Goal: Task Accomplishment & Management: Use online tool/utility

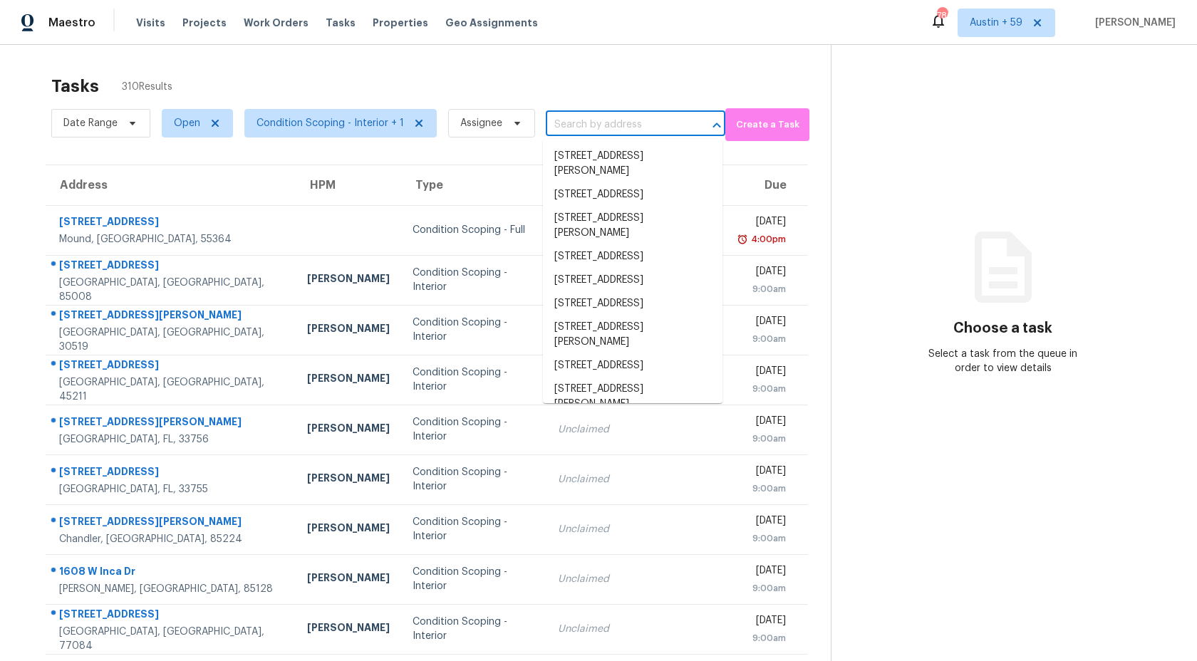
type input "[STREET_ADDRESS][PERSON_NAME]"
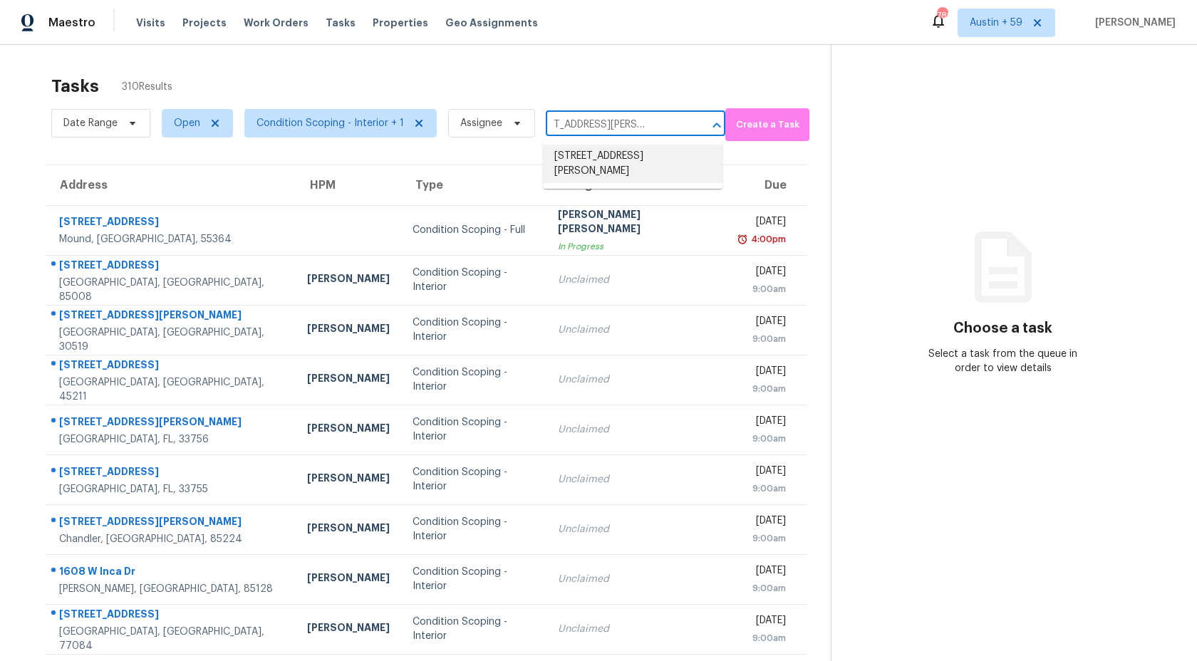
click at [593, 158] on li "873 Penny Royal Ave, Fort Mill, SC 29715" at bounding box center [633, 164] width 180 height 38
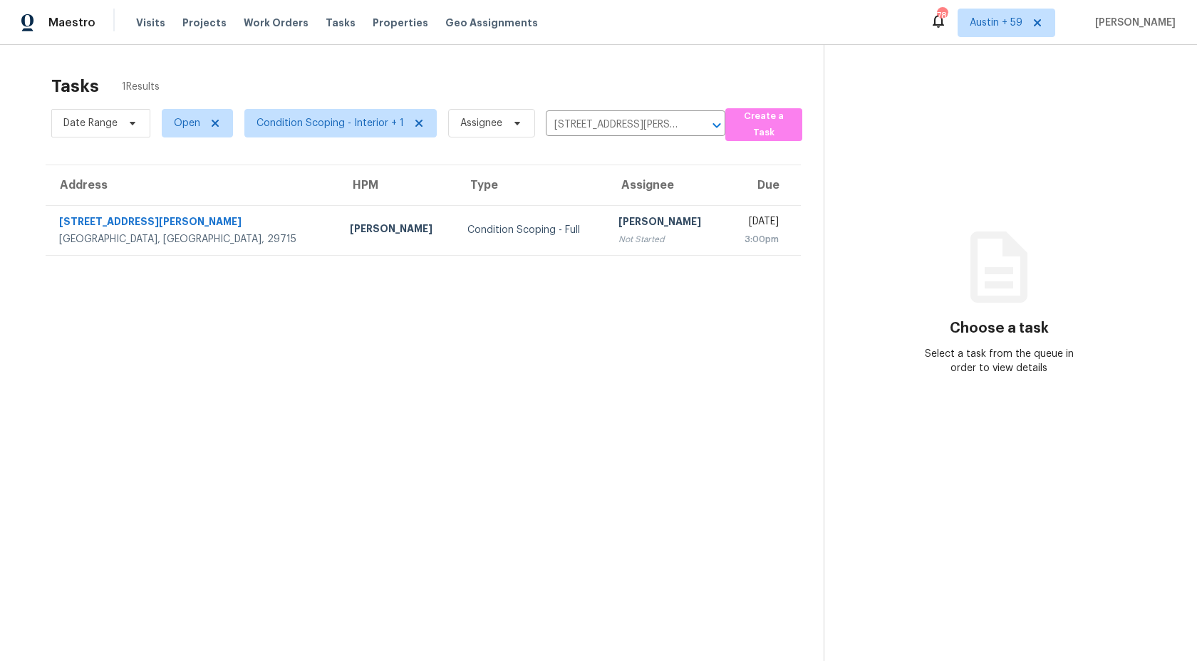
click at [618, 234] on div "Not Started" at bounding box center [665, 239] width 95 height 14
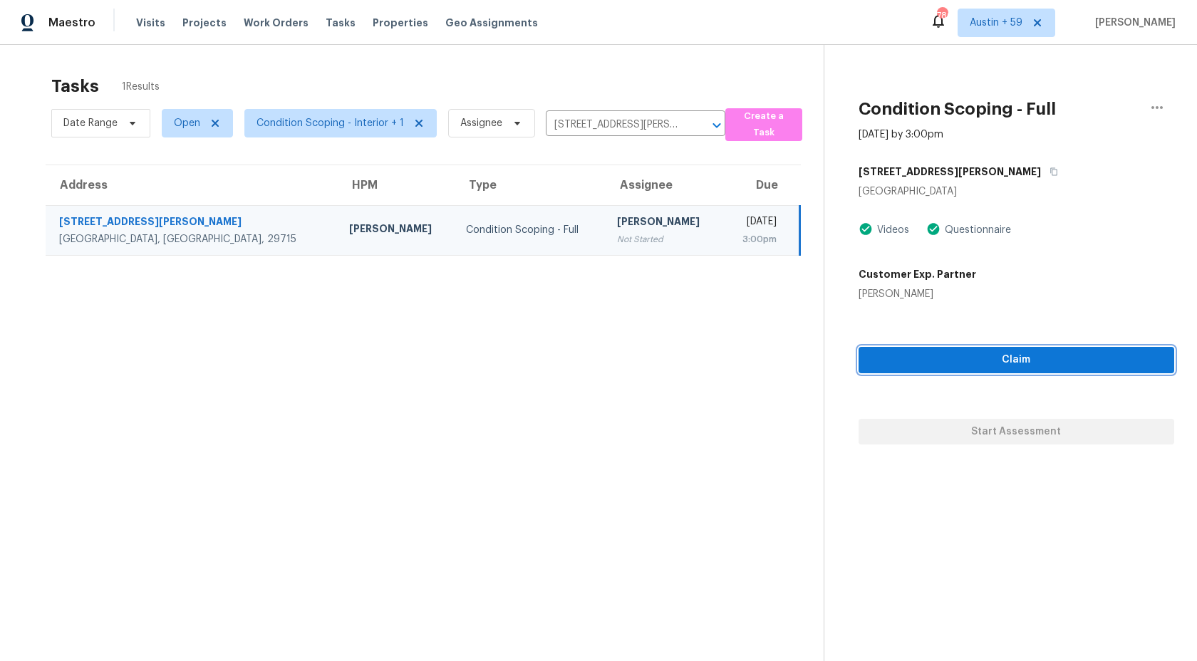
click at [952, 362] on span "Claim" at bounding box center [1016, 360] width 293 height 18
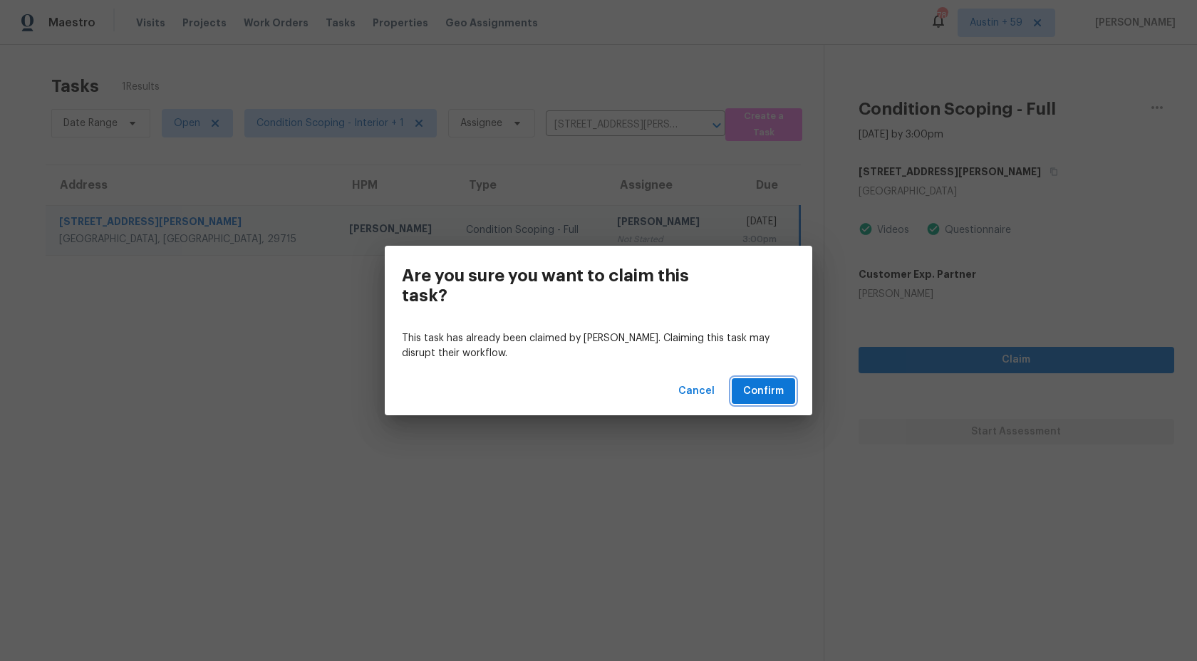
click at [769, 388] on span "Confirm" at bounding box center [763, 392] width 41 height 18
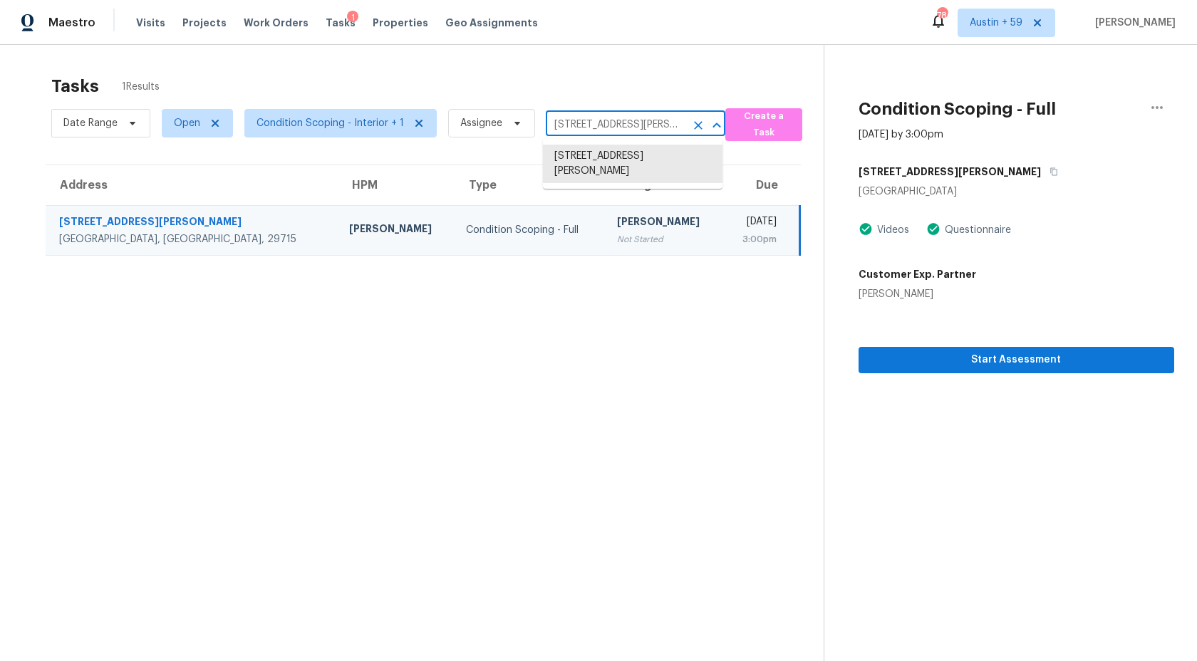
click at [622, 118] on input "873 Penny Royal Ave, Fort Mill, SC 29715" at bounding box center [616, 125] width 140 height 22
paste input "255 Quail Dr Salisbury, NC, 28147"
type input "255 Quail Dr Salisbury, NC, 28147"
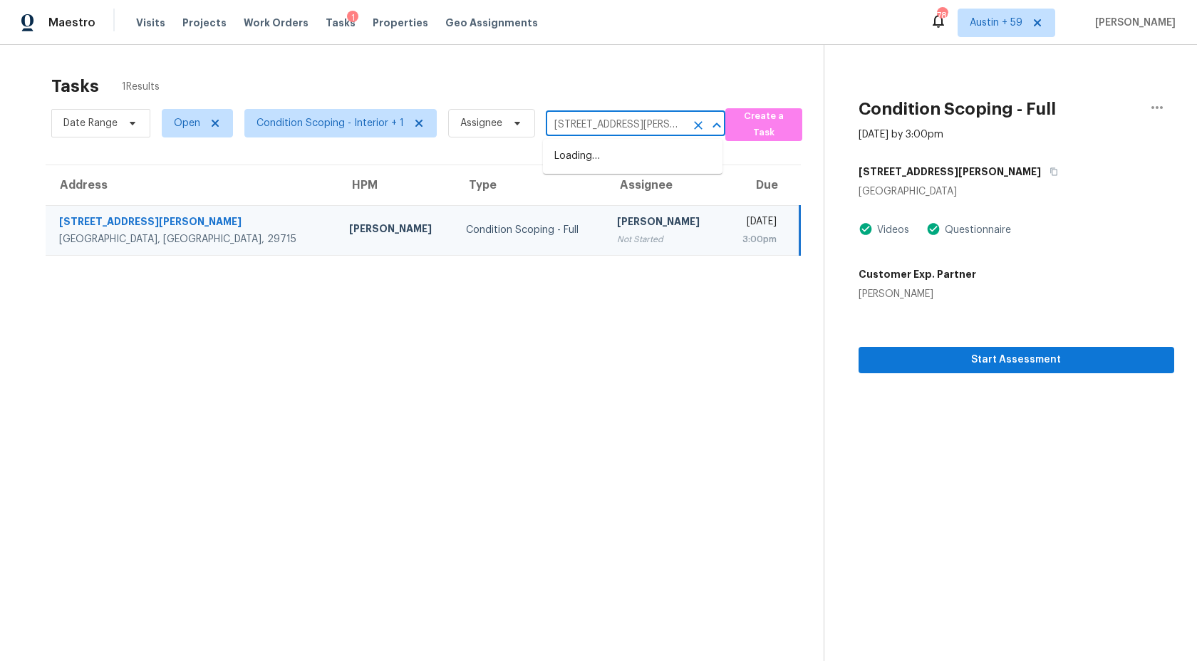
scroll to position [0, 23]
click at [615, 157] on li "255 Quail Dr, Salisbury, NC 28147" at bounding box center [633, 157] width 180 height 24
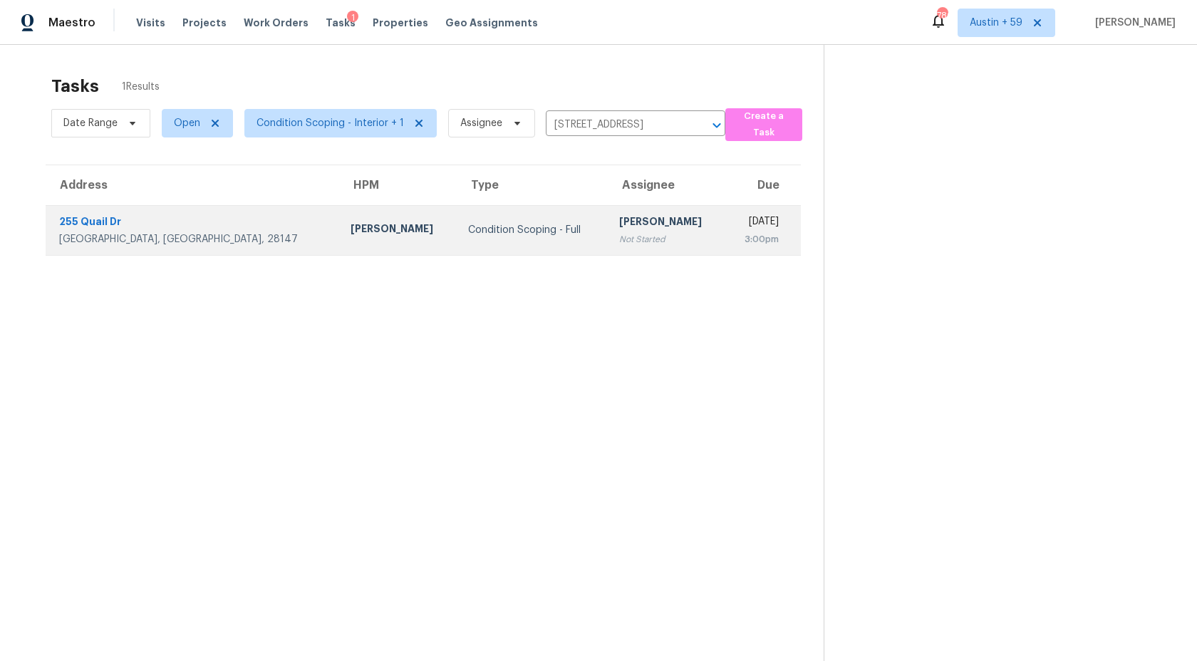
click at [619, 231] on div "Pavithran Omsekar" at bounding box center [666, 223] width 95 height 18
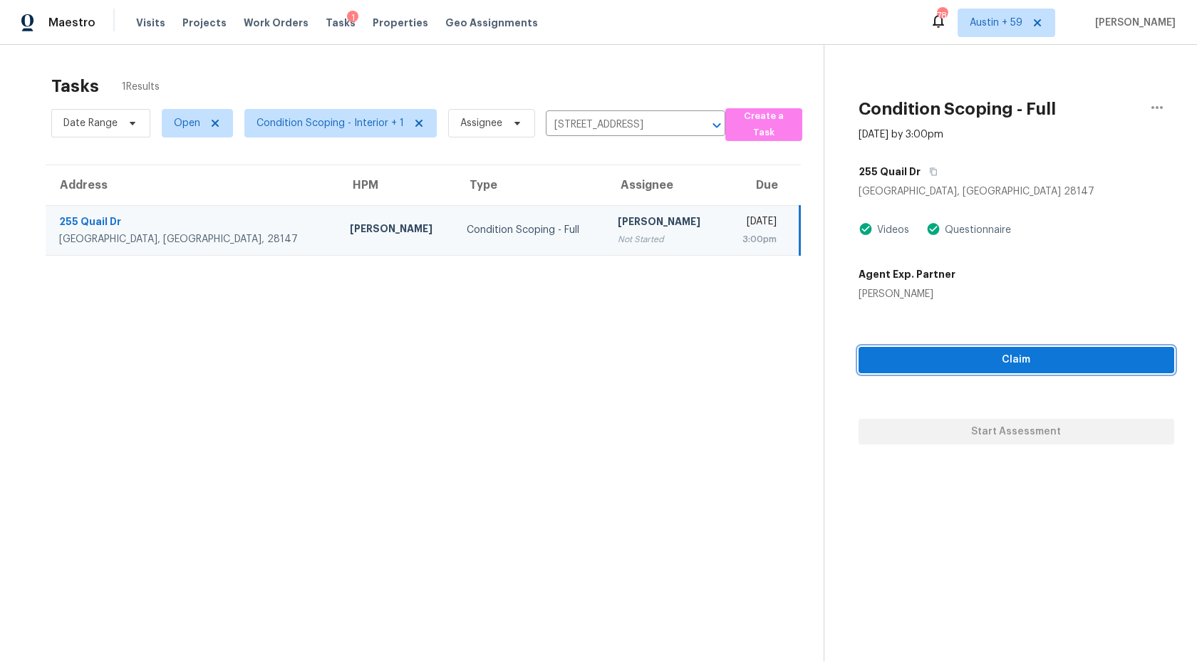
click at [937, 362] on span "Claim" at bounding box center [1016, 360] width 293 height 18
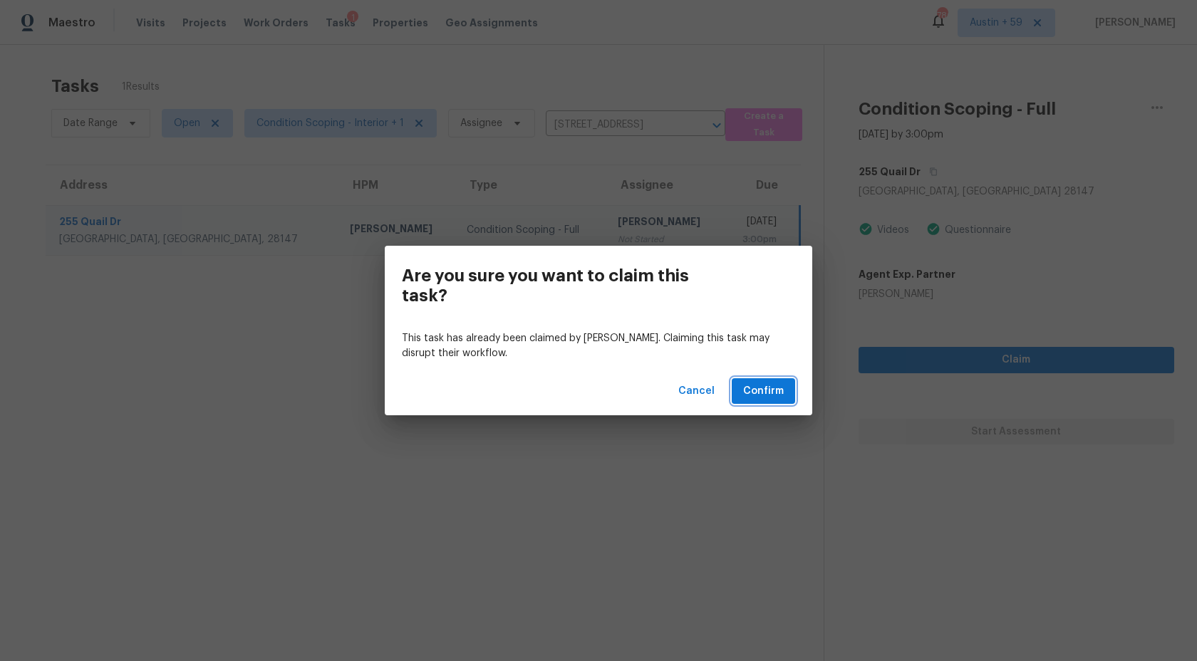
click at [749, 395] on span "Confirm" at bounding box center [763, 392] width 41 height 18
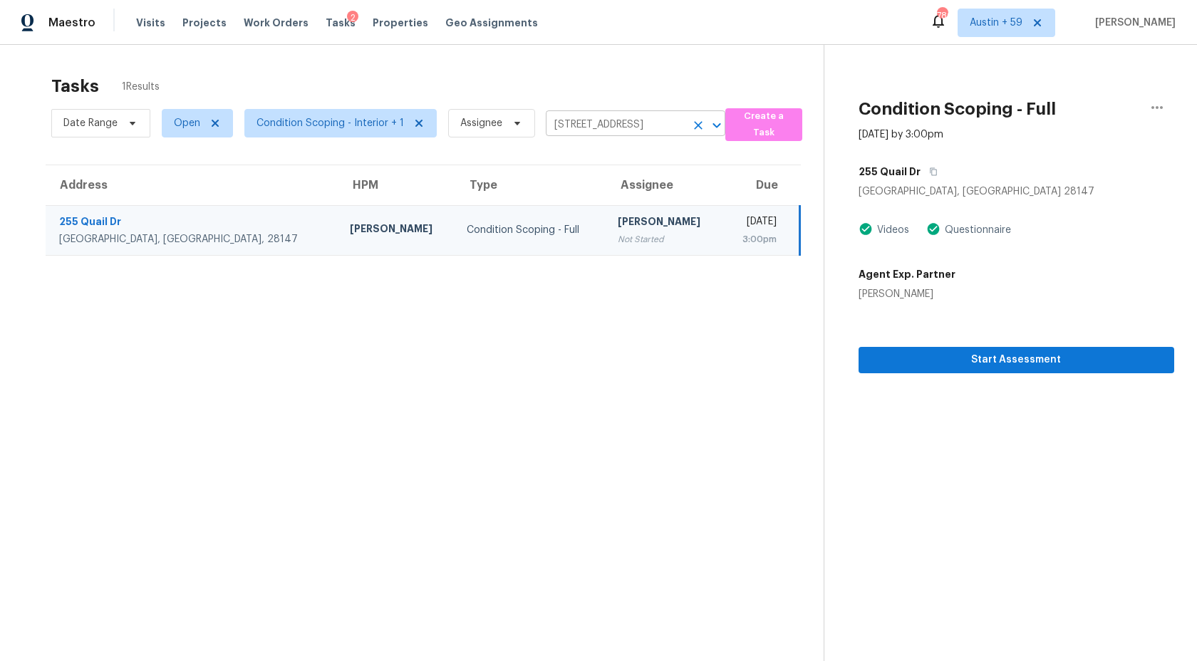
click at [600, 122] on input "255 Quail Dr, Salisbury, NC 28147" at bounding box center [616, 125] width 140 height 22
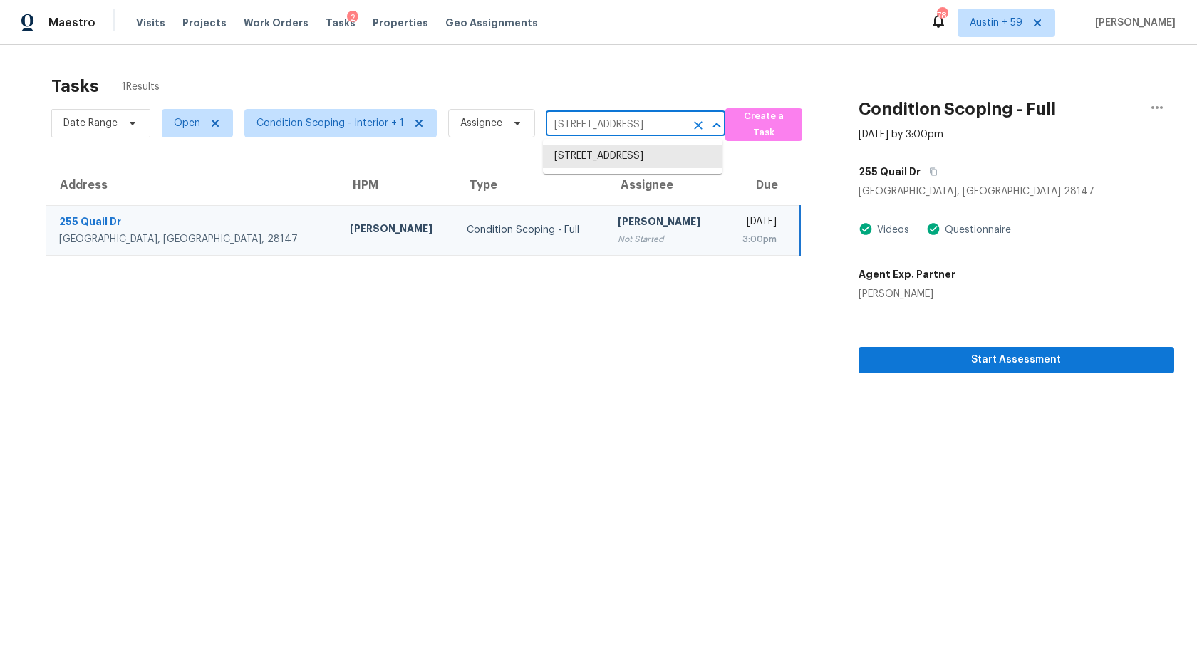
click at [600, 122] on input "255 Quail Dr, Salisbury, NC 28147" at bounding box center [616, 125] width 140 height 22
paste input "459 Shad Ct Charlotte, NC, 28208"
type input "2459 Shad Ct Charlotte, NC, 28208"
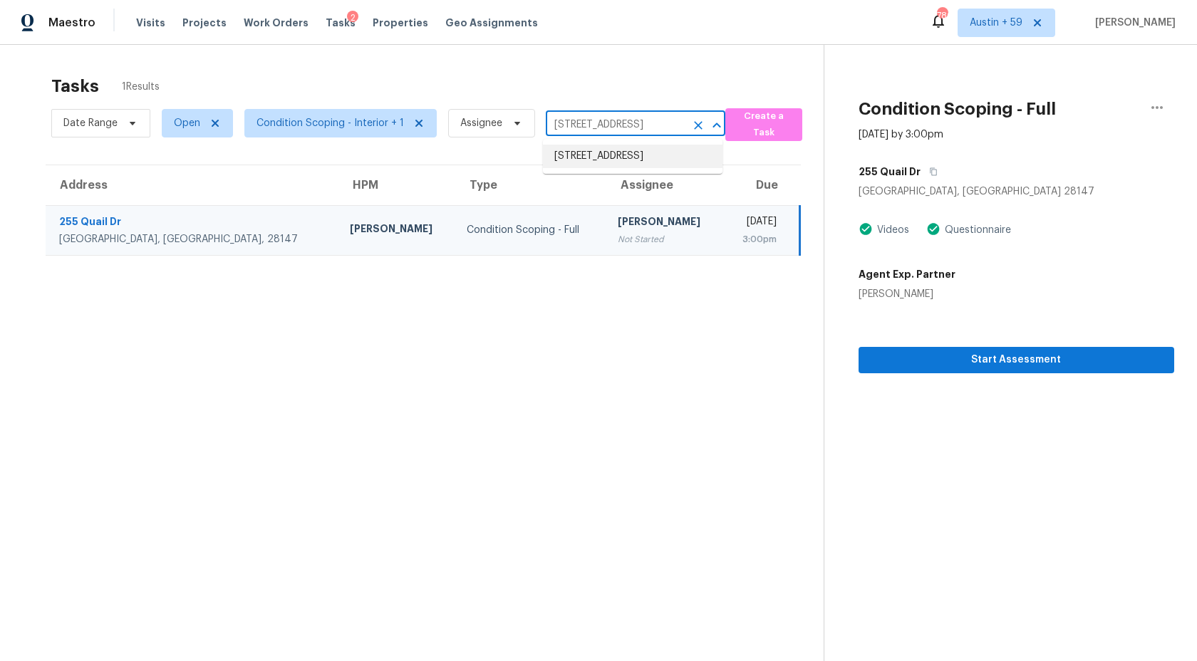
click at [605, 153] on li "2459 Shad Ct, Charlotte, NC 28208" at bounding box center [633, 157] width 180 height 24
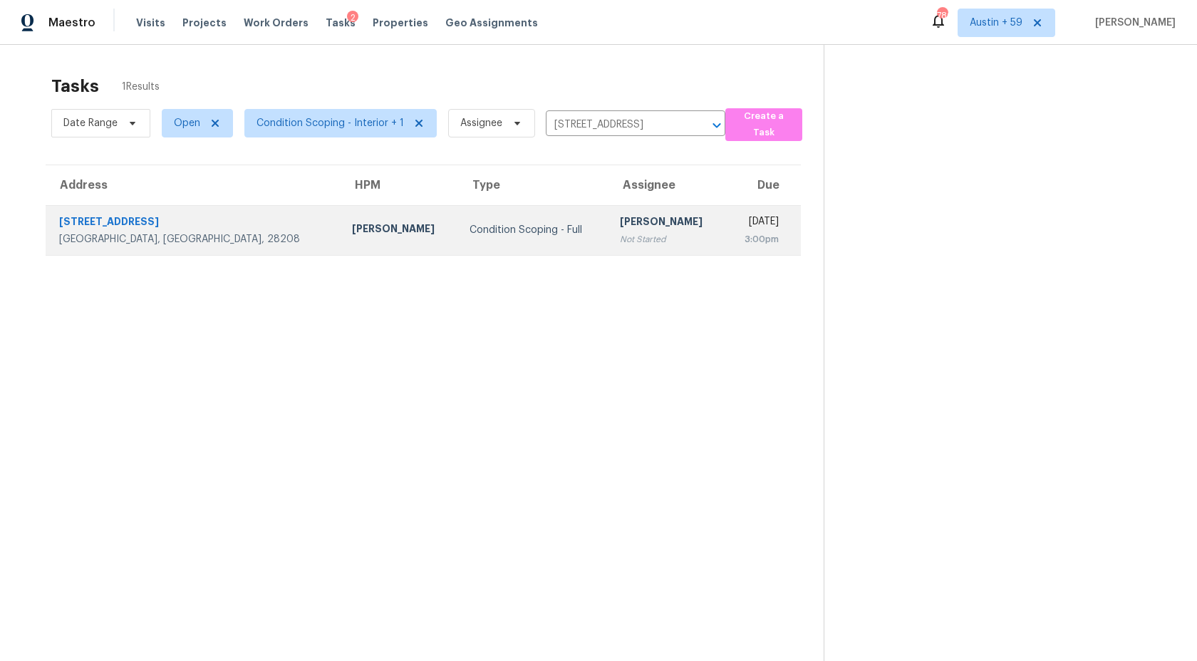
click at [620, 222] on div "Salma Ansari" at bounding box center [667, 223] width 94 height 18
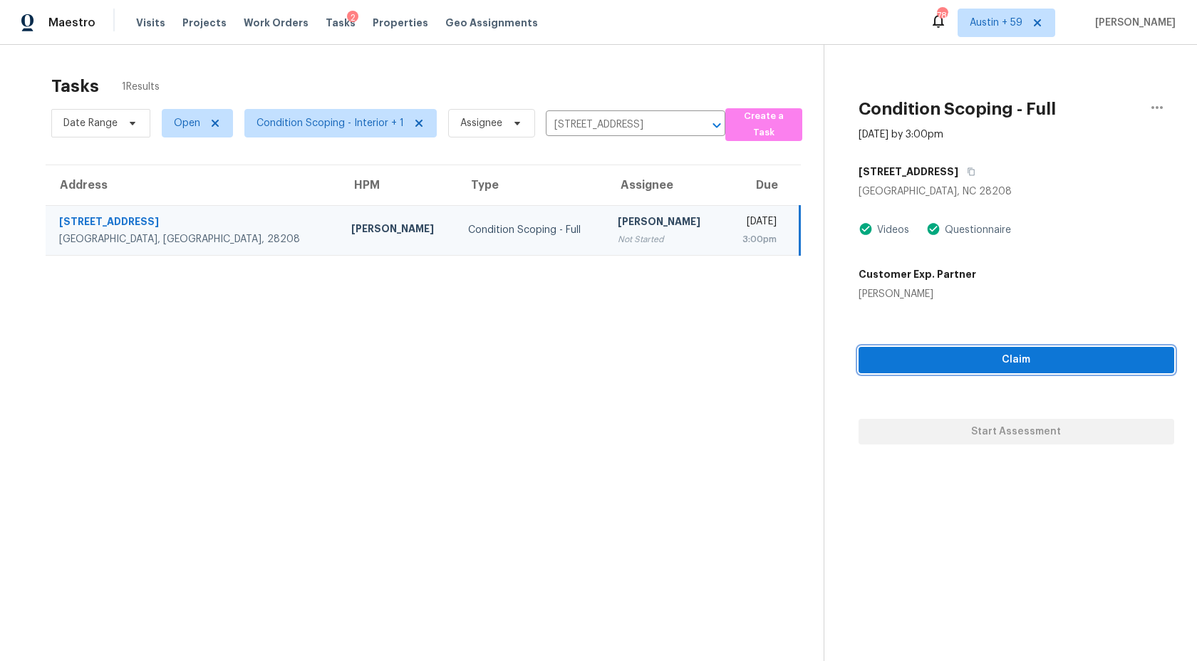
click at [973, 360] on span "Claim" at bounding box center [1016, 360] width 293 height 18
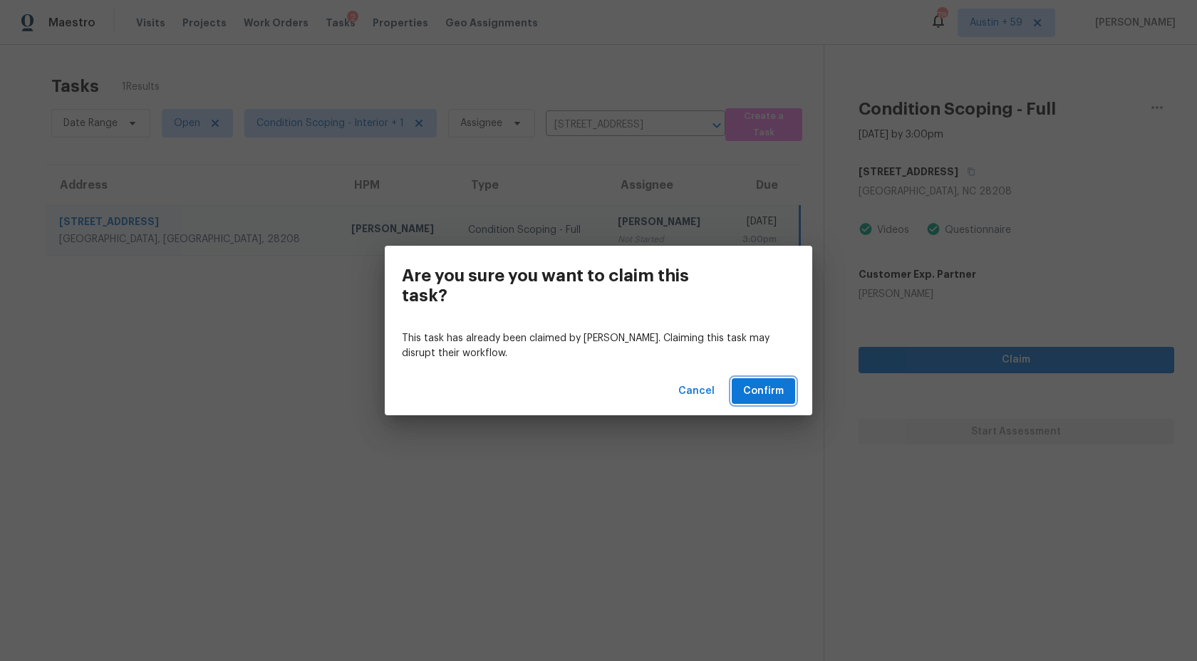
click at [756, 393] on span "Confirm" at bounding box center [763, 392] width 41 height 18
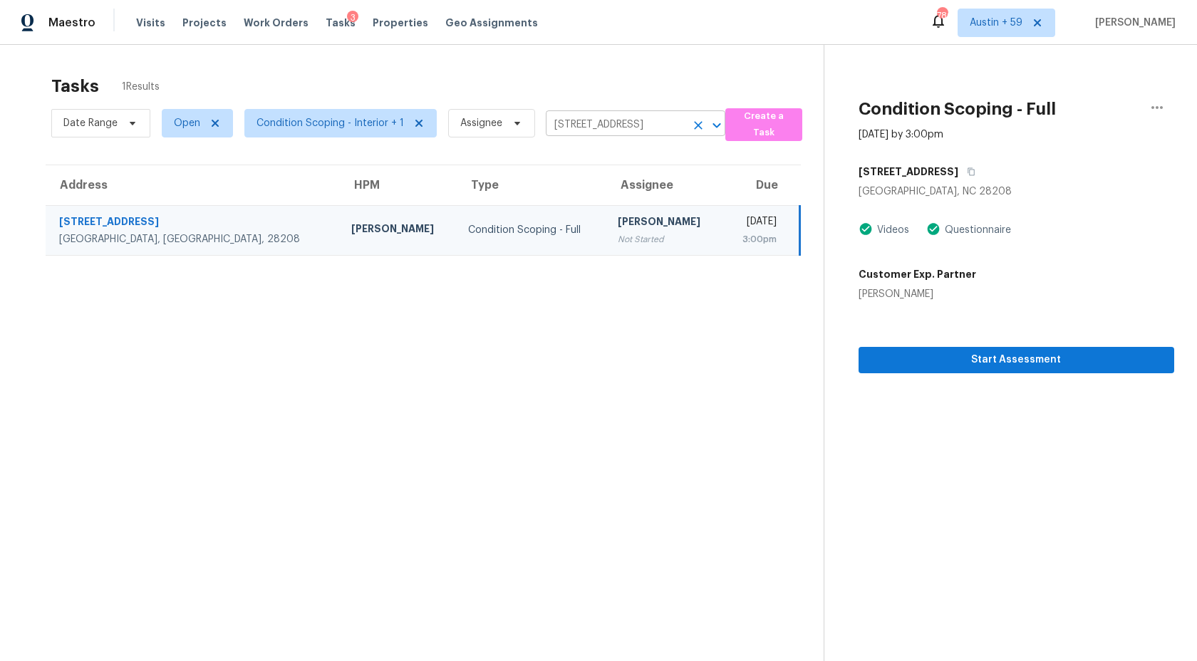
click at [633, 128] on input "2459 Shad Ct, Charlotte, NC 28208" at bounding box center [616, 125] width 140 height 22
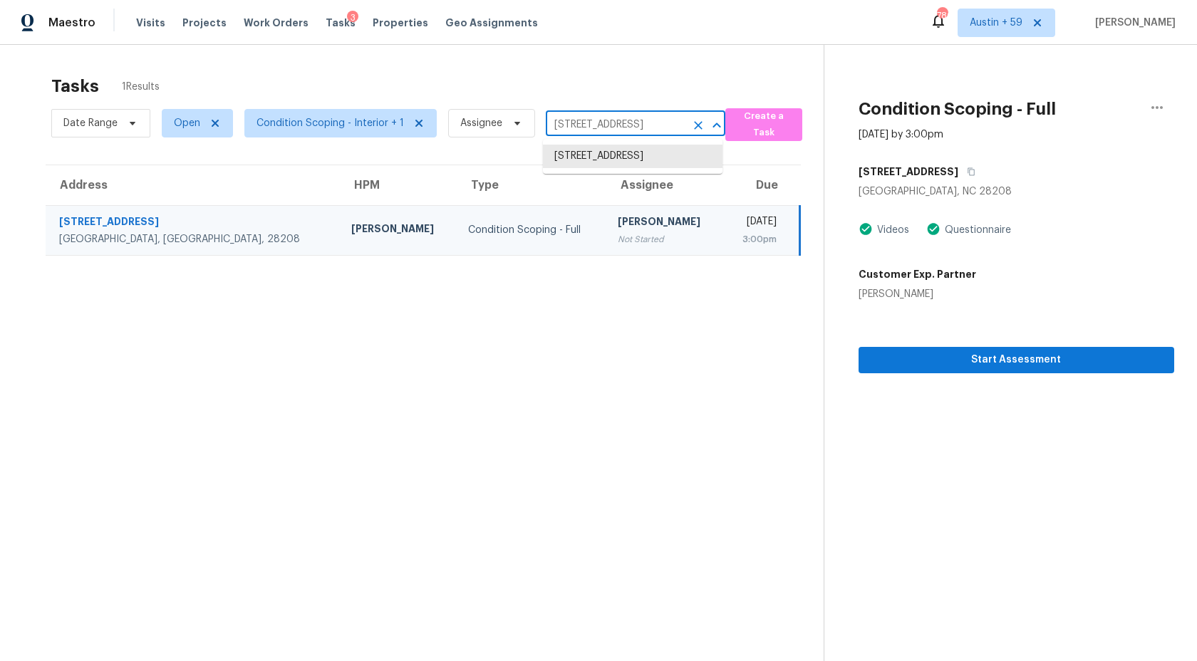
paste input "1526 India Hook Rd Rock Hill, SC, 29732"
type input "1526 India Hook Rd Rock Hill, SC, 29732"
click at [625, 159] on li "1526 India Hook Rd, Rock Hill, SC 29732" at bounding box center [633, 157] width 180 height 24
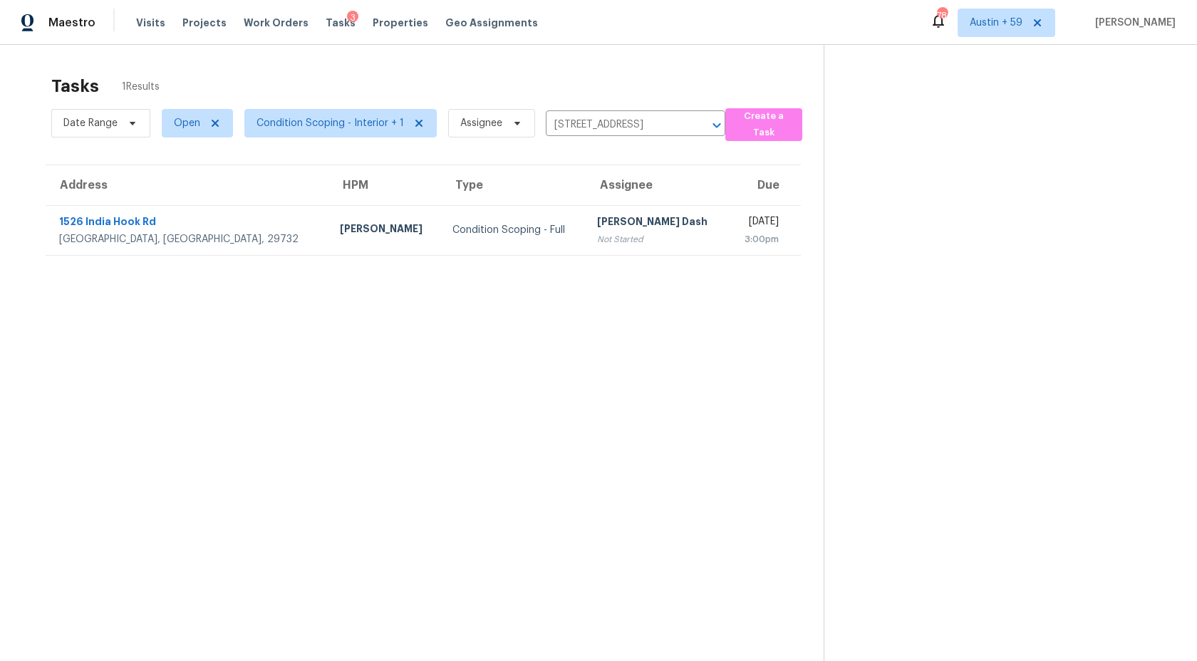
click at [614, 210] on td "Soumya Ranjan Dash Not Started" at bounding box center [657, 230] width 142 height 50
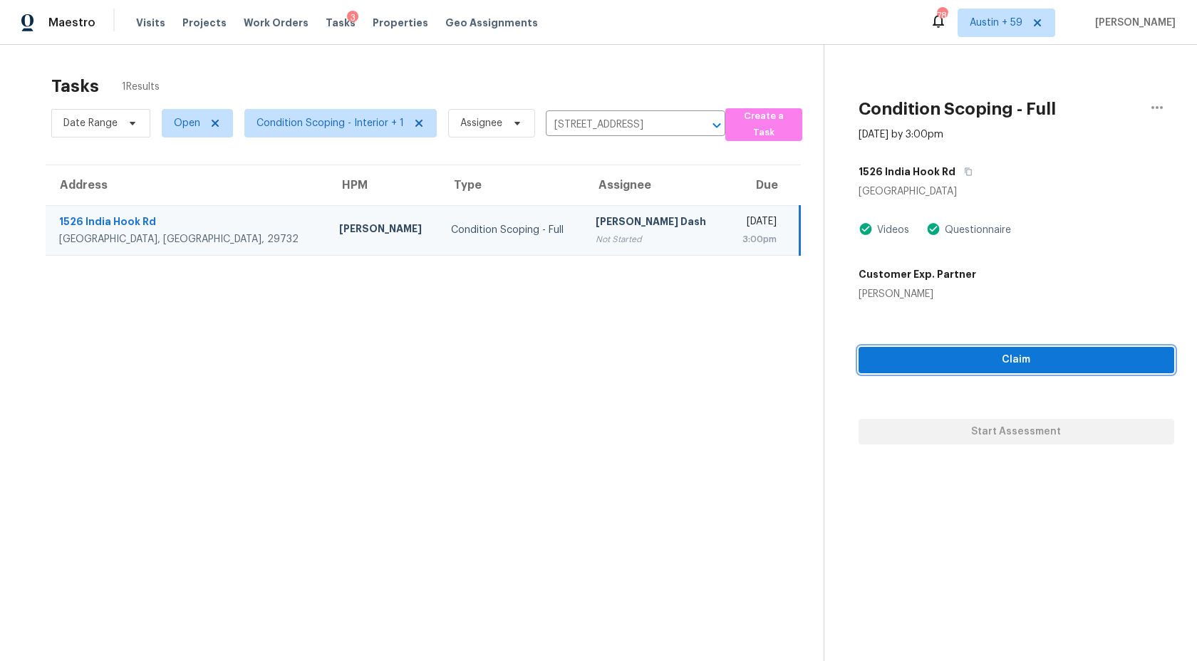
click at [992, 366] on span "Claim" at bounding box center [1016, 360] width 293 height 18
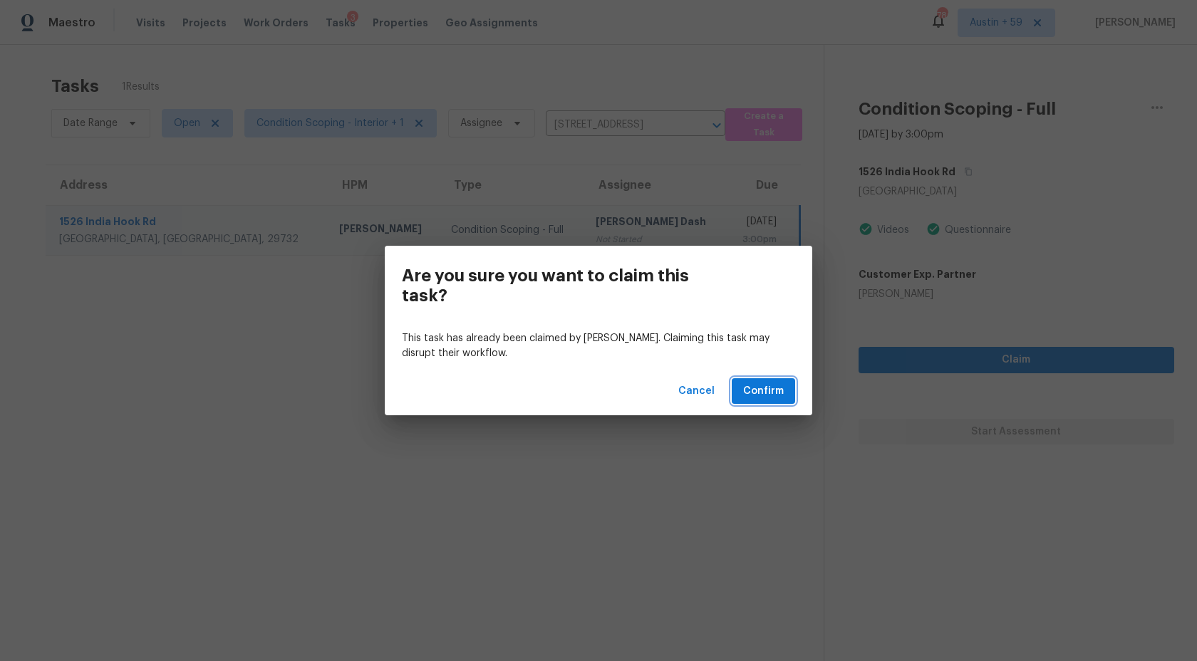
click at [768, 384] on span "Confirm" at bounding box center [763, 392] width 41 height 18
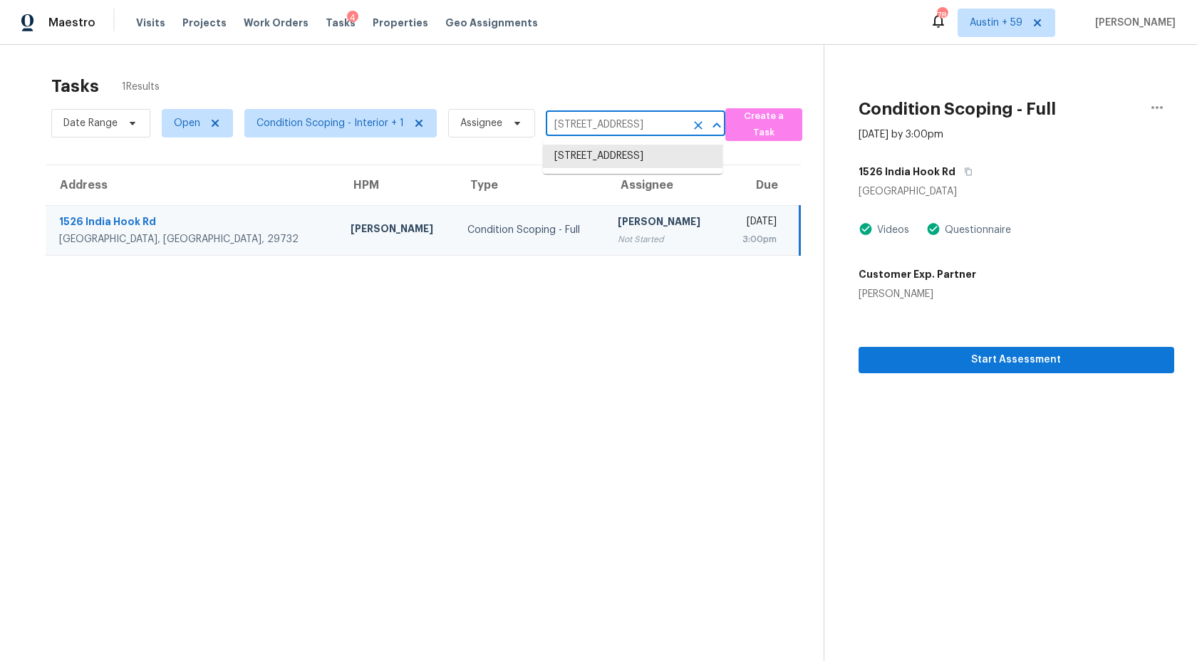
click at [639, 115] on input "1526 India Hook Rd, Rock Hill, SC 29732" at bounding box center [616, 125] width 140 height 22
paste input "5005 Whisper Ct Raleigh, NC, 27616"
type input "5005 Whisper Ct Raleigh, NC, 27616"
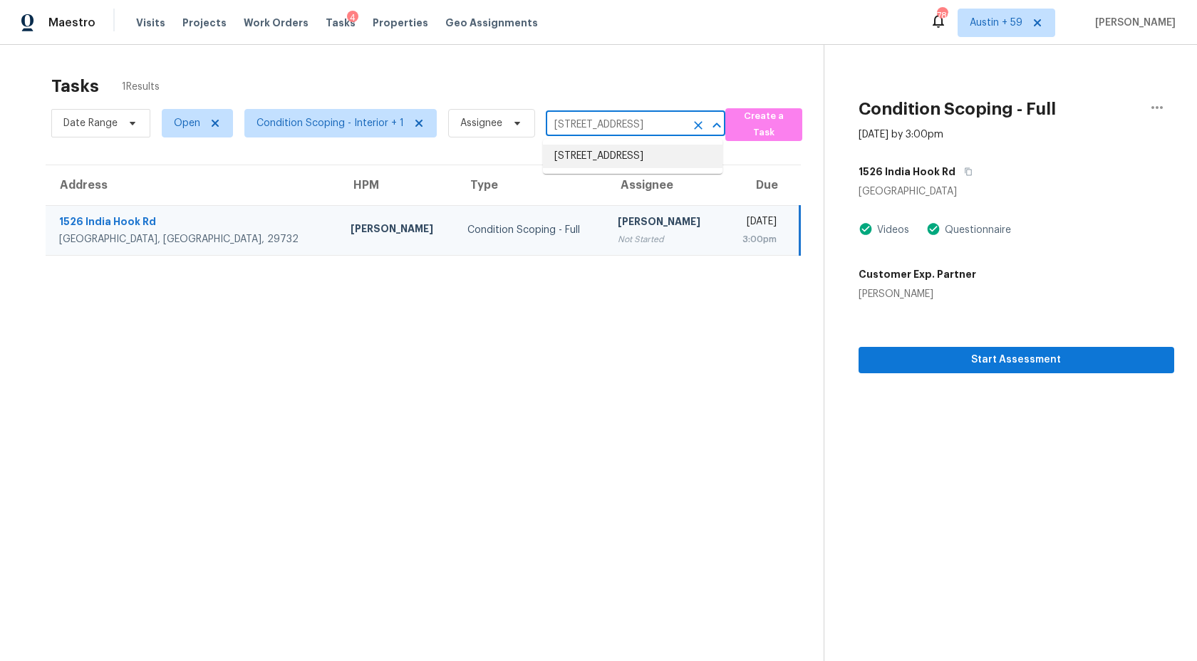
click at [619, 157] on li "5005 Whisper Ct, Raleigh, NC 27616" at bounding box center [633, 157] width 180 height 24
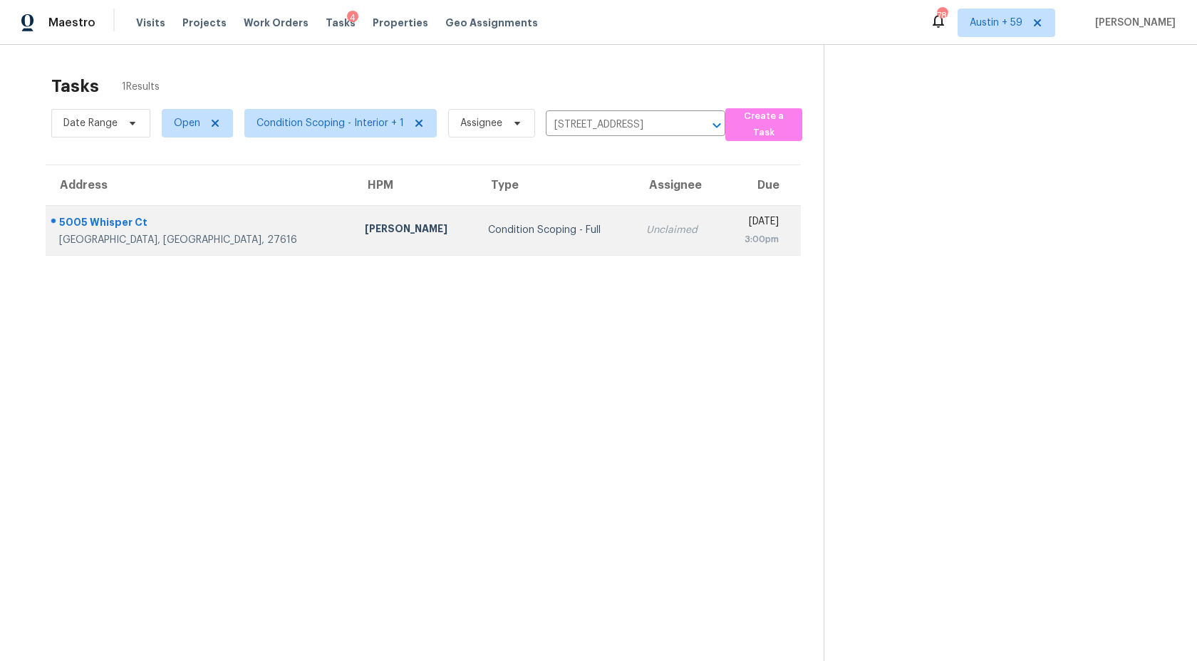
click at [646, 233] on div "Unclaimed" at bounding box center [678, 230] width 64 height 14
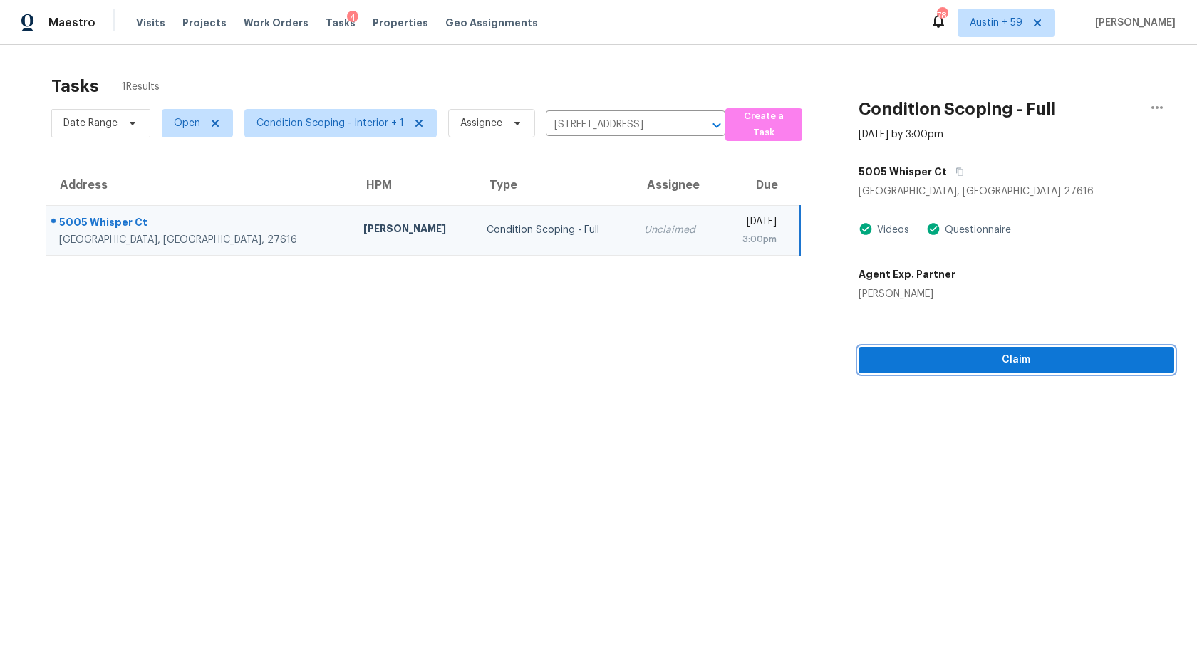
click at [967, 360] on span "Claim" at bounding box center [1016, 360] width 293 height 18
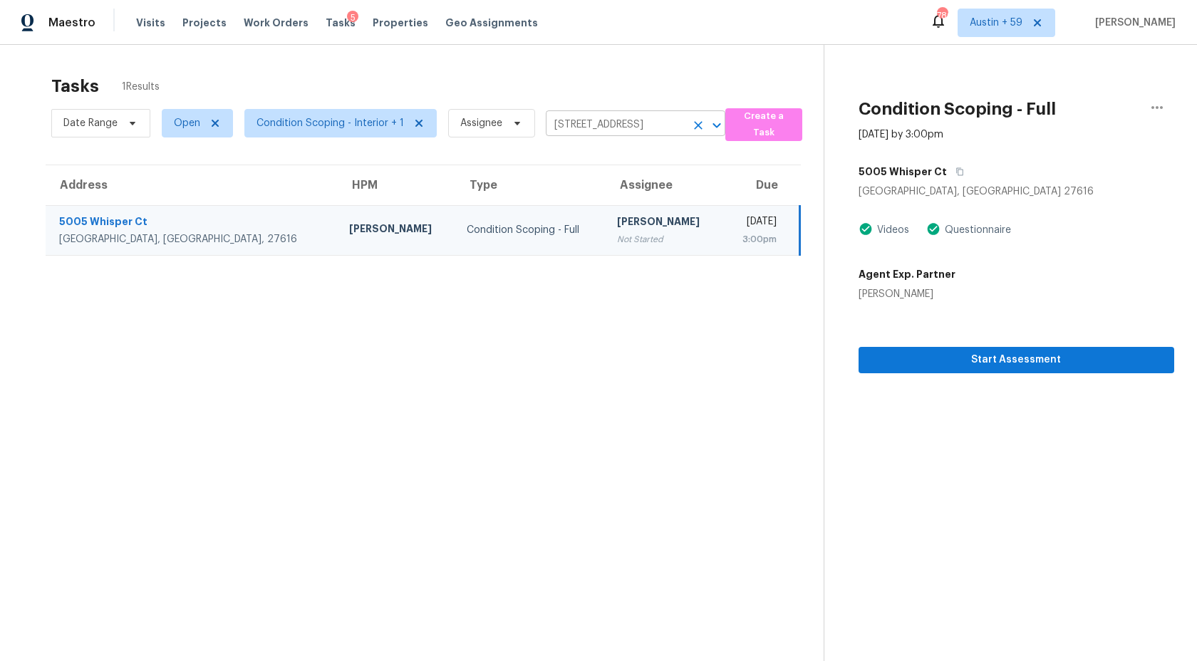
click at [638, 130] on input "5005 Whisper Ct, Raleigh, NC 27616" at bounding box center [616, 125] width 140 height 22
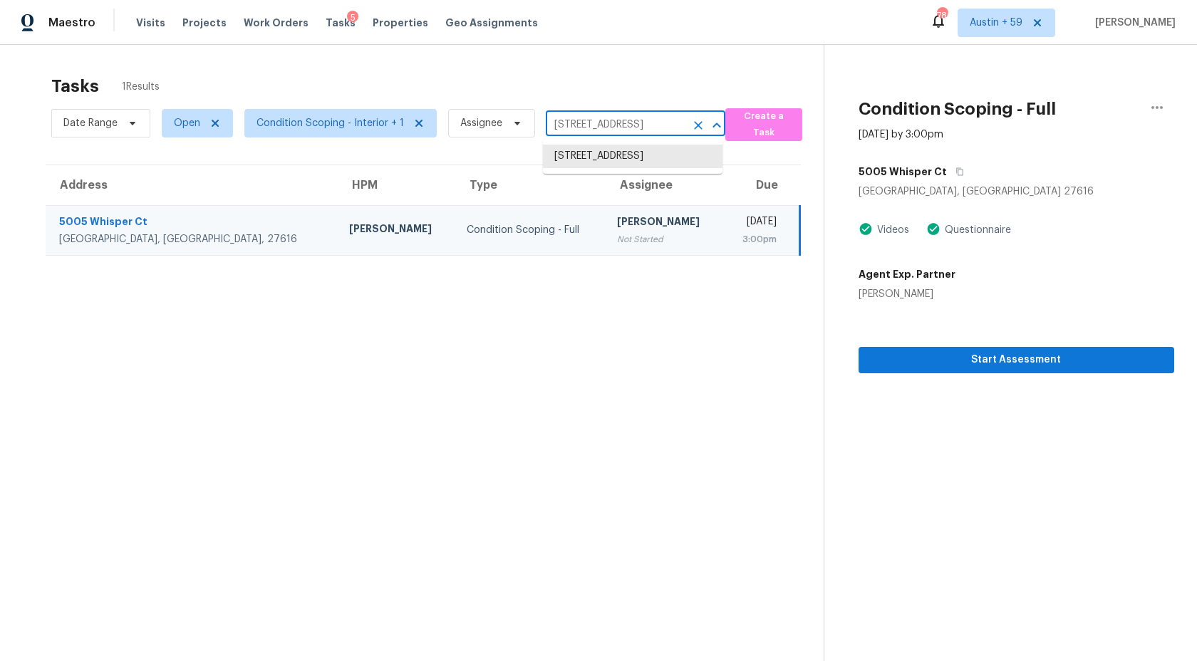
paste input "130 Triple Crown Dr Raeford, NC, 2837"
type input "130 Triple Crown Dr Raeford, NC, 28376"
click at [628, 161] on li "130 Triple Crown Dr, Raeford, NC 28376" at bounding box center [633, 157] width 180 height 24
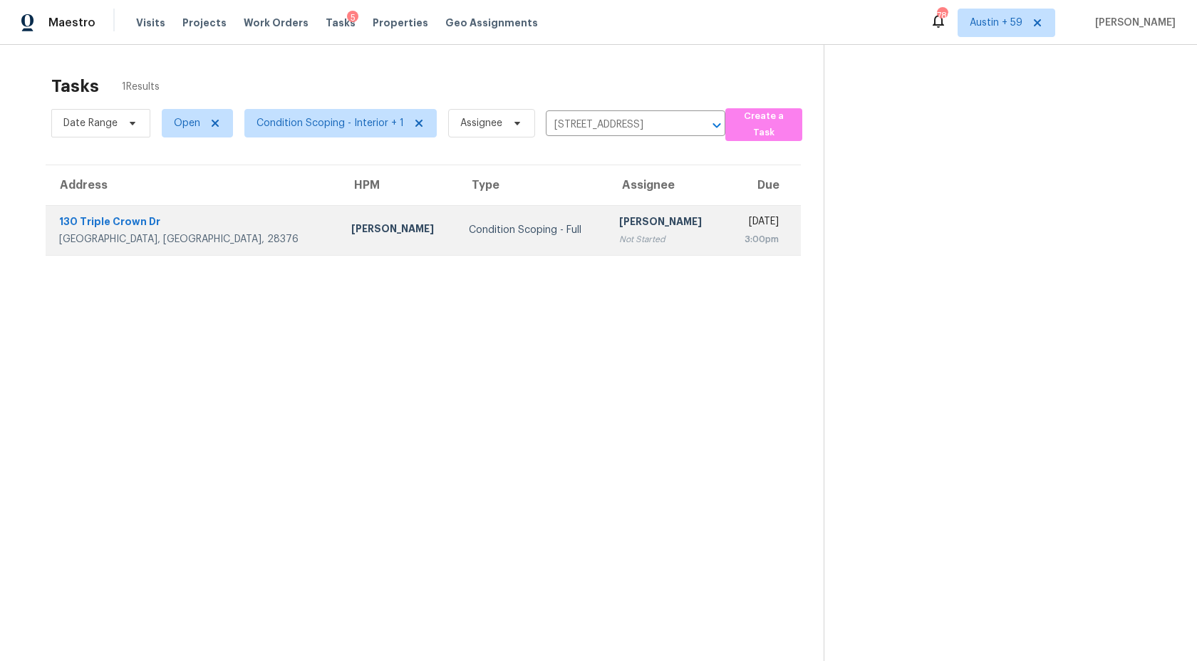
click at [619, 225] on div "Pavithran Omsekar" at bounding box center [666, 223] width 95 height 18
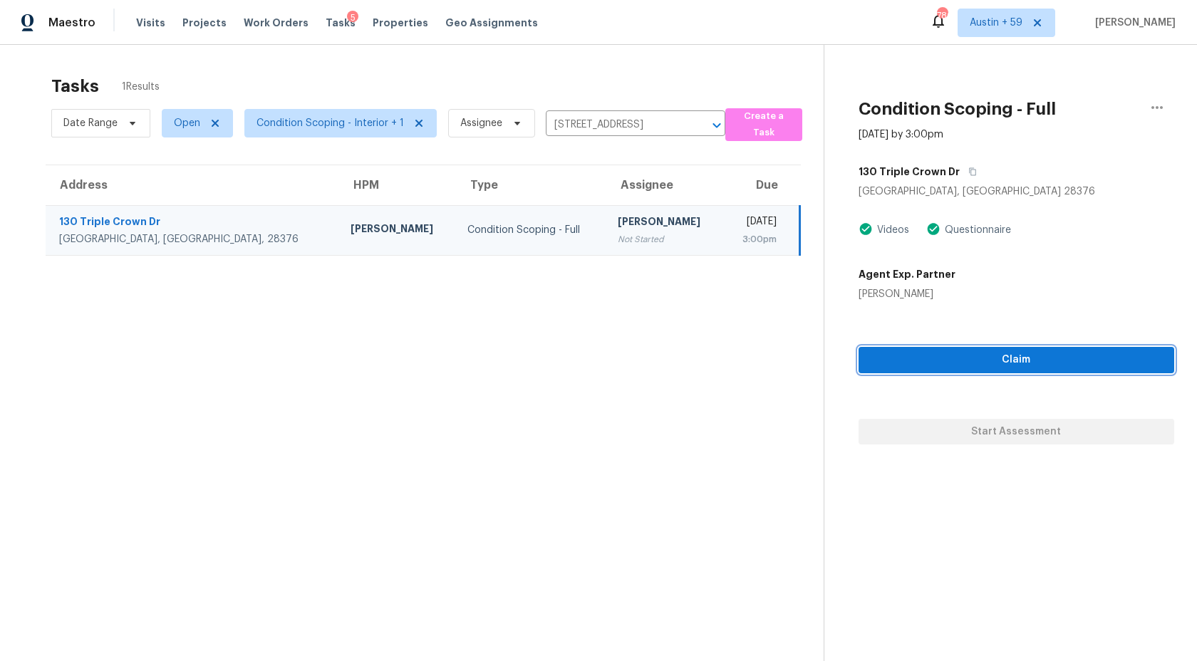
click at [987, 361] on span "Claim" at bounding box center [1016, 360] width 293 height 18
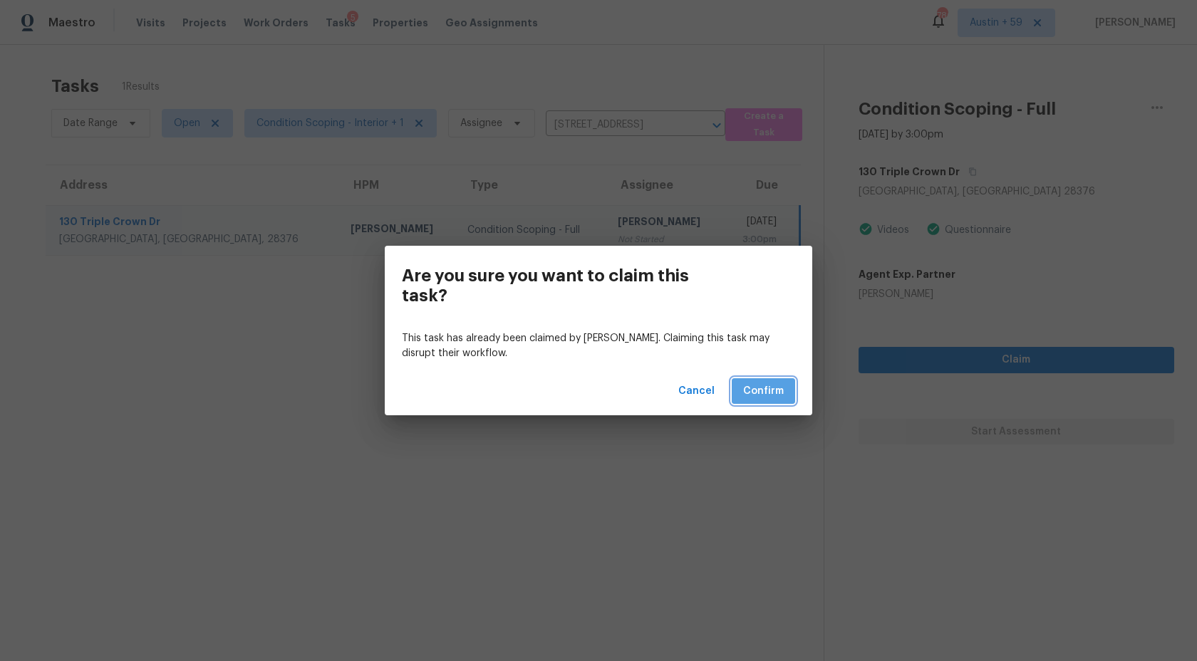
click at [759, 388] on span "Confirm" at bounding box center [763, 392] width 41 height 18
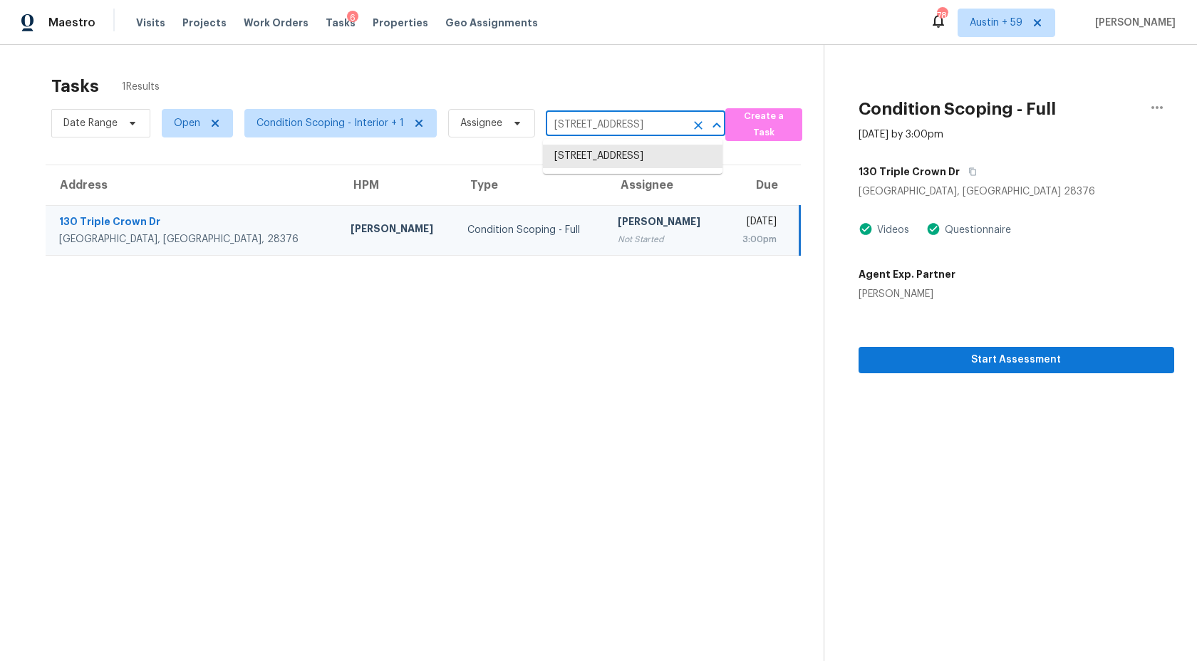
click at [609, 122] on input "130 Triple Crown Dr, Raeford, NC 28376" at bounding box center [616, 125] width 140 height 22
paste input "2609 Bellstone Ln Raleigh, NC, 27614"
type input "12609 Bellstone Ln Raleigh, NC, 27614"
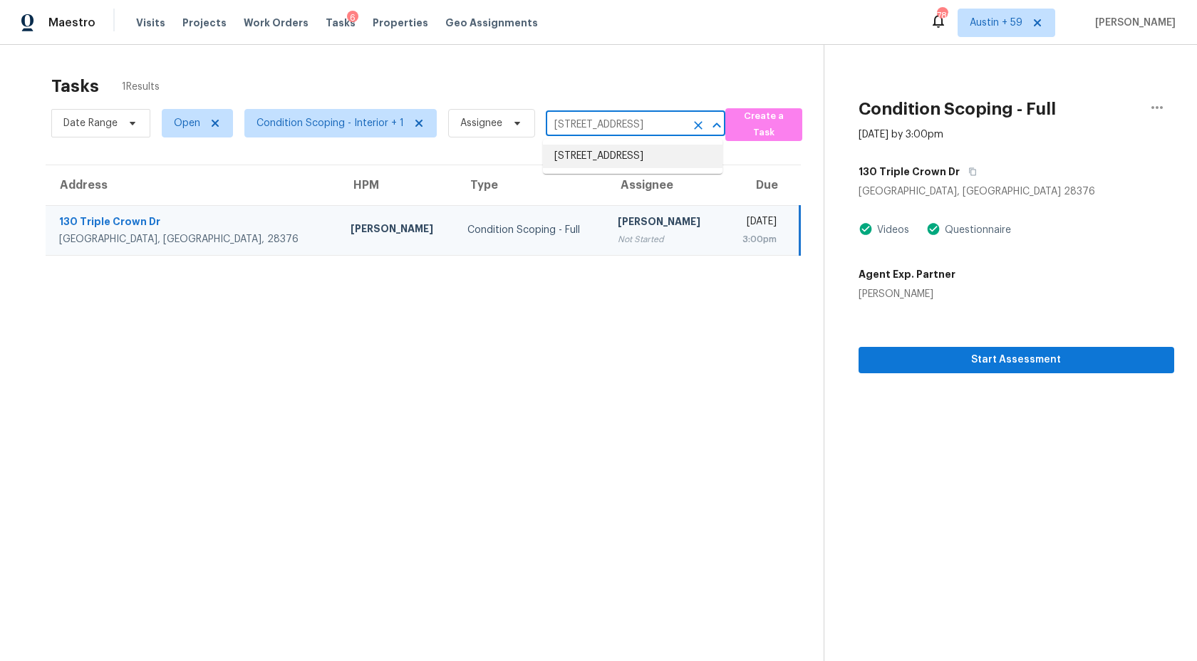
click at [613, 160] on li "12609 Bellstone Ln, Raleigh, NC 27614" at bounding box center [633, 157] width 180 height 24
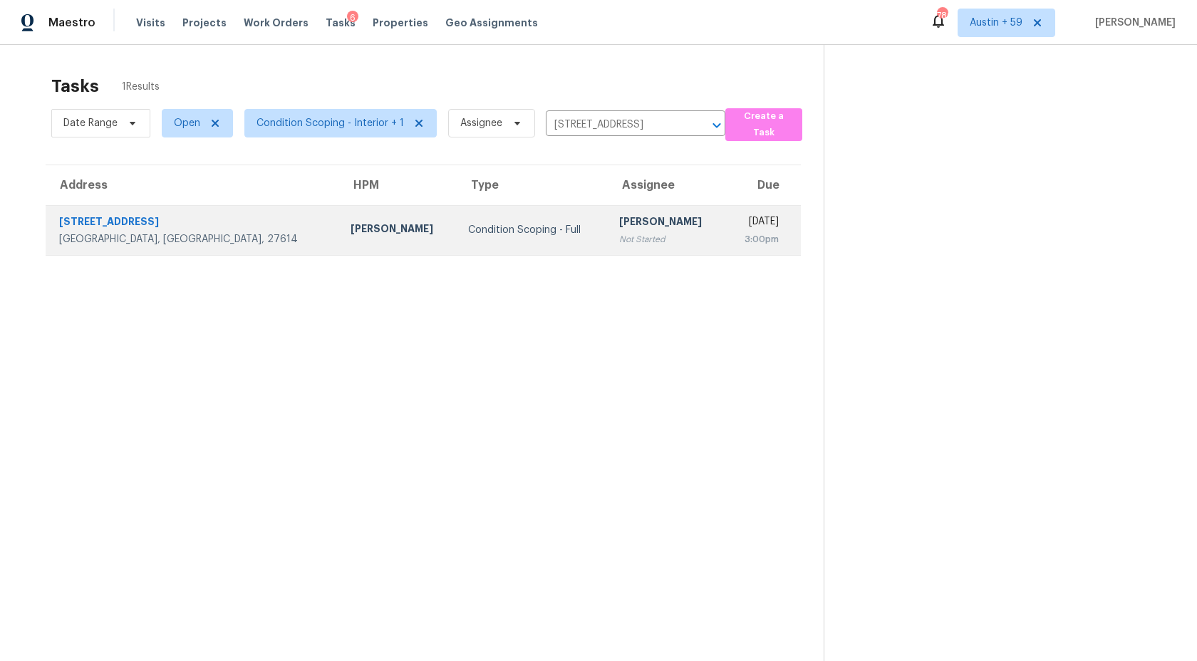
click at [619, 241] on div "Not Started" at bounding box center [666, 239] width 95 height 14
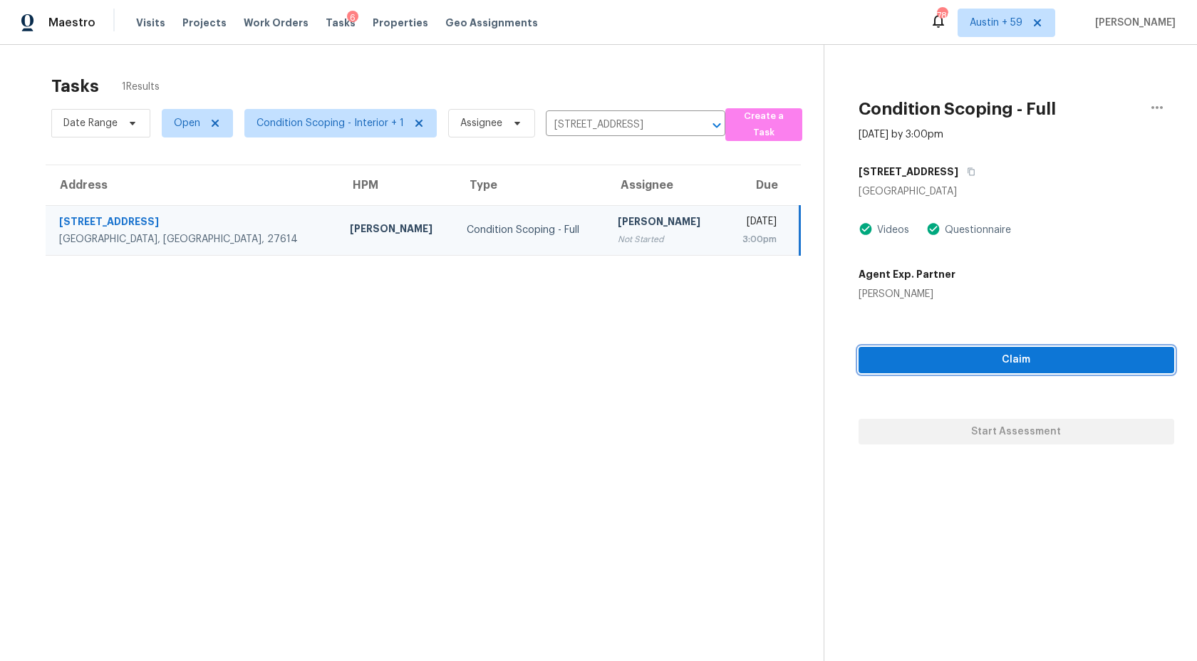
click at [973, 367] on span "Claim" at bounding box center [1016, 360] width 293 height 18
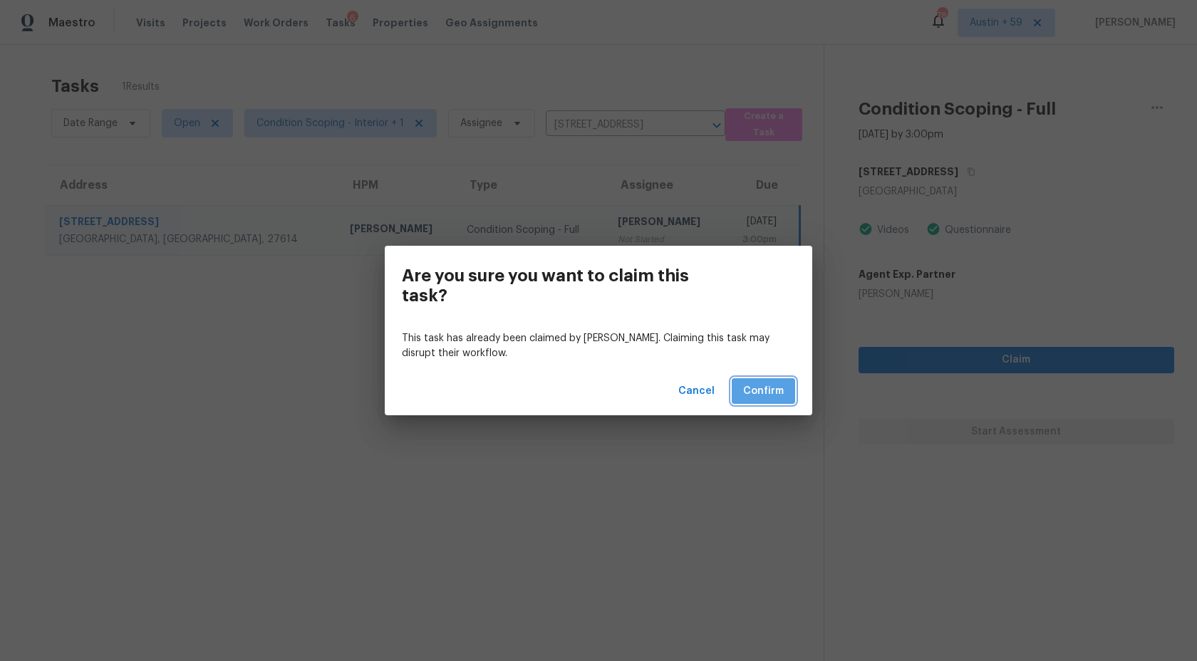
click at [784, 387] on button "Confirm" at bounding box center [763, 391] width 63 height 26
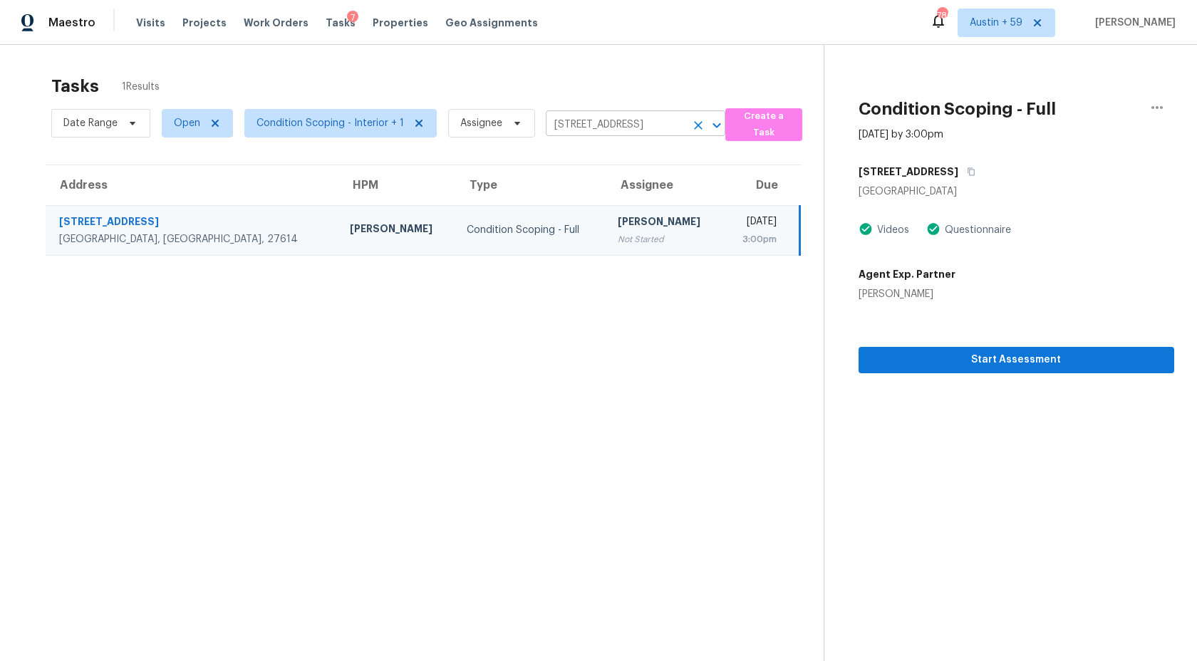
click at [645, 127] on input "12609 Bellstone Ln, Raleigh, NC 27614" at bounding box center [616, 125] width 140 height 22
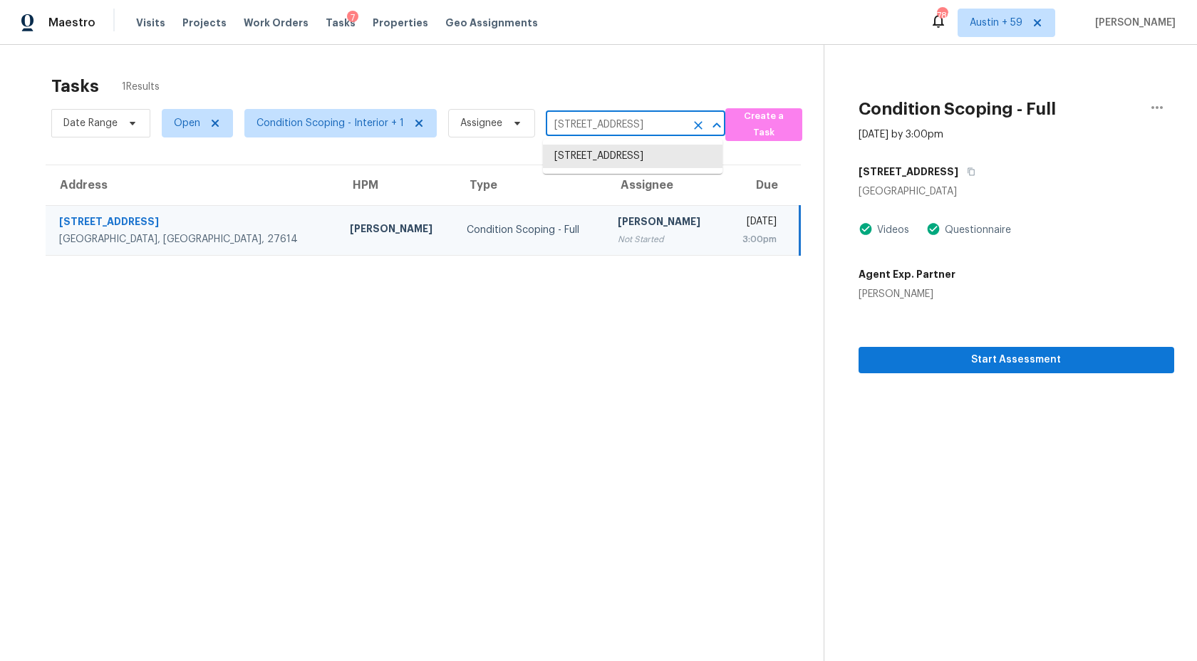
click at [645, 127] on input "12609 Bellstone Ln, Raleigh, NC 27614" at bounding box center [616, 125] width 140 height 22
paste input "08 Derby Pl Youngsville, NC, 27596"
type input "108 Derby Pl Youngsville, NC, 27596"
click at [633, 160] on li "108 Derby Pl, Youngsville, NC 27596" at bounding box center [633, 157] width 180 height 24
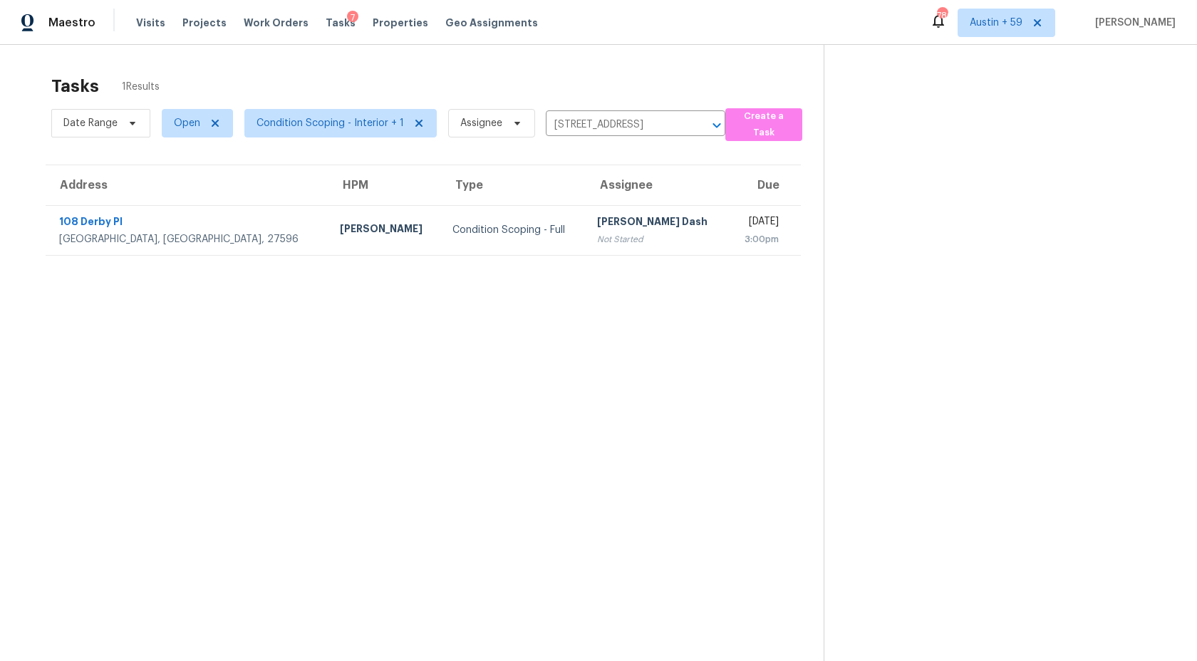
click at [613, 221] on div "Soumya Ranjan Dash" at bounding box center [657, 223] width 120 height 18
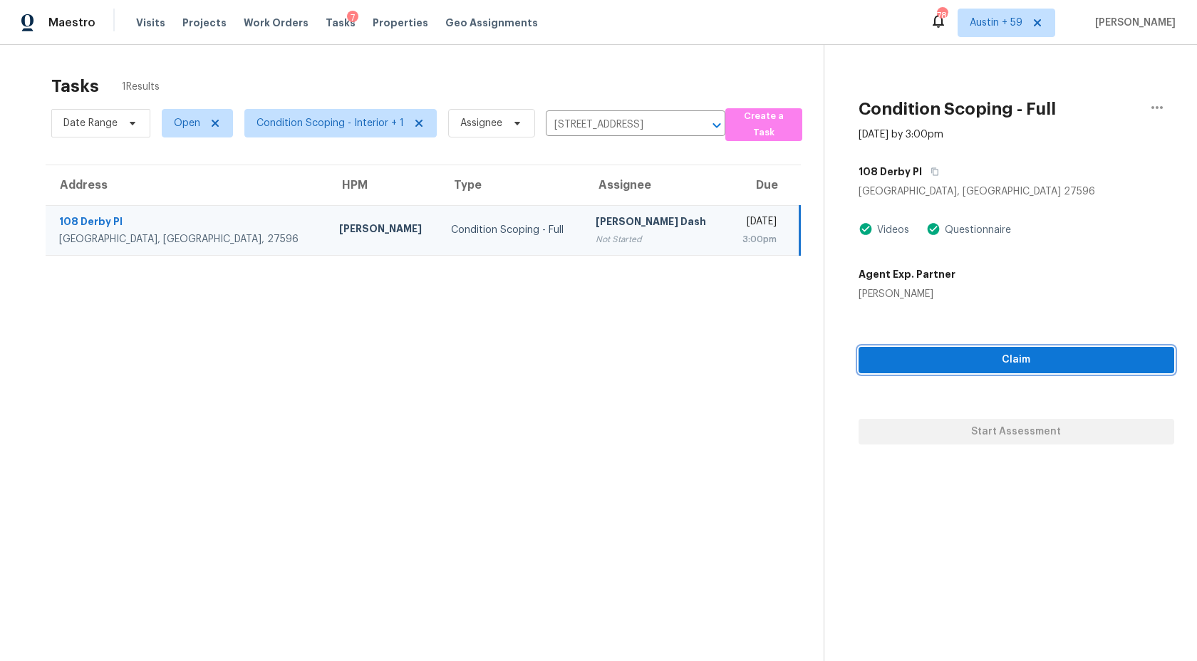
click at [998, 363] on span "Claim" at bounding box center [1016, 360] width 293 height 18
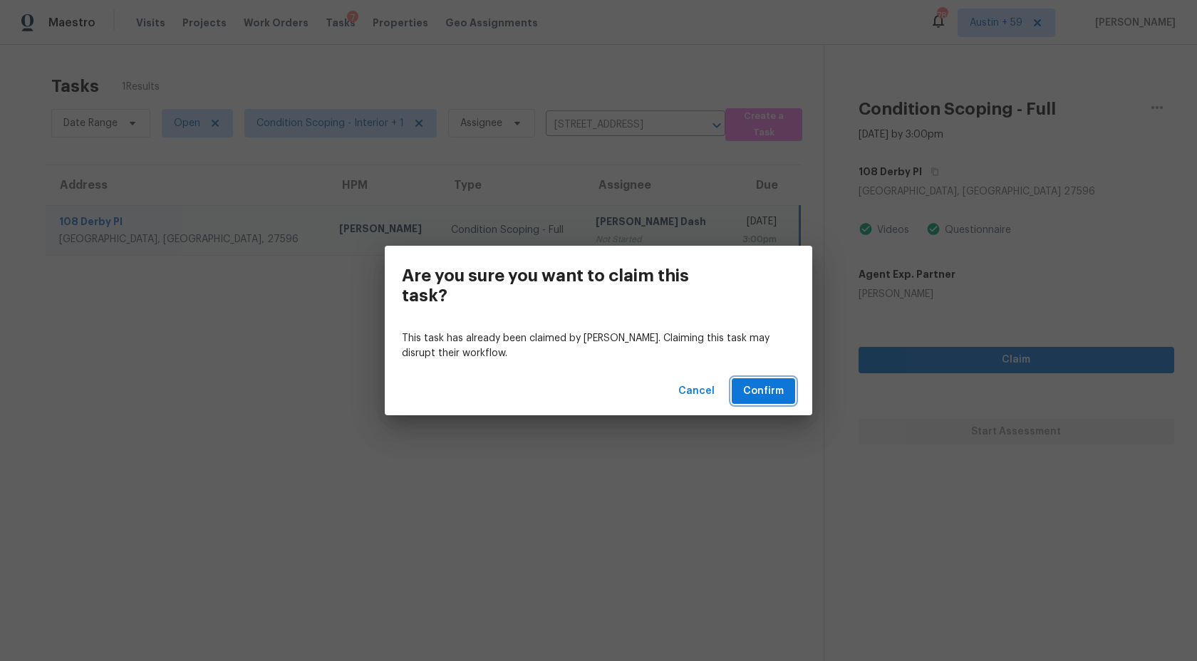
click at [754, 387] on span "Confirm" at bounding box center [763, 392] width 41 height 18
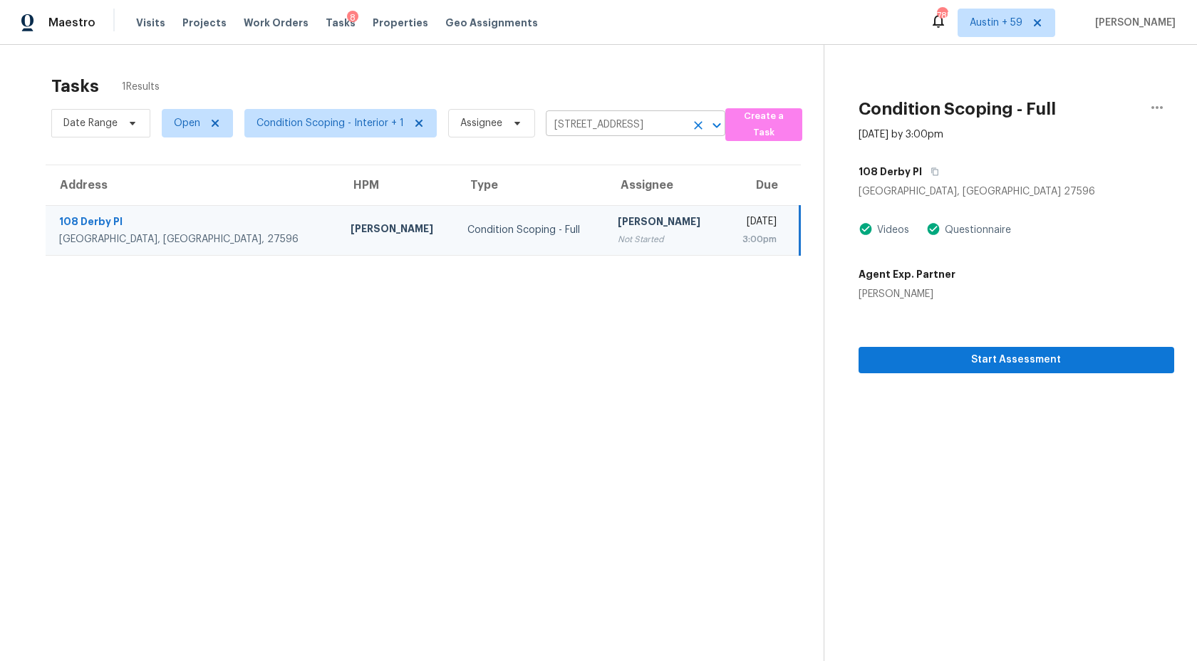
click at [618, 120] on input "108 Derby Pl, Youngsville, NC 27596" at bounding box center [616, 125] width 140 height 22
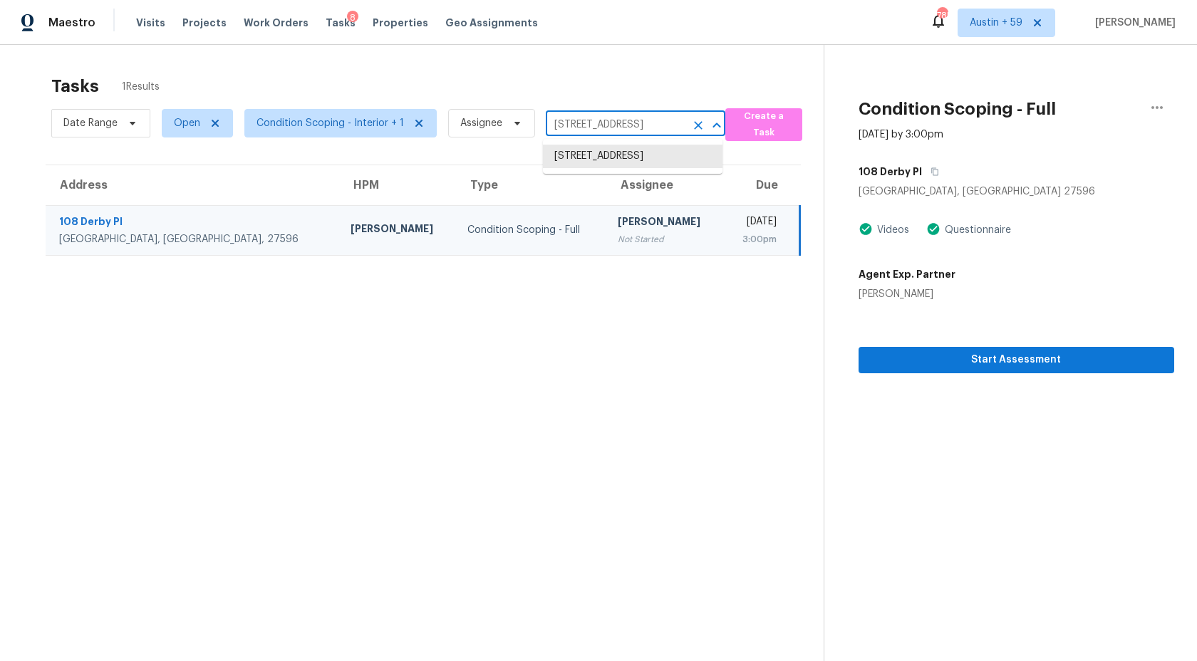
click at [618, 120] on input "108 Derby Pl, Youngsville, NC 27596" at bounding box center [616, 125] width 140 height 22
paste input "4057 Leafmore St Concord, NC, 28027"
drag, startPoint x: 625, startPoint y: 123, endPoint x: 868, endPoint y: 184, distance: 251.4
click at [868, 184] on div "Tasks 1 Results Date Range Open Condition Scoping - Interior + 1 Assignee 4057 …" at bounding box center [598, 375] width 1197 height 661
click at [625, 122] on input "108 Derby Pl, Youngsville, NC 27596" at bounding box center [616, 125] width 140 height 22
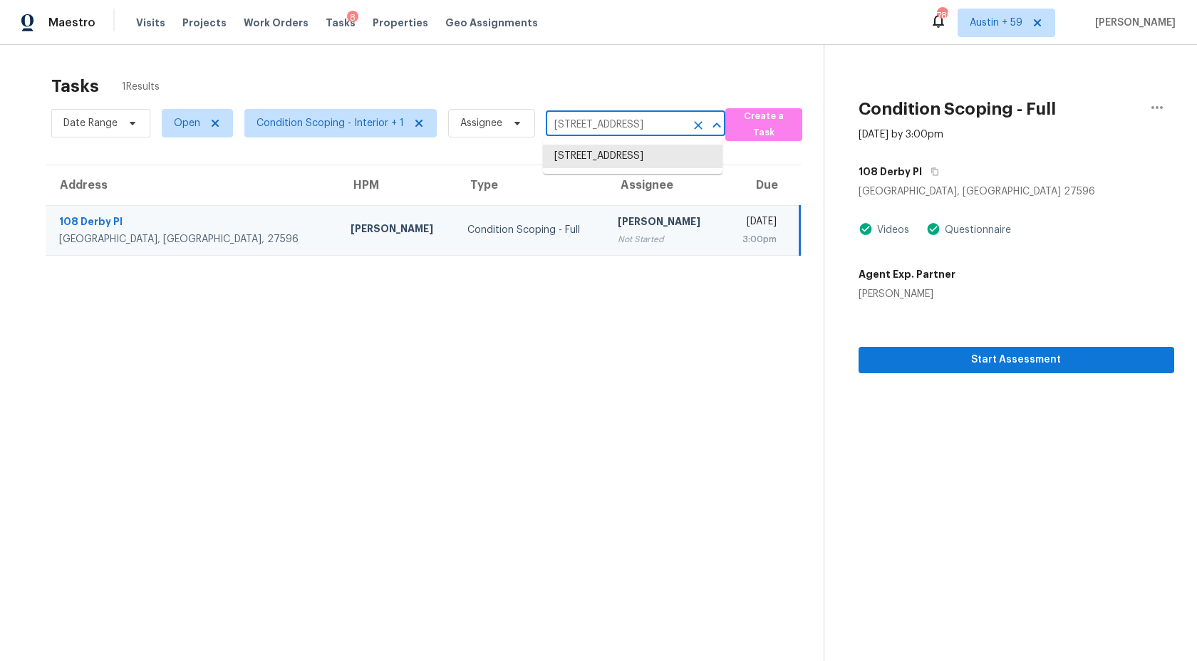
paste input "264 Flat Rock Dr Denver, NC, 28037"
type input "264 Flat Rock Dr Denver, NC, 28037"
click at [611, 160] on li "264 Flat Rock Dr, Denver, NC 28037" at bounding box center [633, 157] width 180 height 24
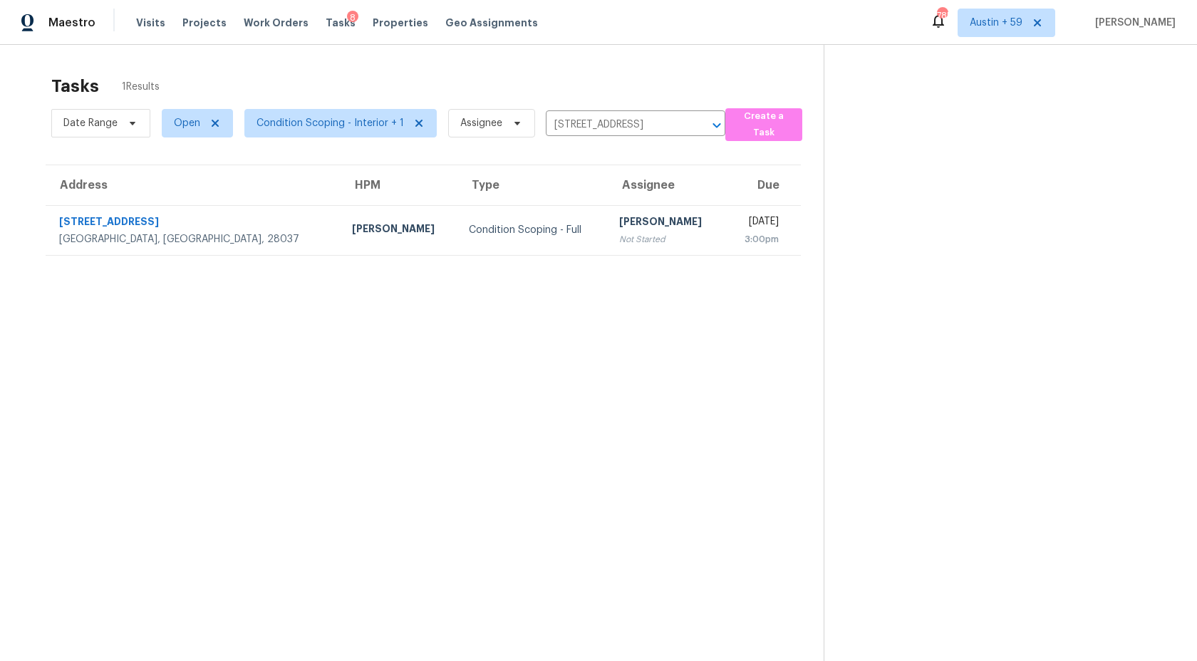
click at [619, 224] on div "Pavithran Omsekar" at bounding box center [666, 223] width 95 height 18
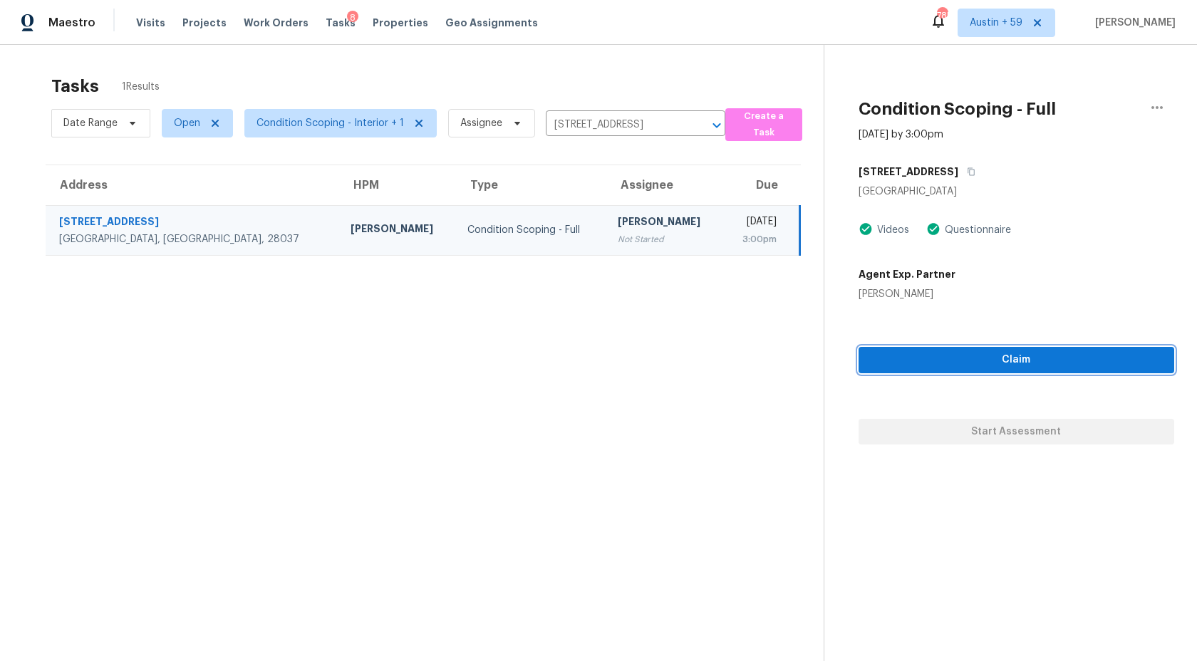
click at [936, 367] on span "Claim" at bounding box center [1016, 360] width 293 height 18
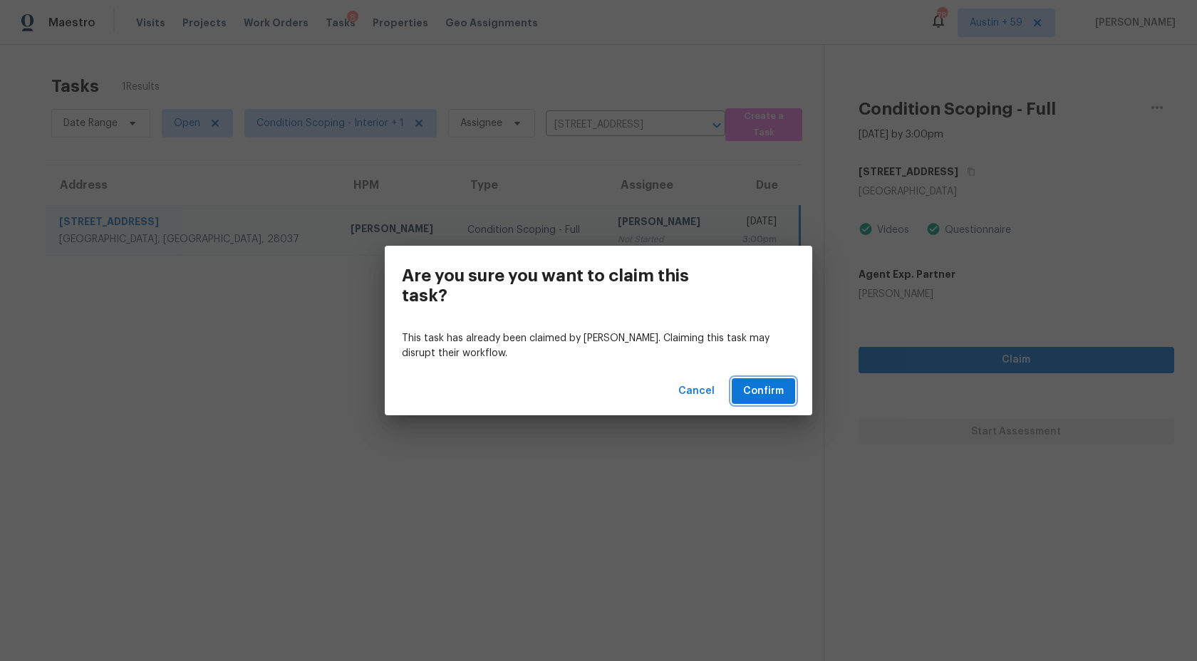
click at [766, 385] on span "Confirm" at bounding box center [763, 392] width 41 height 18
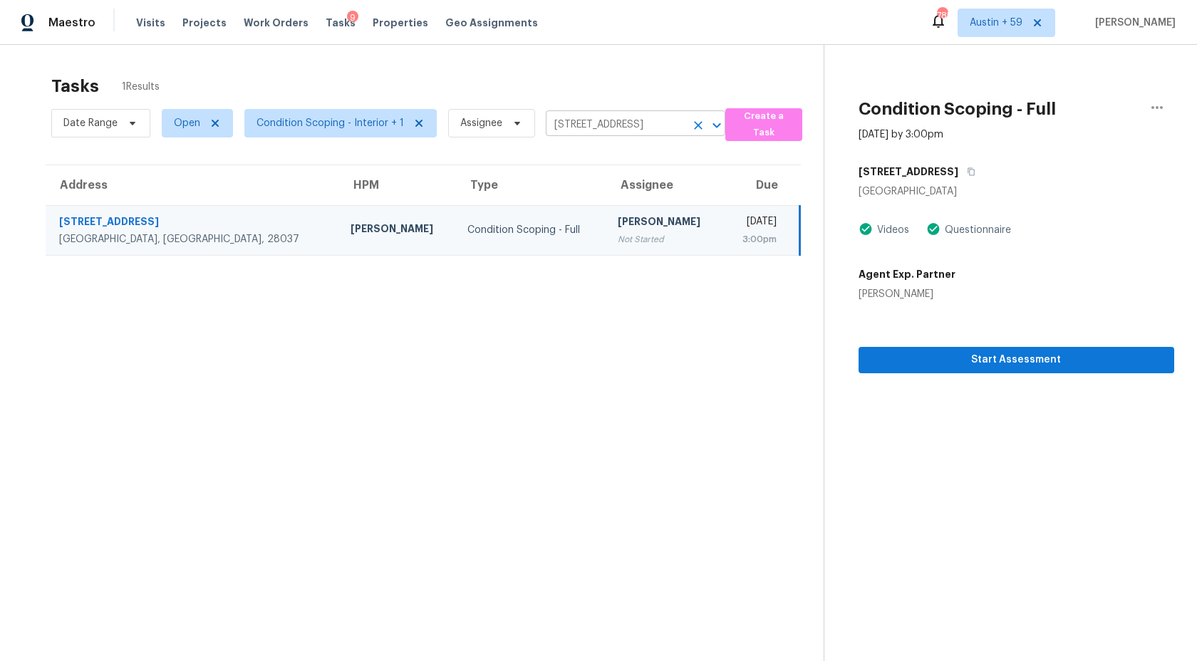
click at [594, 135] on input "264 Flat Rock Dr, Denver, NC 28037" at bounding box center [616, 125] width 140 height 22
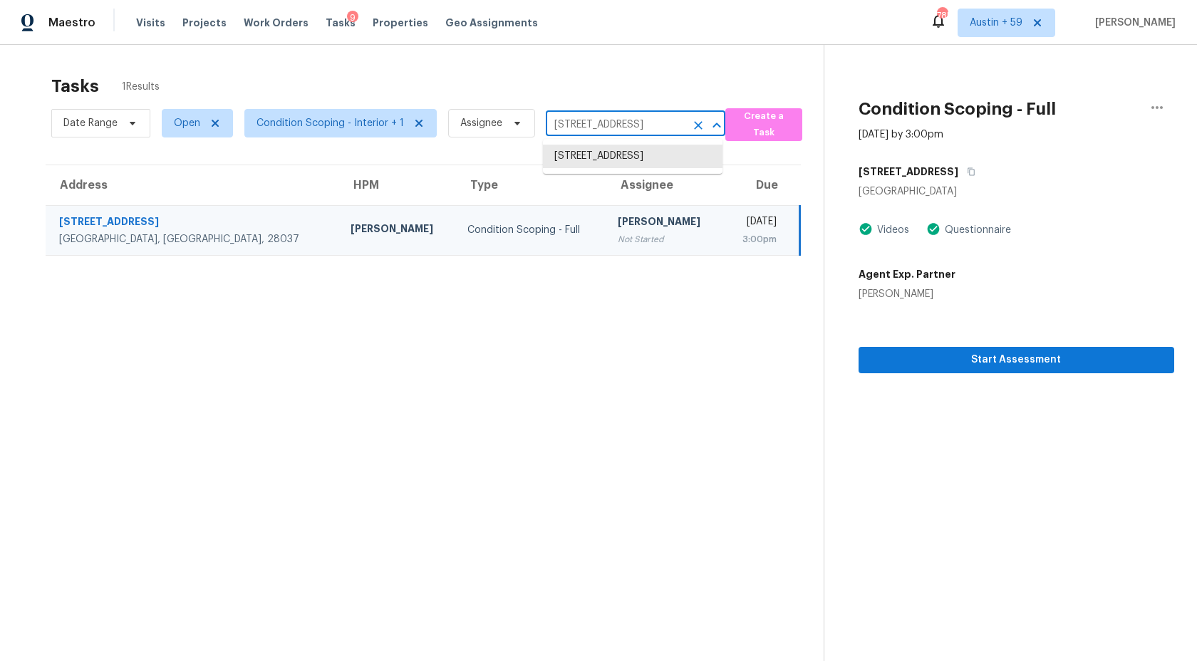
paste input "7300 Blythwood Ln Charlotte, NC, 2822"
type input "7300 Blythwood Ln Charlotte, NC, 28227"
click at [600, 160] on li "7300 Blythwood Ln, Charlotte, NC 28227" at bounding box center [633, 157] width 180 height 24
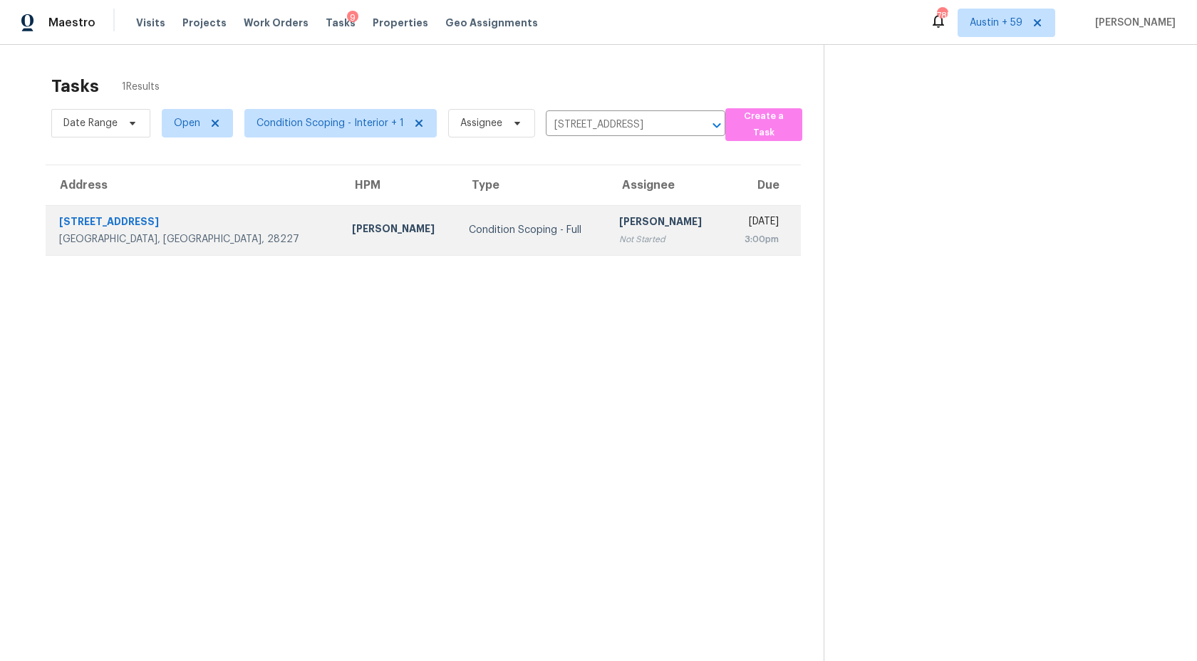
click at [608, 211] on td "Salma Ansari Not Started" at bounding box center [667, 230] width 118 height 50
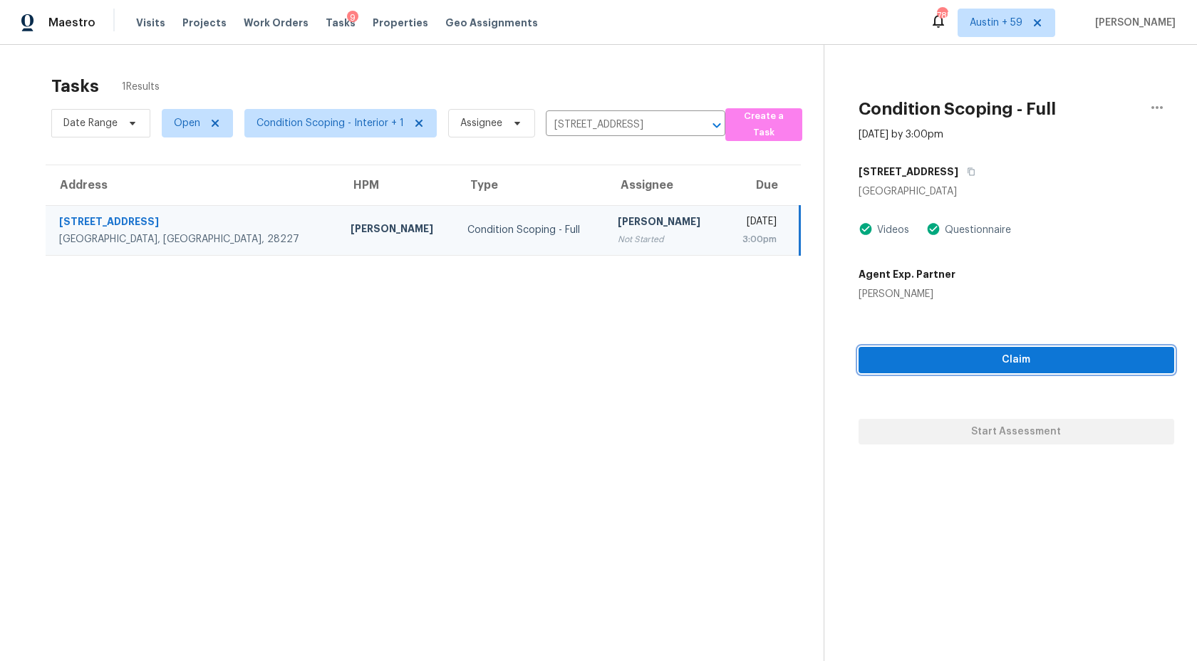
click at [957, 363] on span "Claim" at bounding box center [1016, 360] width 293 height 18
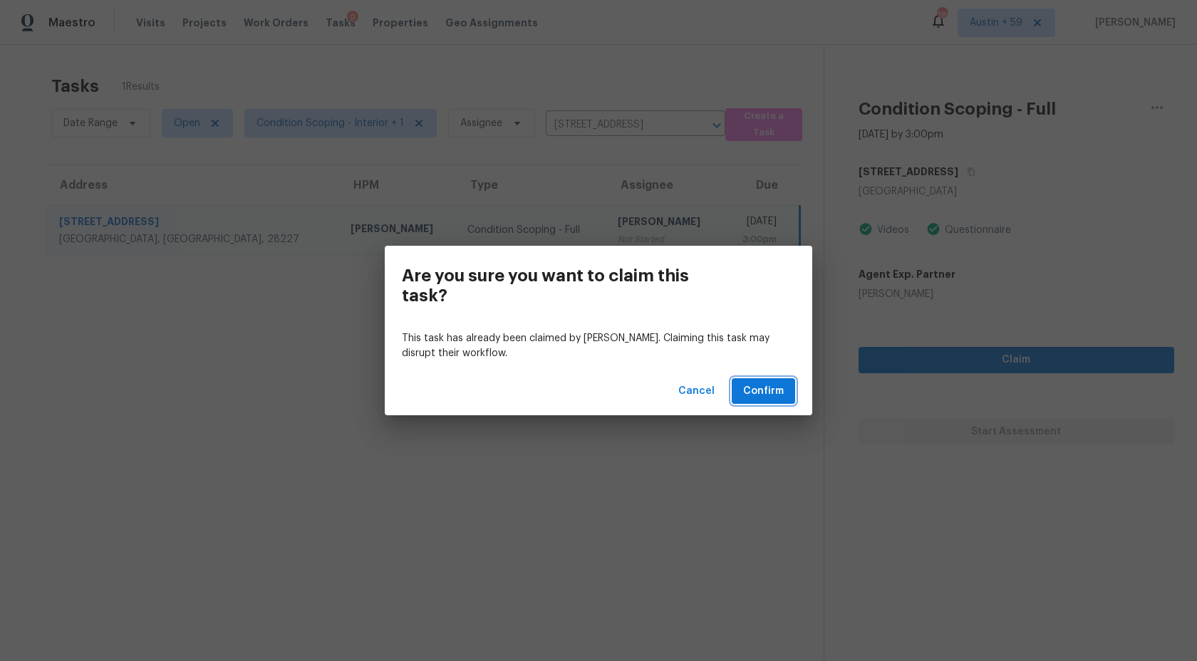
click at [744, 392] on button "Confirm" at bounding box center [763, 391] width 63 height 26
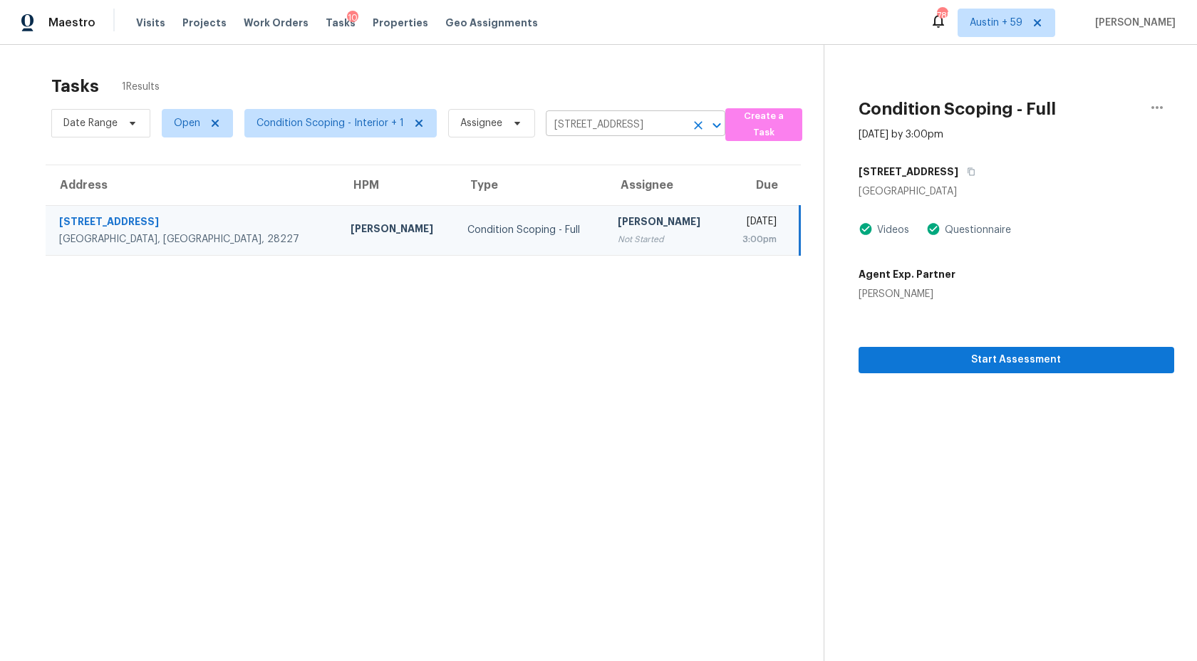
click at [622, 129] on input "7300 Blythwood Ln, Charlotte, NC 28227" at bounding box center [616, 125] width 140 height 22
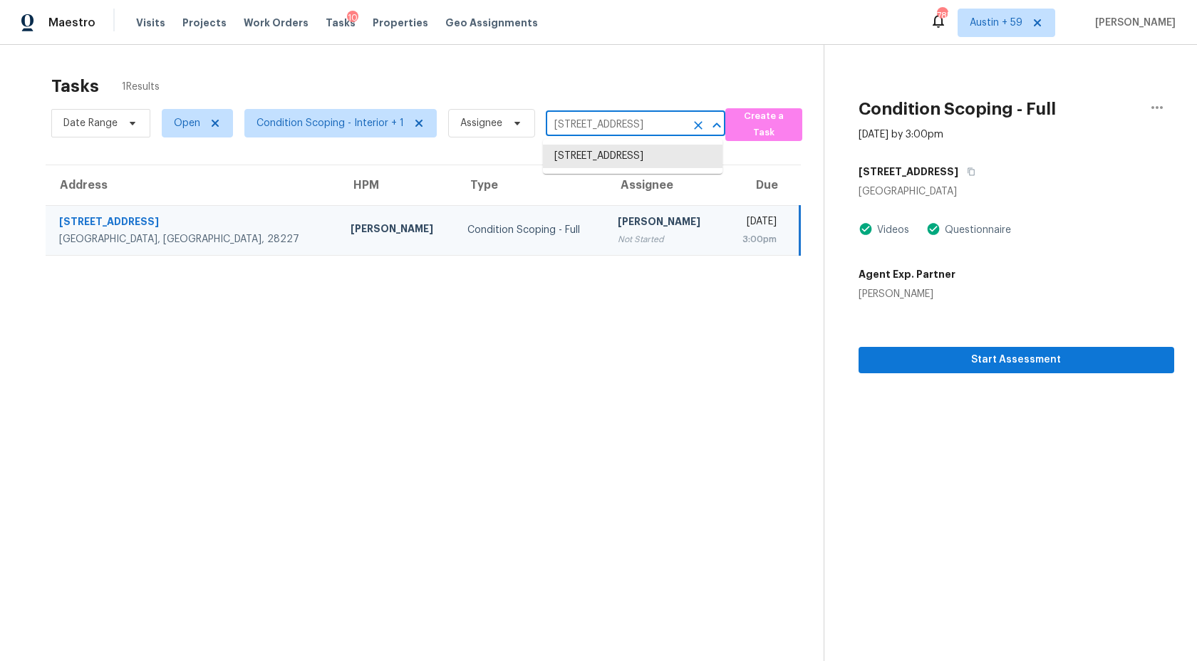
paste input "238 Gallery Pointe Ln Charlotte, NC, 28269"
type input "7238 Gallery Pointe Ln Charlotte, NC, 28269"
click at [612, 162] on li "7238 Gallery Pointe Ln, Charlotte, NC 28269" at bounding box center [633, 157] width 180 height 24
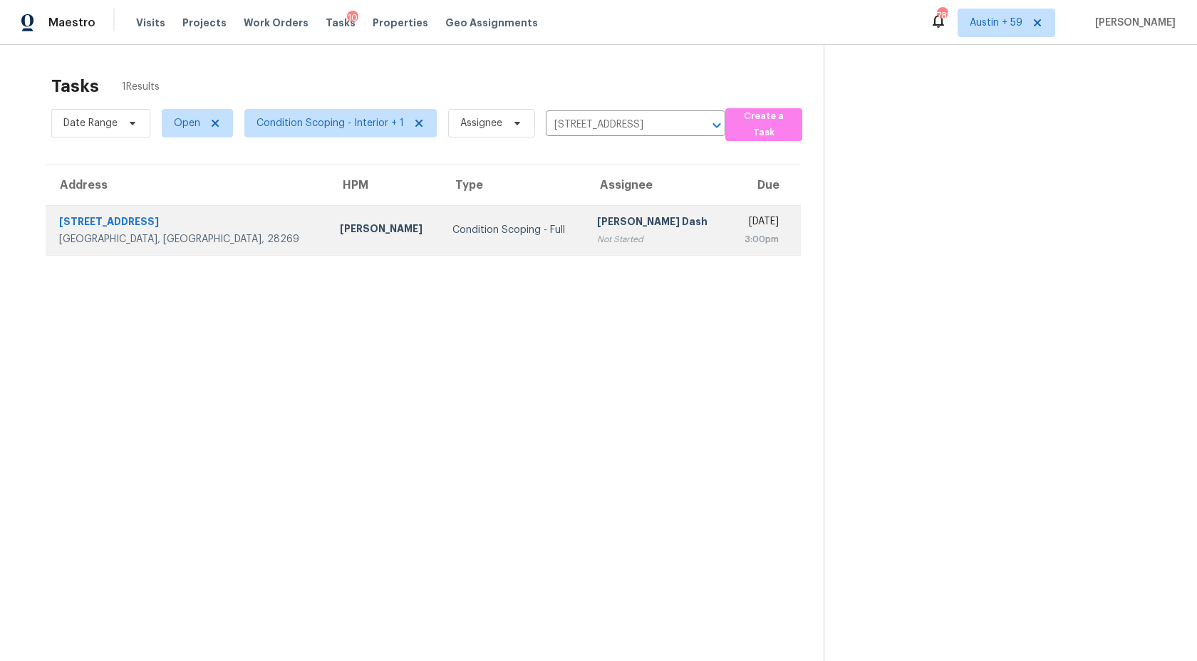
click at [597, 226] on div "Soumya Ranjan Dash" at bounding box center [657, 223] width 120 height 18
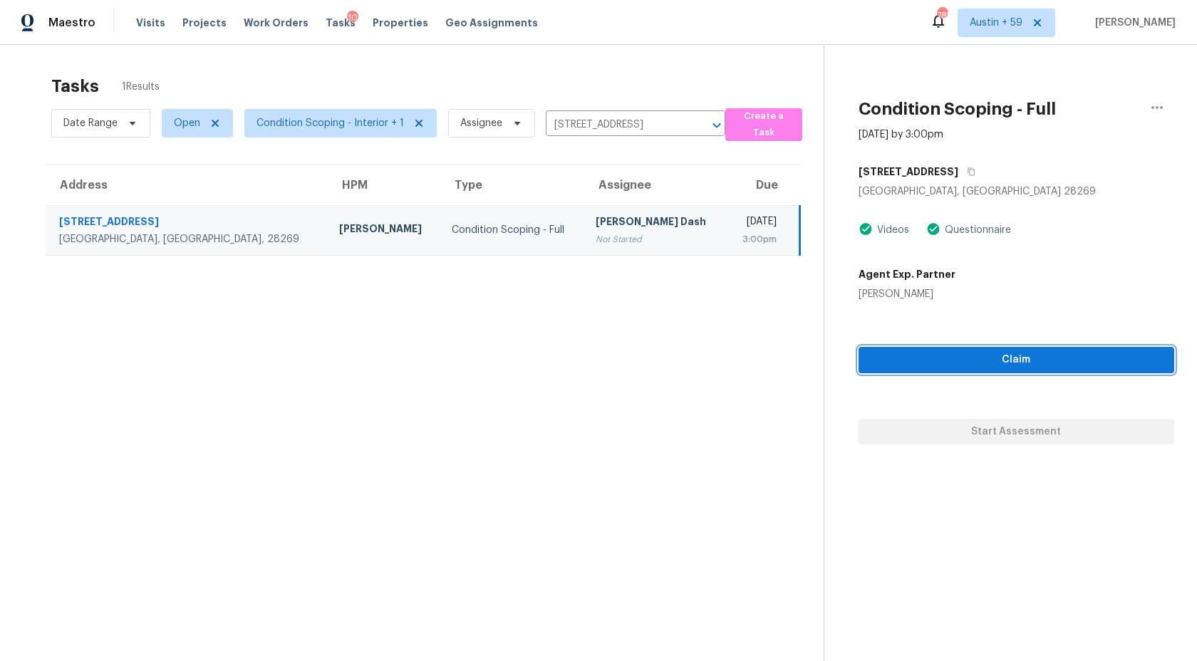
click at [933, 365] on span "Claim" at bounding box center [1016, 360] width 293 height 18
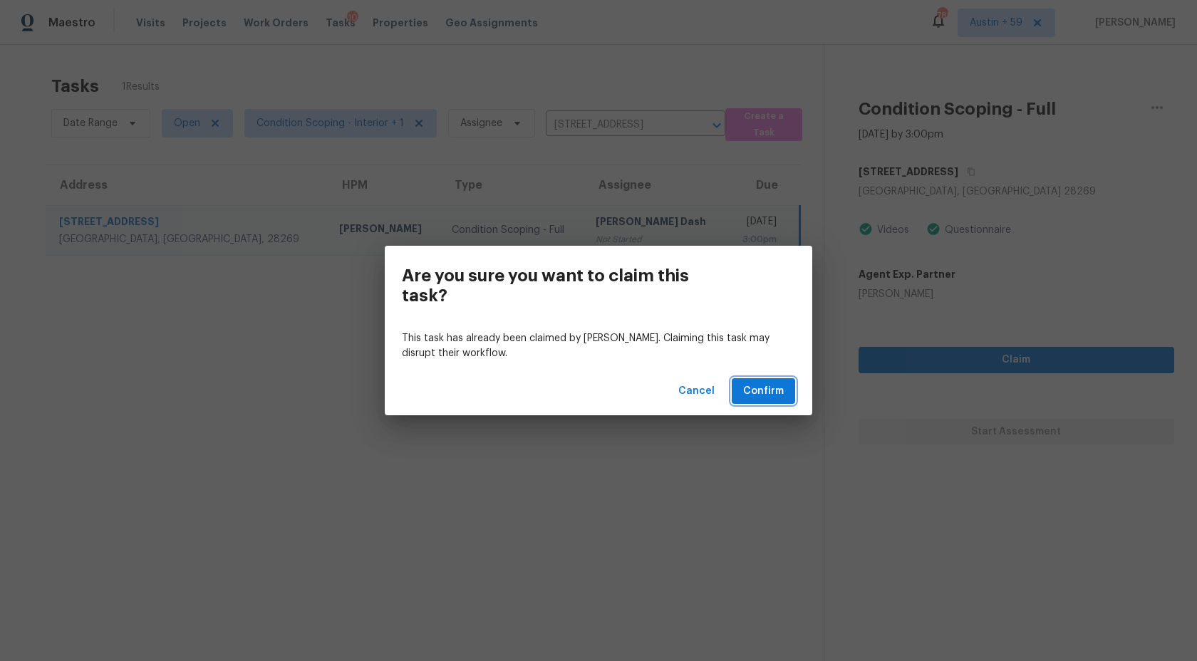
click at [774, 383] on span "Confirm" at bounding box center [763, 392] width 41 height 18
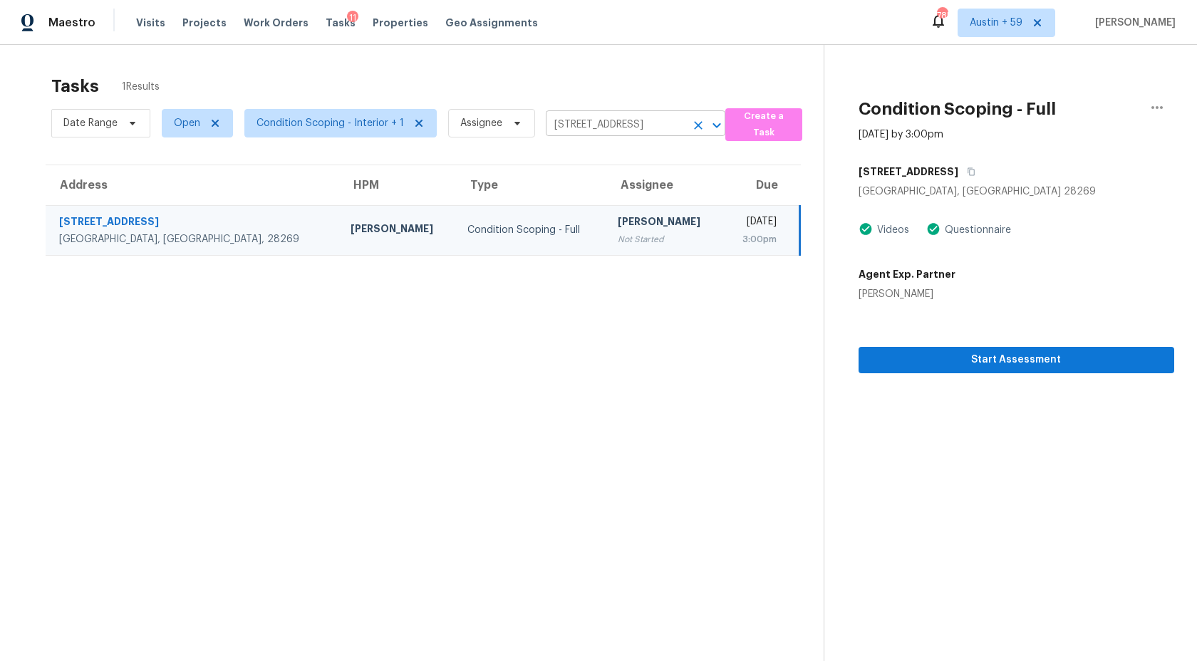
click at [588, 122] on input "7238 Gallery Pointe Ln, Charlotte, NC 28269" at bounding box center [616, 125] width 140 height 22
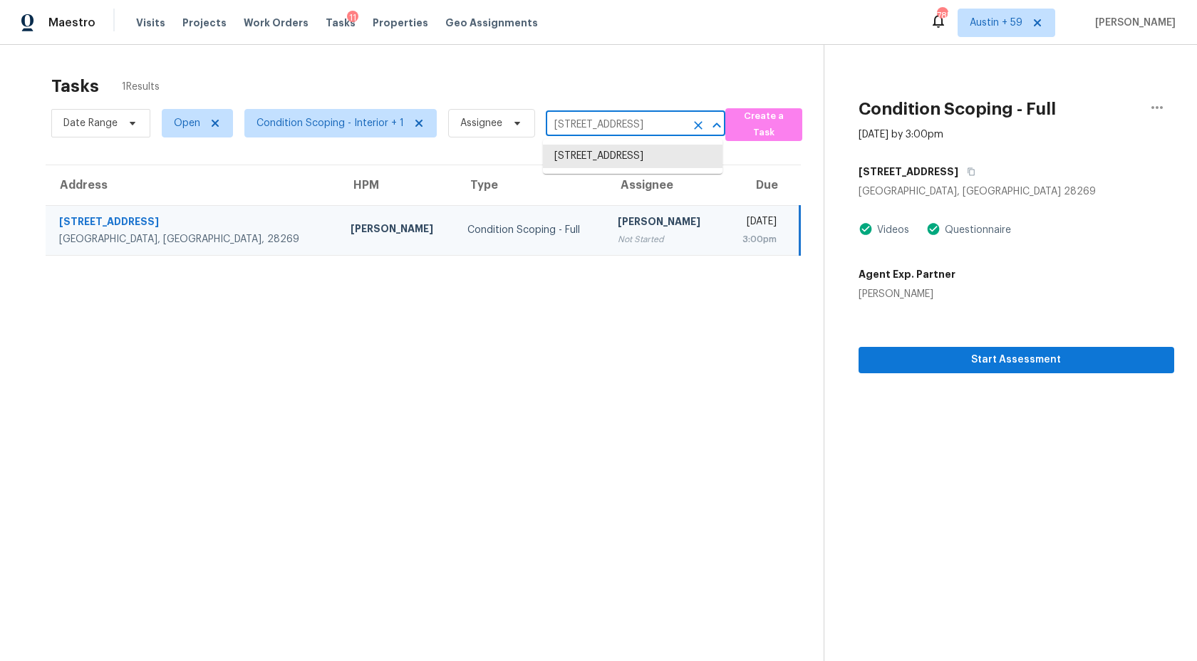
paste input "2381 Talon Point Cir Fort Mill, SC, 29715"
type input "2381 Talon Point Cir Fort Mill, SC, 29715"
click at [586, 145] on li "2381 Talon Point Cir, Fort Mill, SC 29715" at bounding box center [633, 157] width 180 height 24
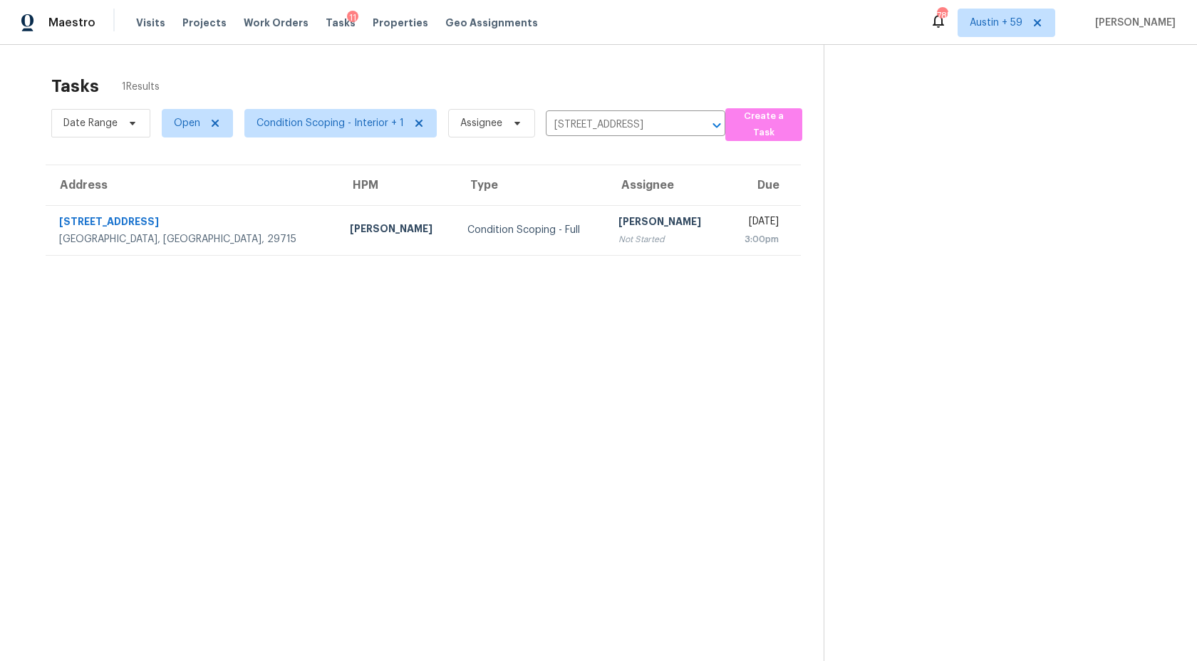
click at [618, 231] on div "Hariharan GV" at bounding box center [665, 223] width 95 height 18
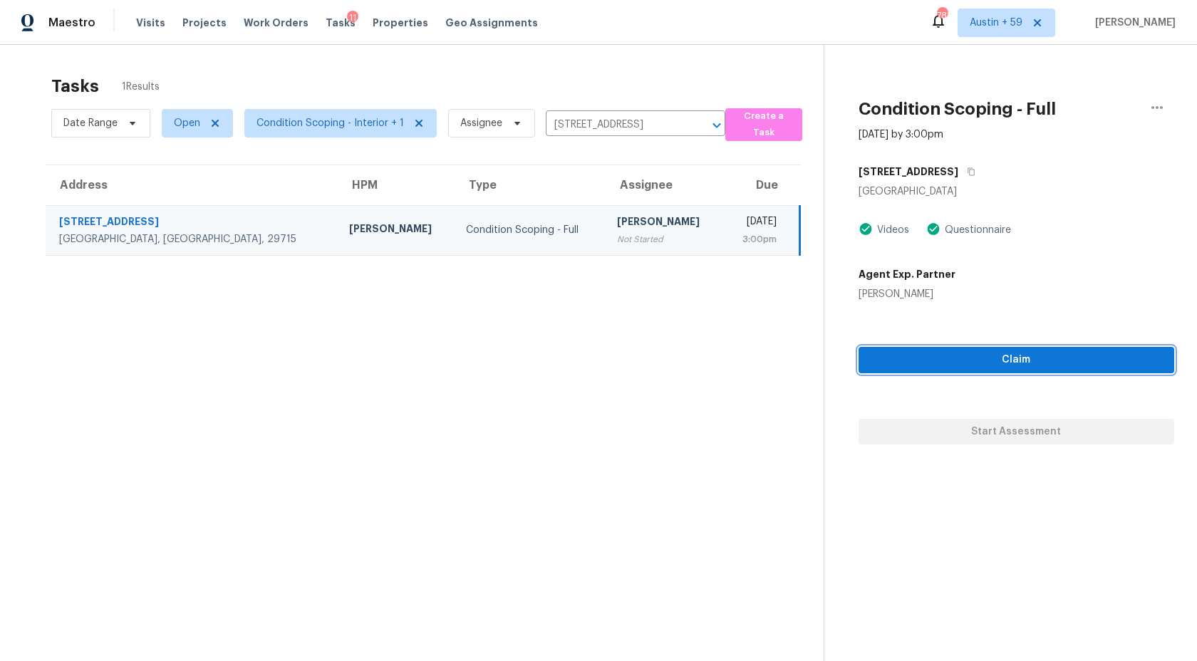
click at [945, 365] on span "Claim" at bounding box center [1016, 360] width 293 height 18
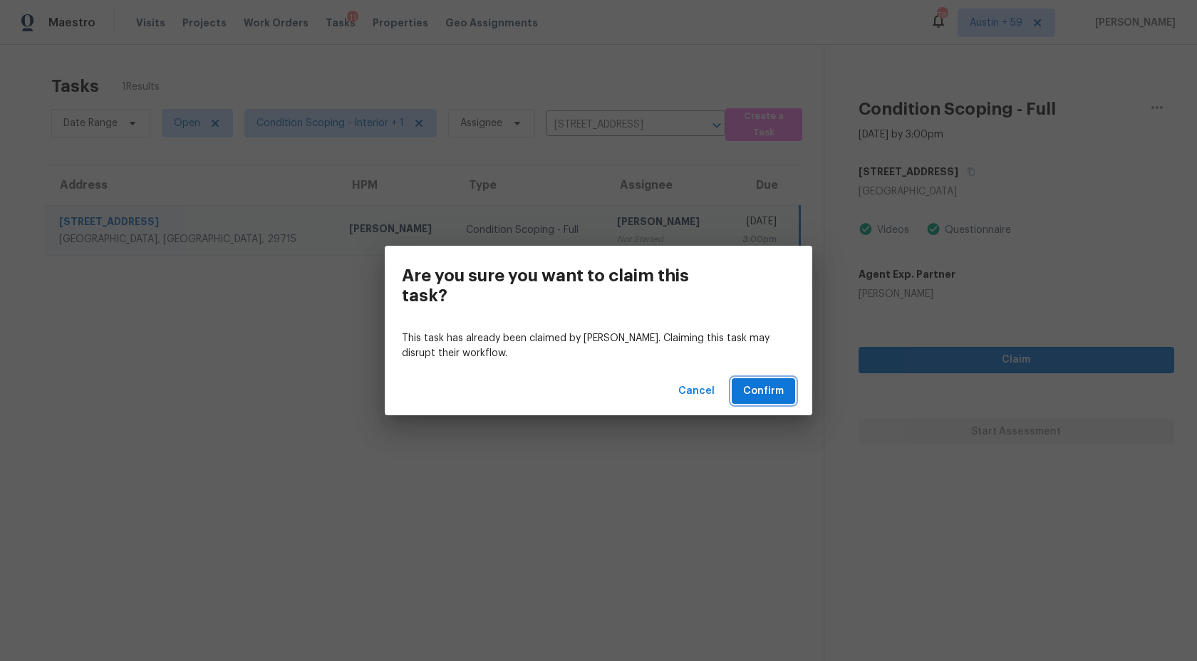
click at [762, 393] on span "Confirm" at bounding box center [763, 392] width 41 height 18
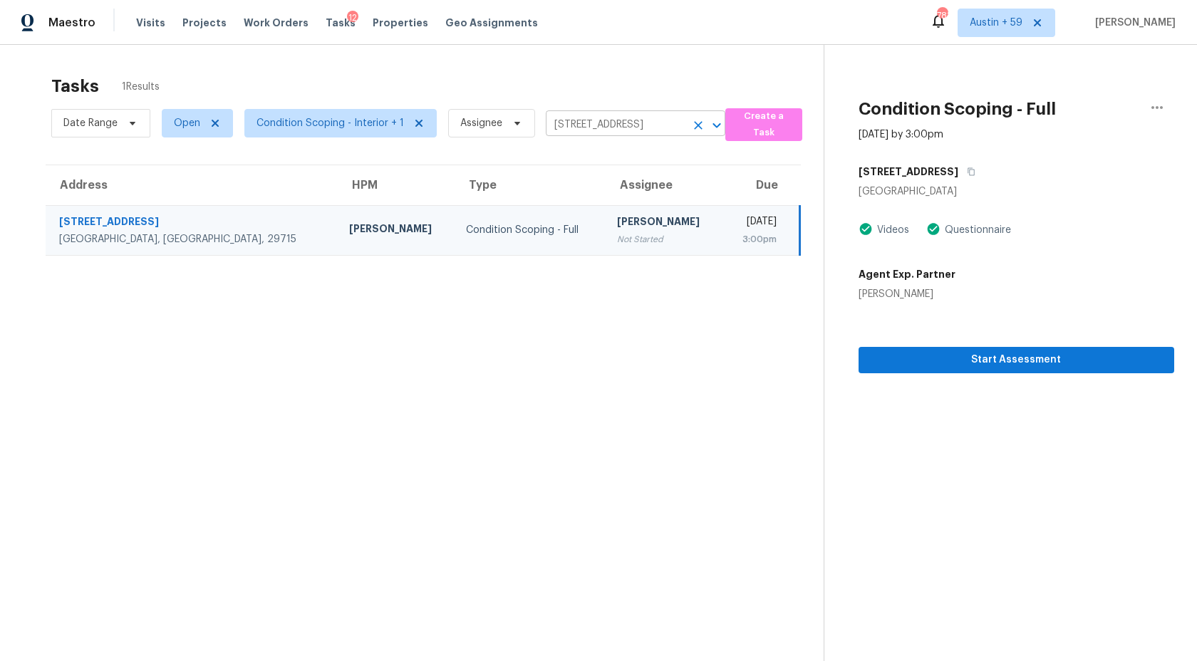
click at [607, 125] on input "2381 Talon Point Cir, Fort Mill, SC 29715" at bounding box center [616, 125] width 140 height 22
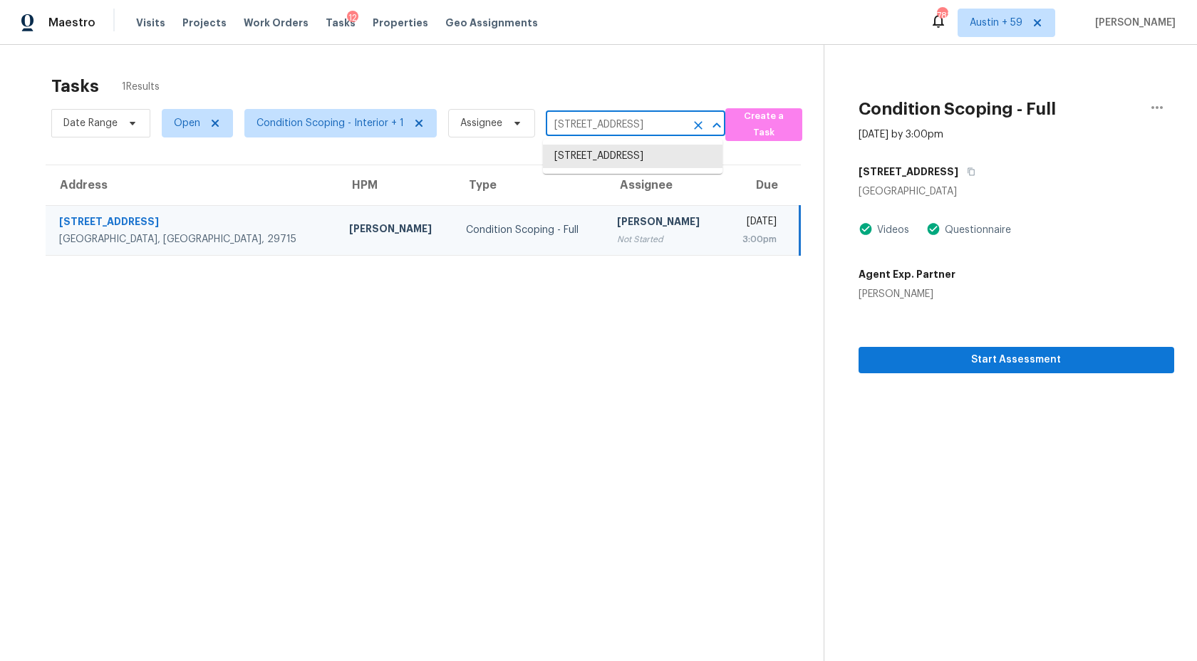
paste input "6021 Stone Bluff Dr Clemmons, NC, 2701"
type input "6021 Stone Bluff Dr Clemmons, NC, 2701"
click at [603, 152] on li "6021 Stone Bluff Dr, Clemmons, NC 27012" at bounding box center [633, 157] width 180 height 24
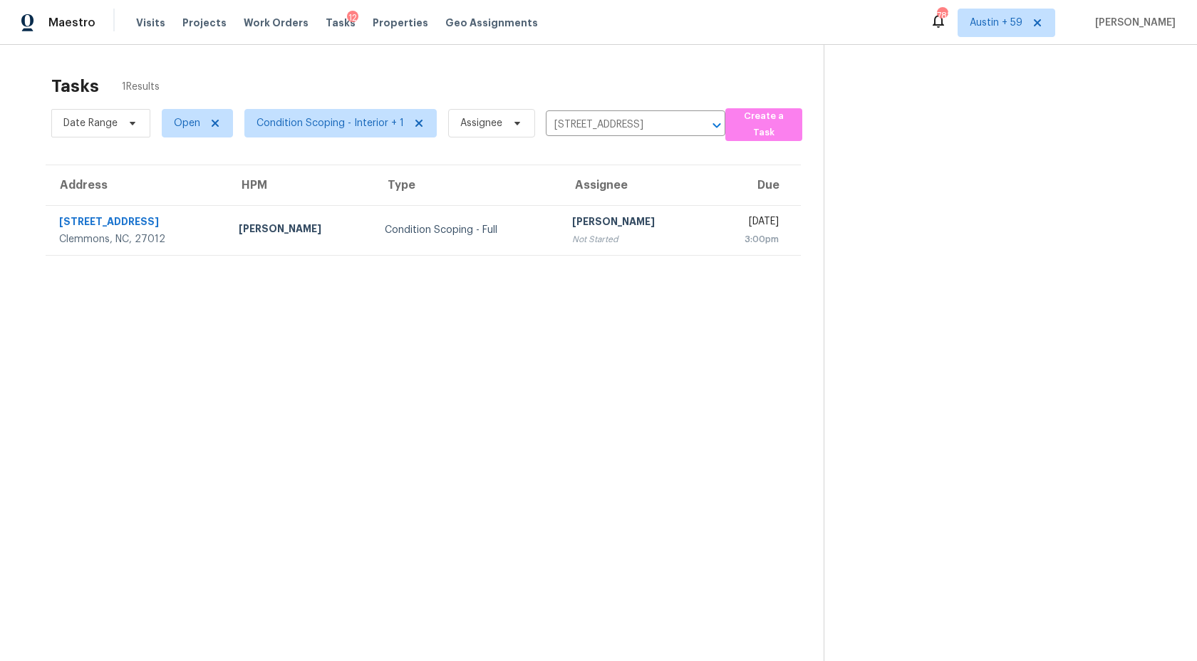
click at [583, 213] on td "Pavithran Omsekar Not Started" at bounding box center [634, 230] width 146 height 50
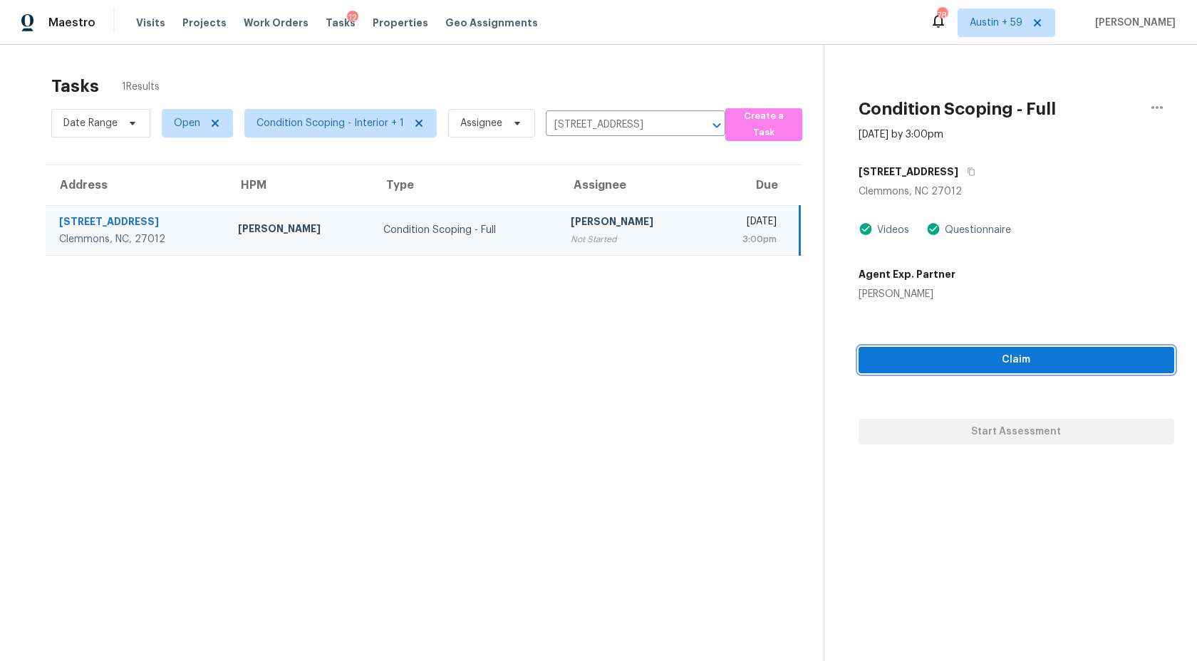
click at [927, 350] on button "Claim" at bounding box center [1016, 360] width 316 height 26
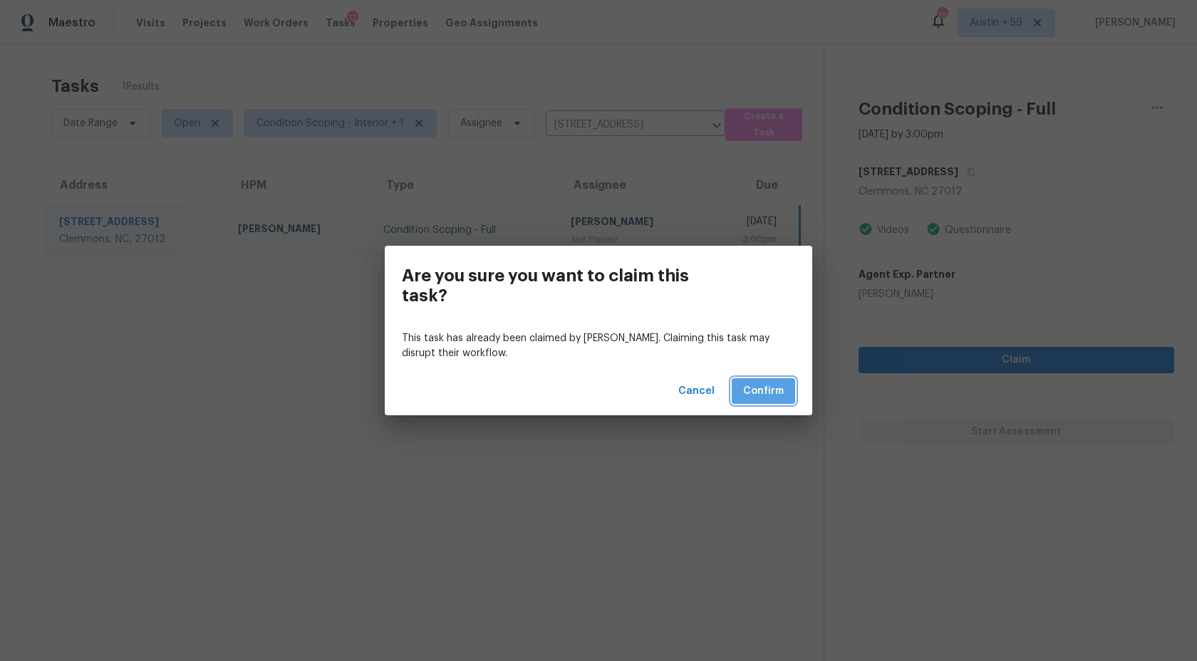
click at [759, 387] on span "Confirm" at bounding box center [763, 392] width 41 height 18
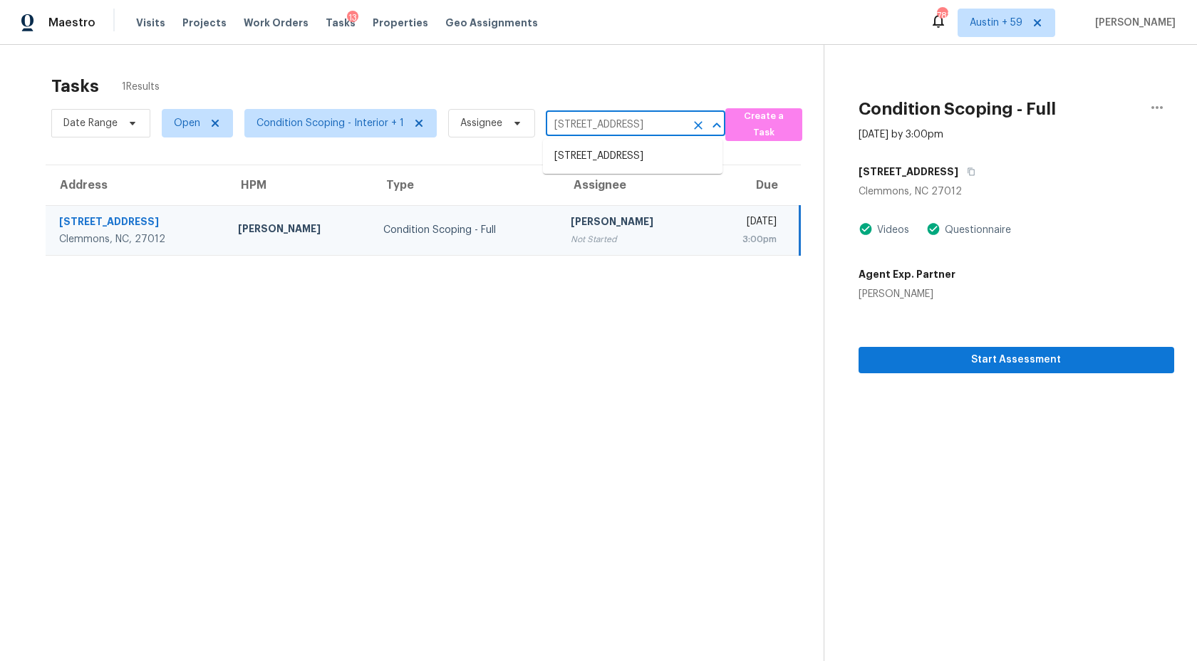
click at [617, 129] on input "6021 Stone Bluff Dr, Clemmons, NC 27012" at bounding box center [616, 125] width 140 height 22
paste input "4345 Sable St Denver, CO, 80239"
type input "4345 Sable St Denver, CO, 80239"
click at [613, 160] on li "4345 Sable St, Denver, CO 80239" at bounding box center [633, 157] width 180 height 24
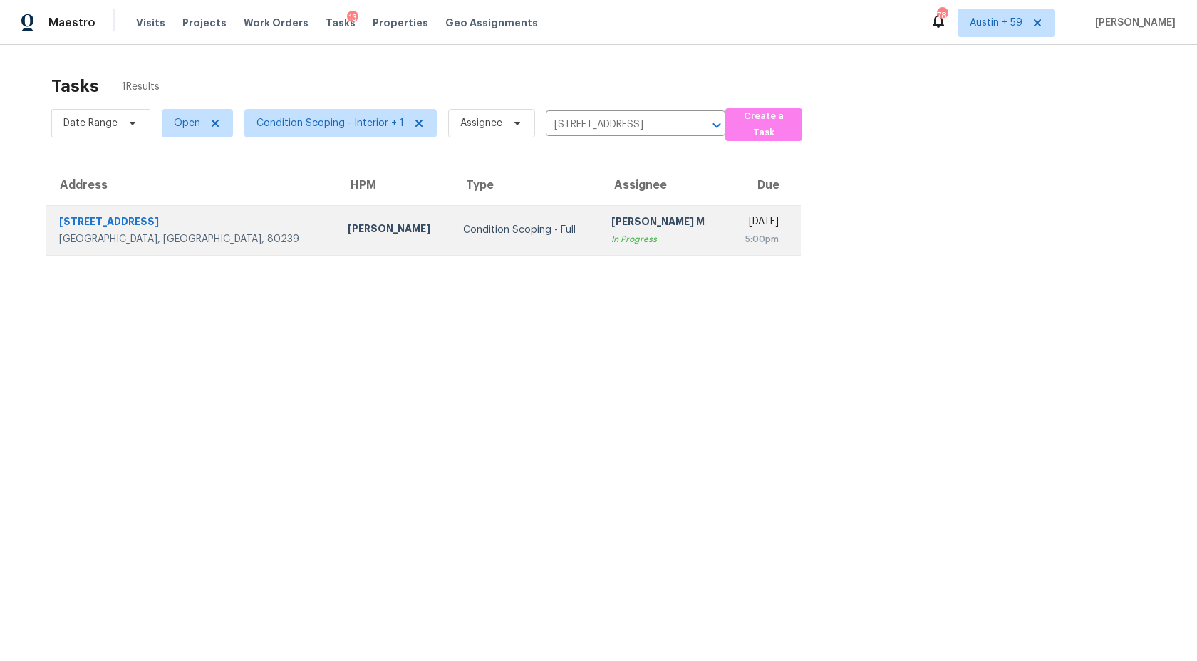
click at [611, 229] on div "MANIKANDAN M" at bounding box center [663, 223] width 105 height 18
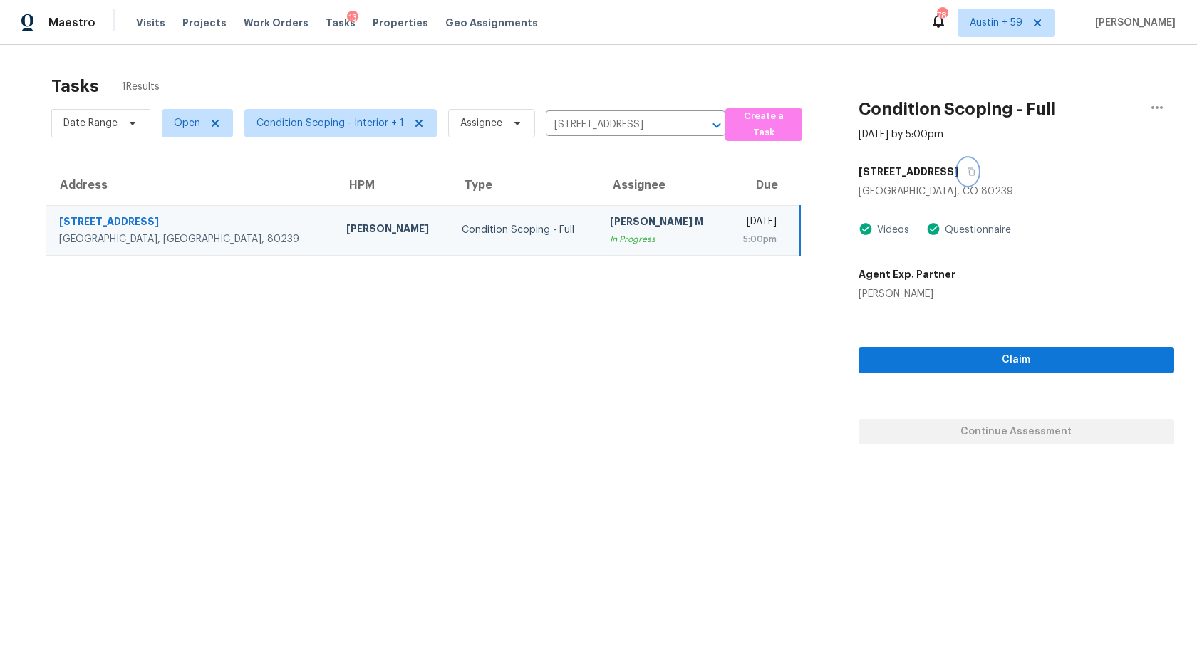
click at [967, 170] on icon "button" at bounding box center [971, 171] width 9 height 9
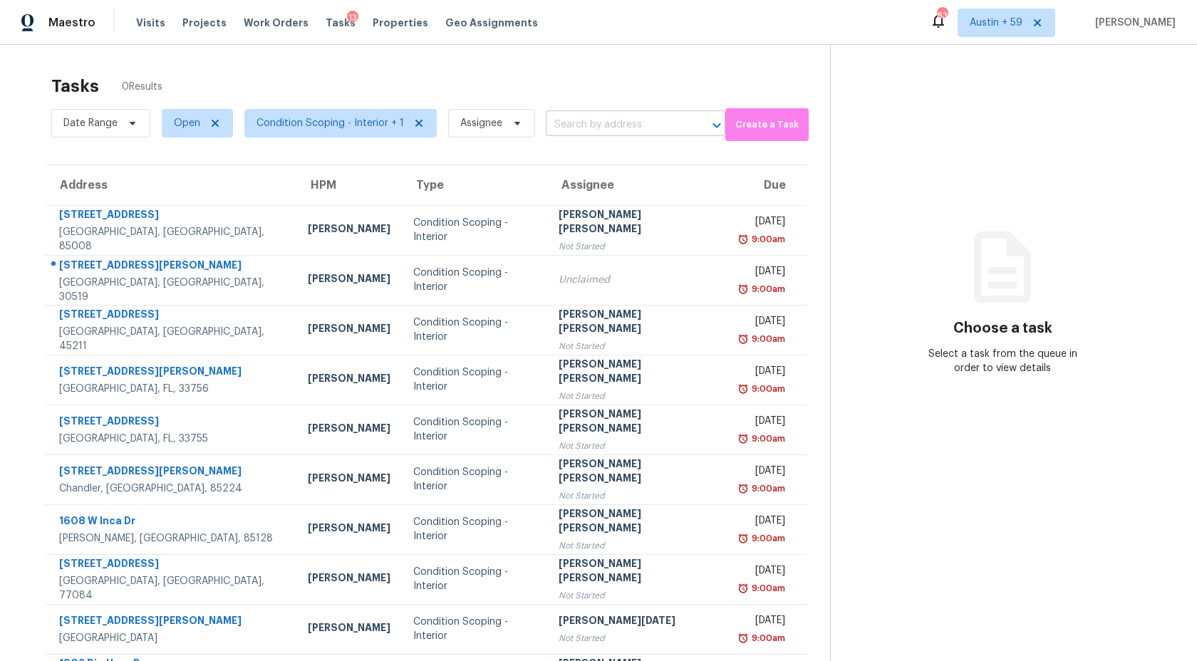
click at [587, 121] on input "text" at bounding box center [616, 125] width 140 height 22
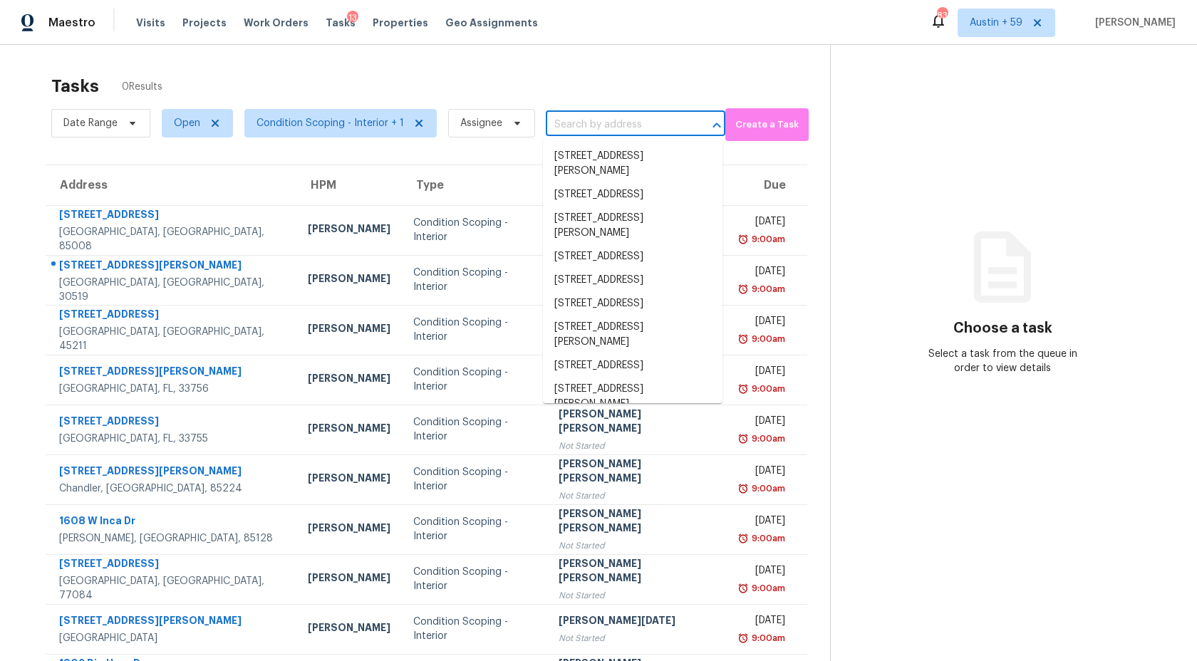
paste input "[STREET_ADDRESS]"
type input "[STREET_ADDRESS]"
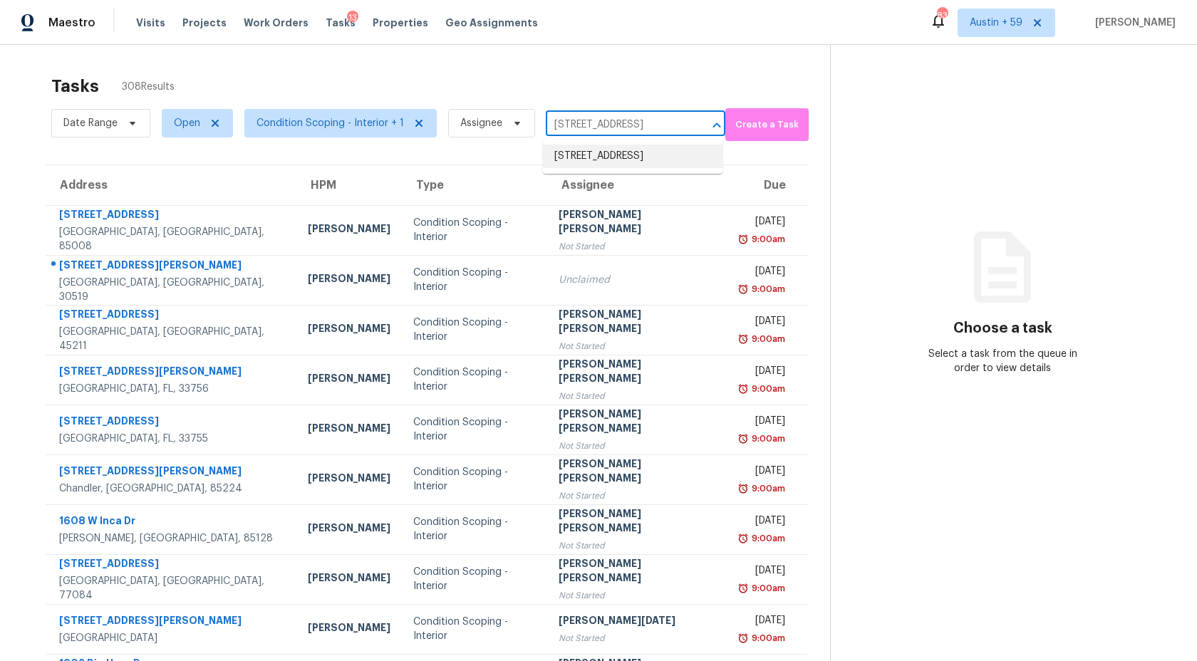
click at [595, 166] on li "108 Derby Pl, Youngsville, NC 27596" at bounding box center [633, 157] width 180 height 24
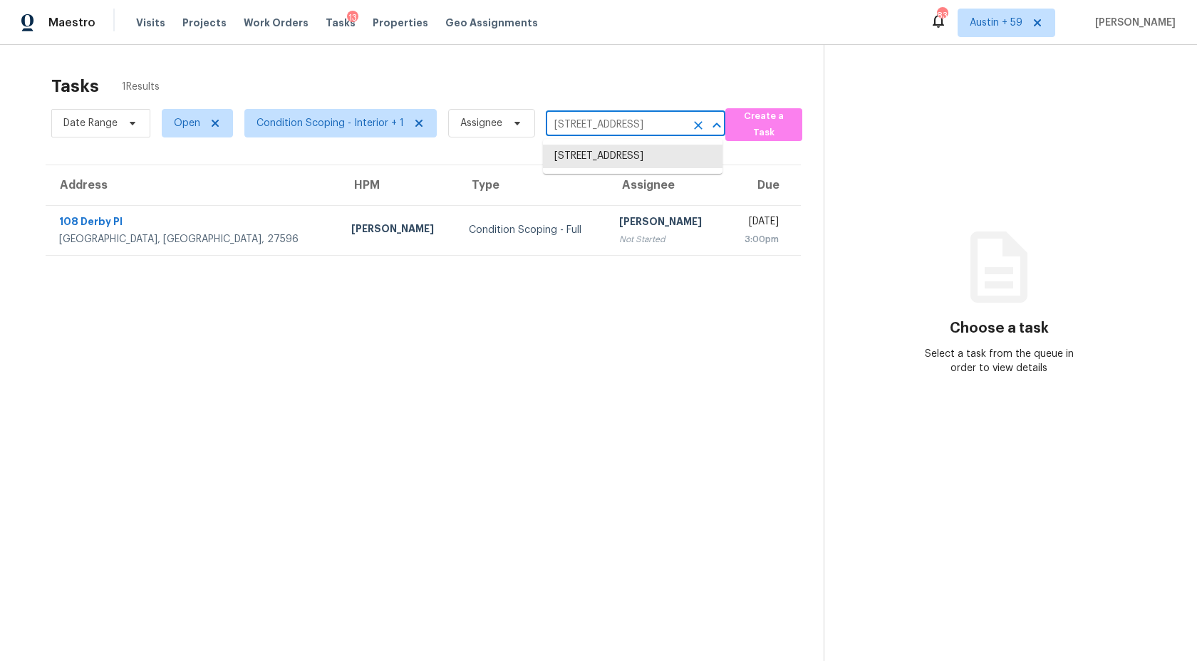
click at [578, 128] on input "108 Derby Pl, Youngsville, NC 27596" at bounding box center [616, 125] width 140 height 22
paste input "43506 N 44th Ln New River, AZ, 85087"
type input "43506 N 44th Ln New River, AZ, 85087"
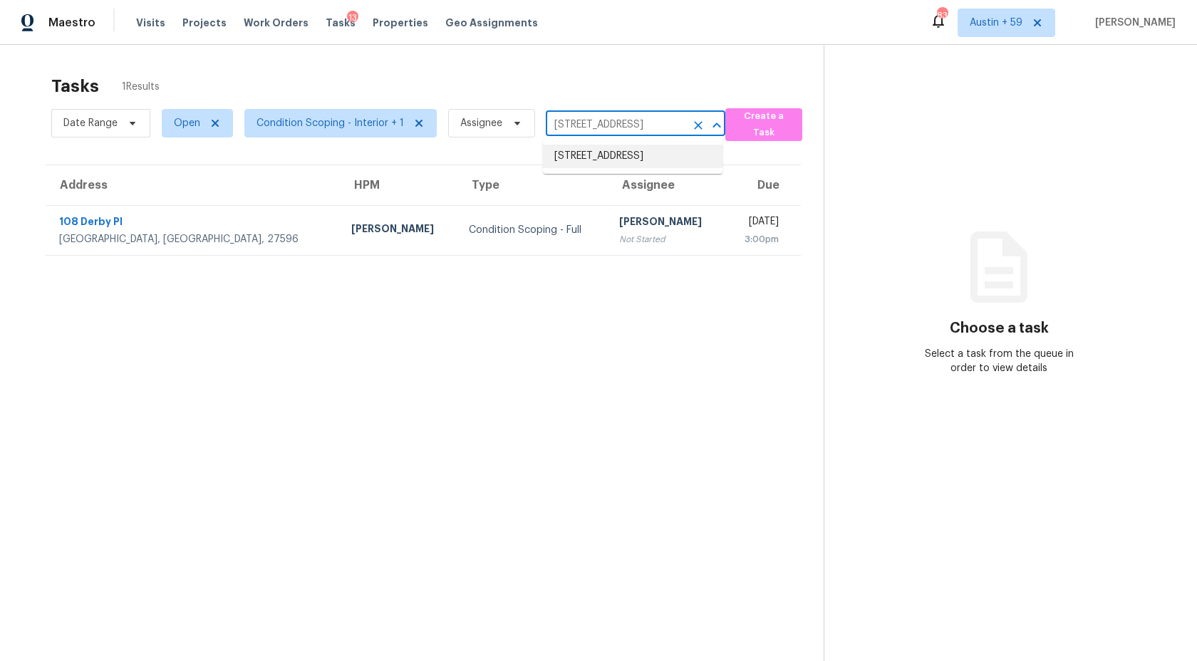
click at [588, 157] on li "43506 N 44th Ln, New River, AZ 85087" at bounding box center [633, 157] width 180 height 24
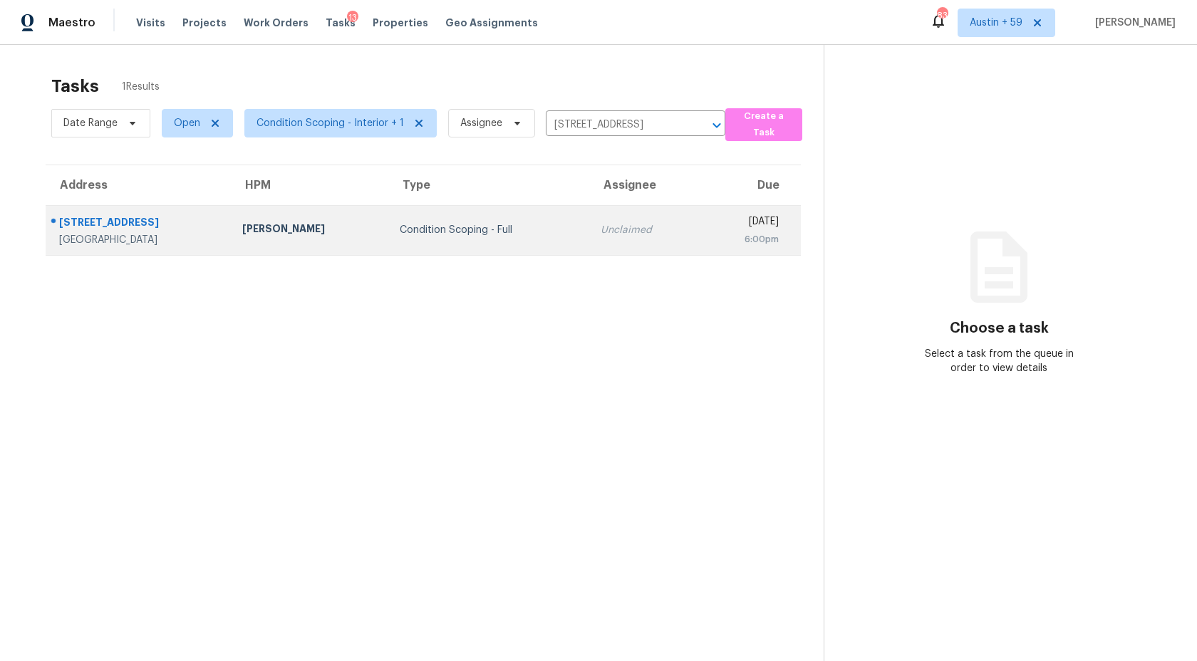
click at [600, 227] on div "Unclaimed" at bounding box center [644, 230] width 88 height 14
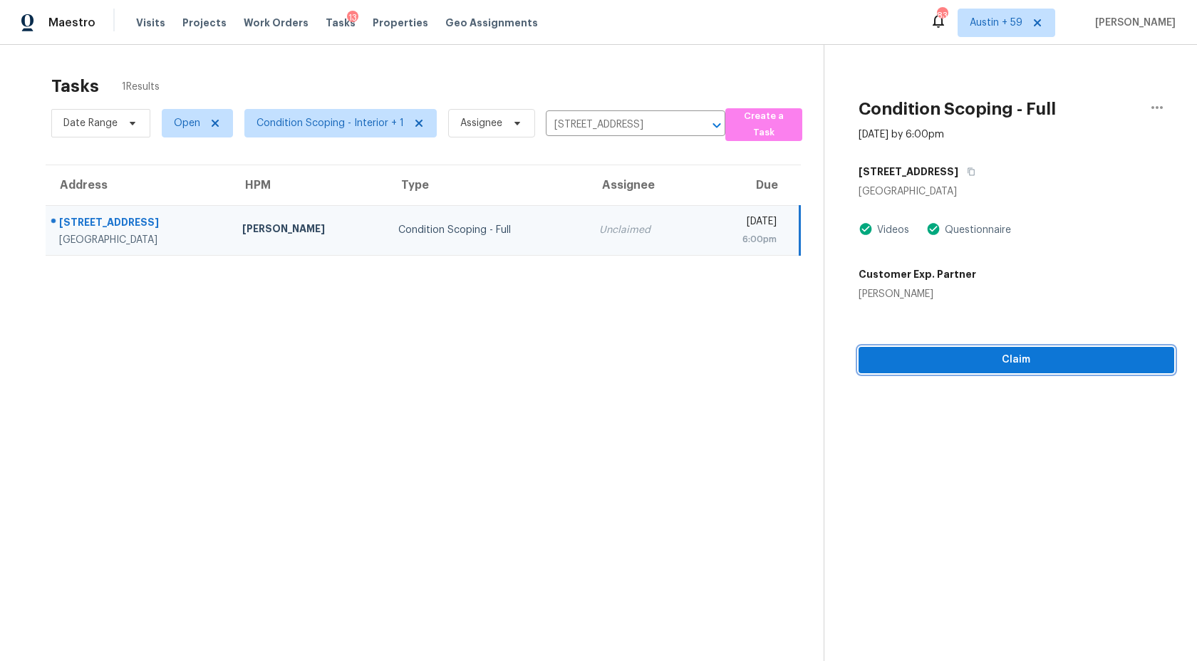
click at [952, 363] on span "Claim" at bounding box center [1016, 360] width 293 height 18
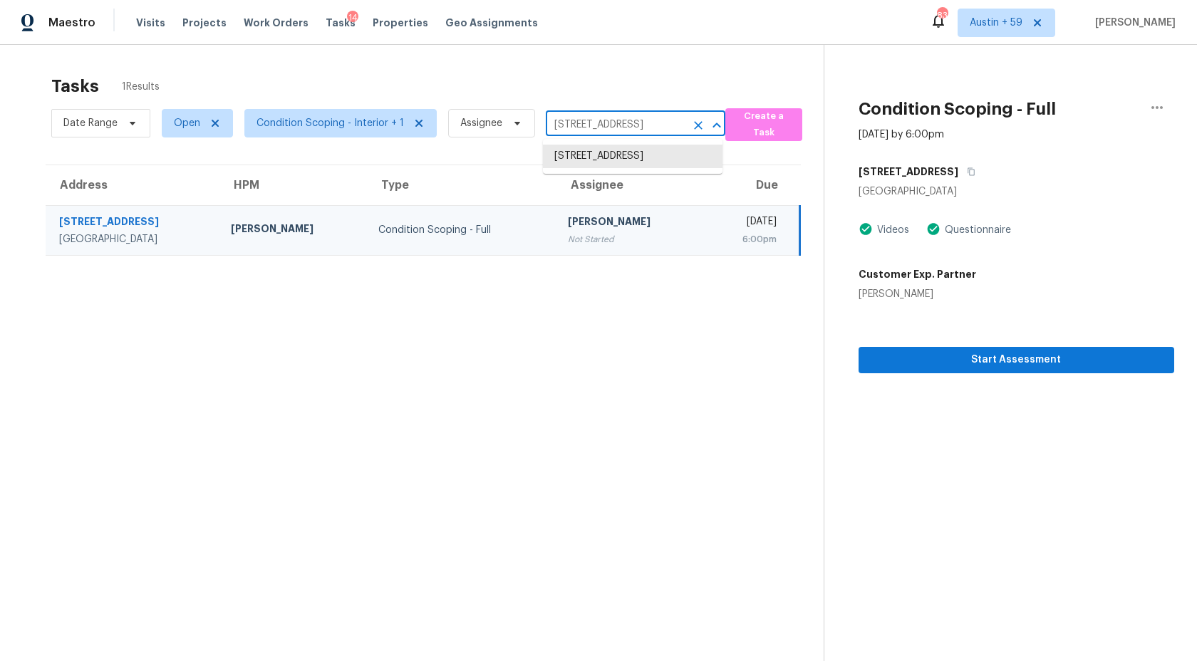
click at [617, 114] on input "43506 N 44th Ln, New River, AZ 85087" at bounding box center [616, 125] width 140 height 22
paste input "5141 S Brice Mesa, AZ, 85212"
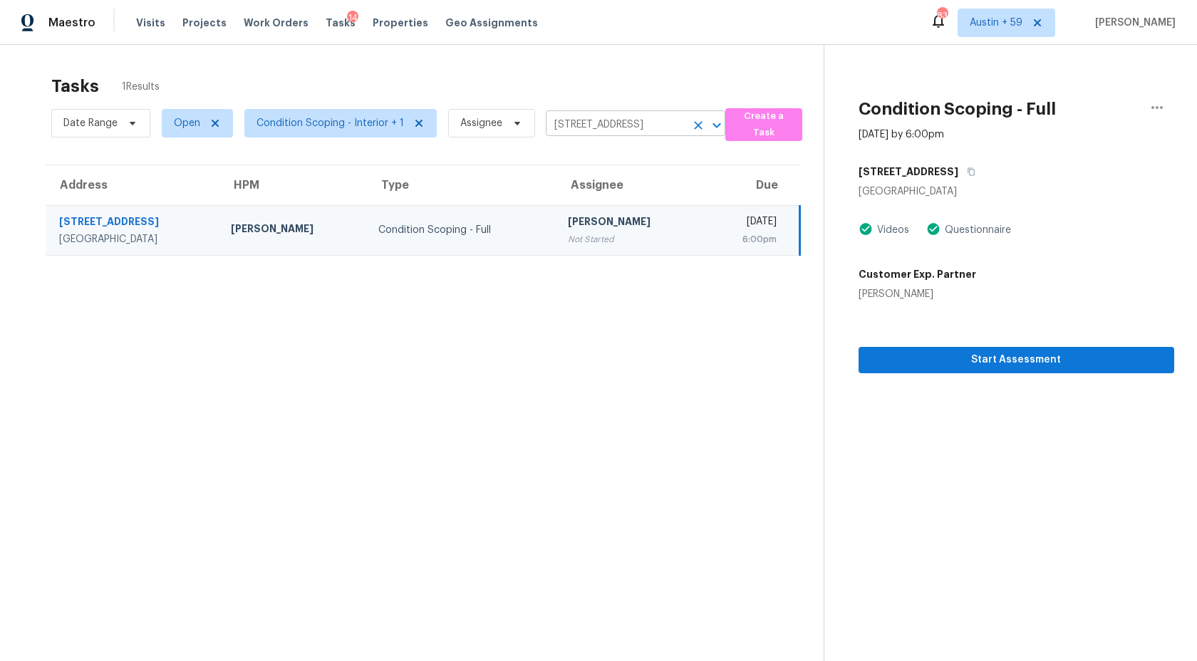
click at [612, 123] on input "43506 N 44th Ln, New River, AZ 85087" at bounding box center [616, 125] width 140 height 22
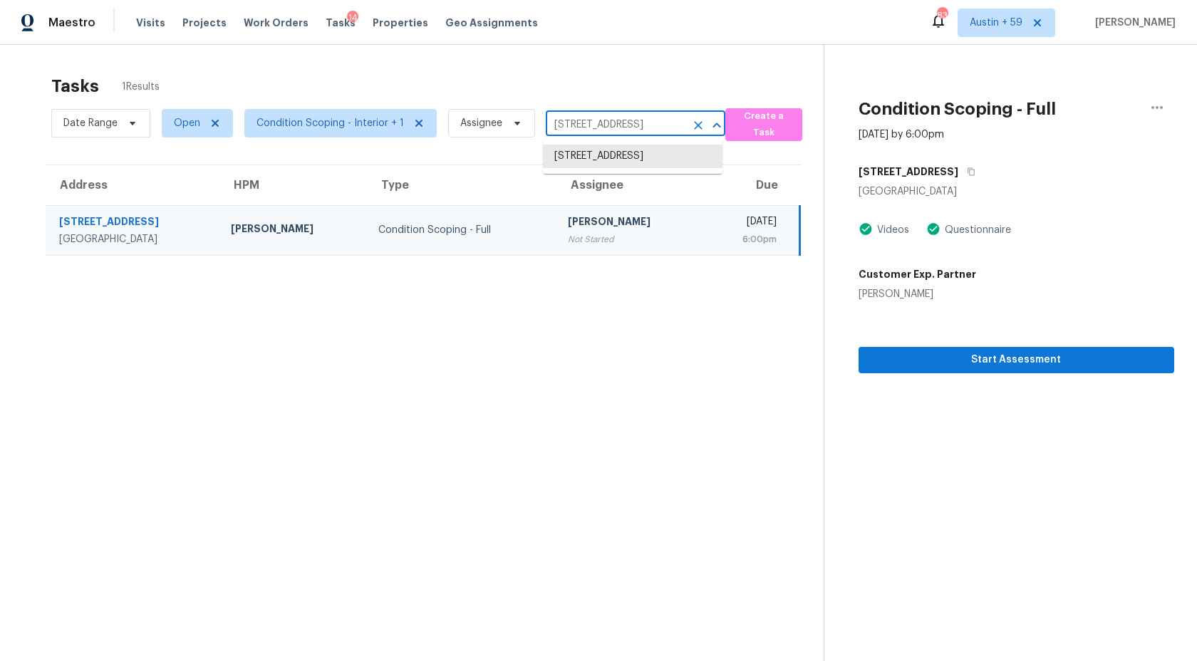
scroll to position [0, 50]
drag, startPoint x: 596, startPoint y: 123, endPoint x: 754, endPoint y: 147, distance: 160.0
click at [754, 147] on section "Tasks 1 Results Date Range Open Condition Scoping - Interior + 1 Assignee 43506…" at bounding box center [423, 387] width 801 height 638
type input "43506 N"
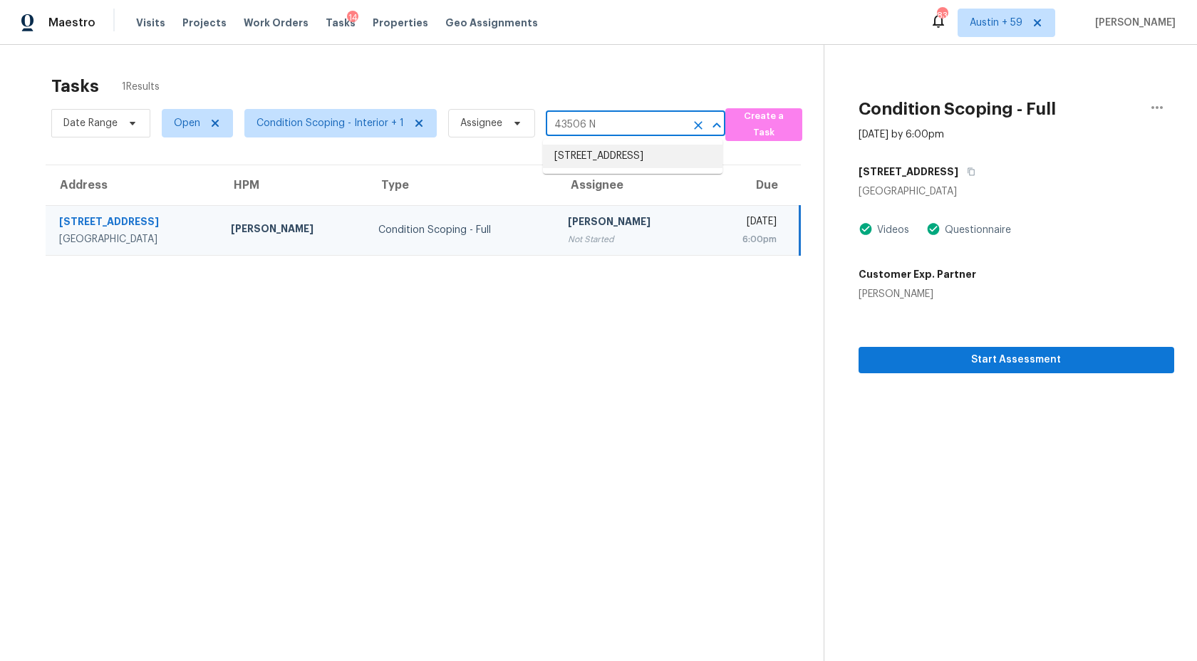
click at [607, 157] on li "43506 N 44th Ln, New River, AZ 85087" at bounding box center [633, 157] width 180 height 24
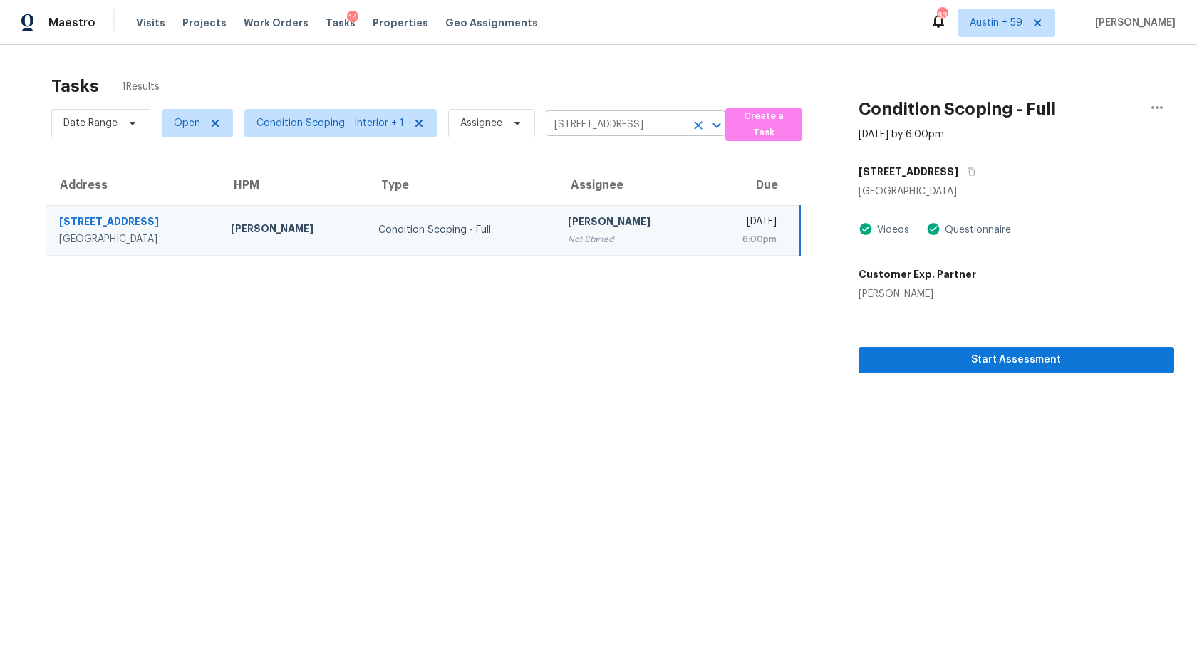
click at [604, 129] on input "43506 N 44th Ln, New River, AZ 85087" at bounding box center [616, 125] width 140 height 22
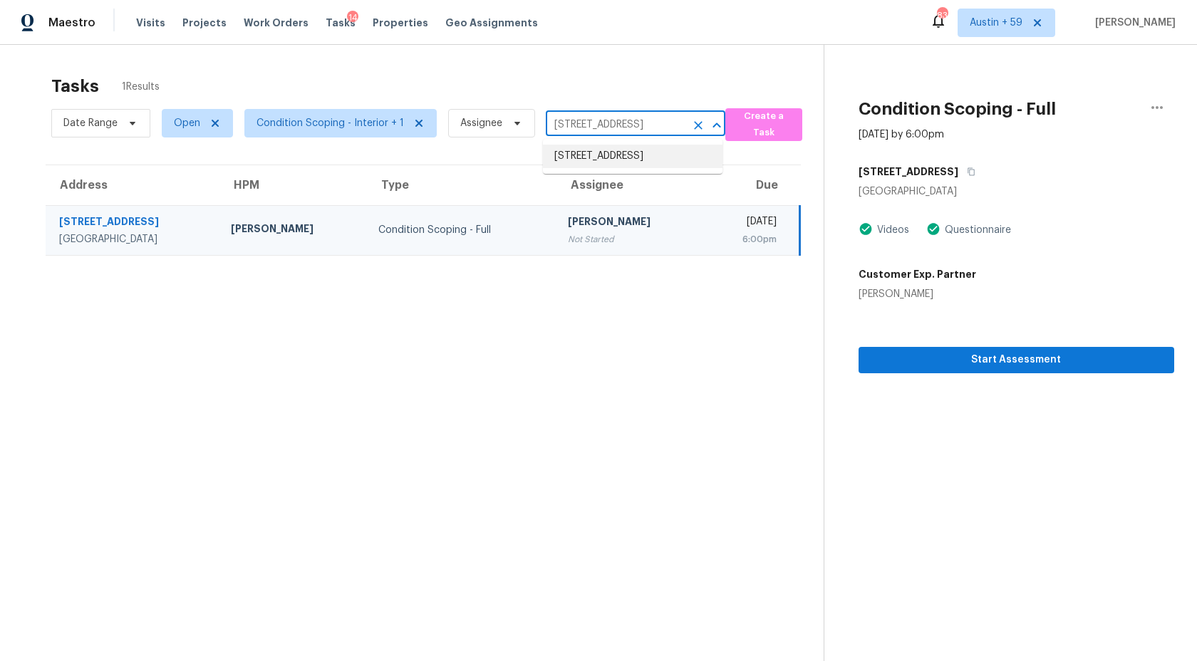
click at [618, 155] on li "43506 N 44th Ln, New River, AZ 85087" at bounding box center [633, 157] width 180 height 24
click at [604, 122] on input "43506 N 44th Ln, New River, AZ 85087" at bounding box center [616, 125] width 140 height 22
paste input "5141 S Brice Mesa, AZ, 85212"
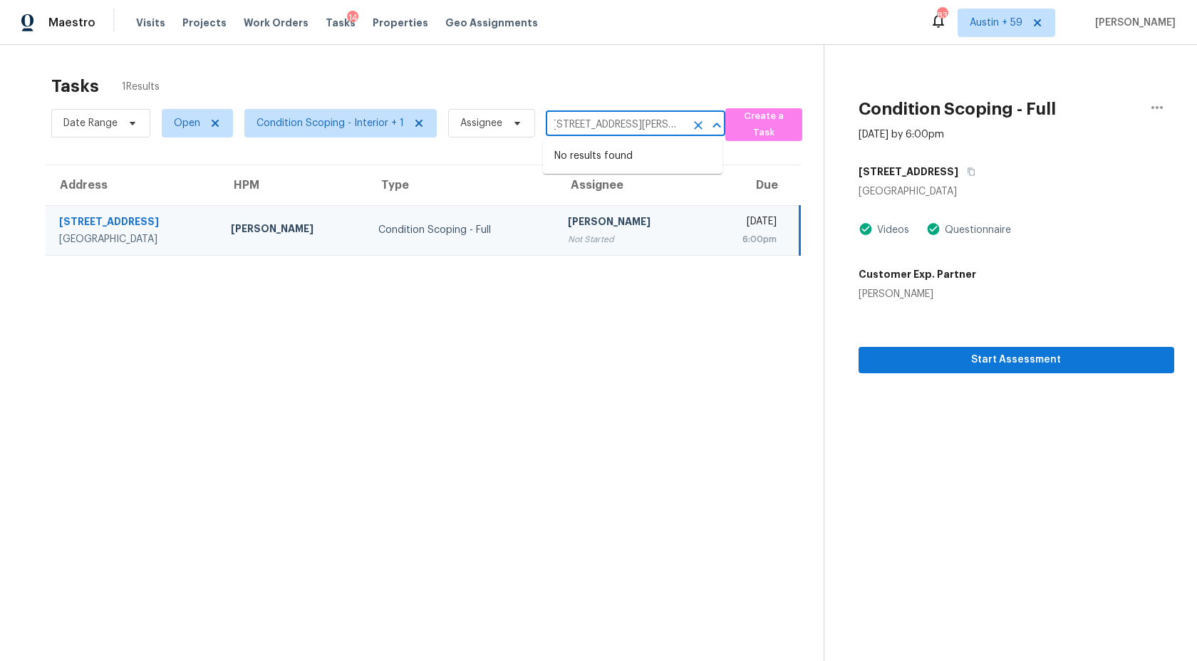
drag, startPoint x: 610, startPoint y: 124, endPoint x: 798, endPoint y: 156, distance: 191.5
click at [798, 156] on section "Tasks 1 Results Date Range Open Condition Scoping - Interior + 1 Assignee 5141 …" at bounding box center [423, 387] width 801 height 638
click at [575, 124] on input "5141 S Brice" at bounding box center [616, 125] width 140 height 22
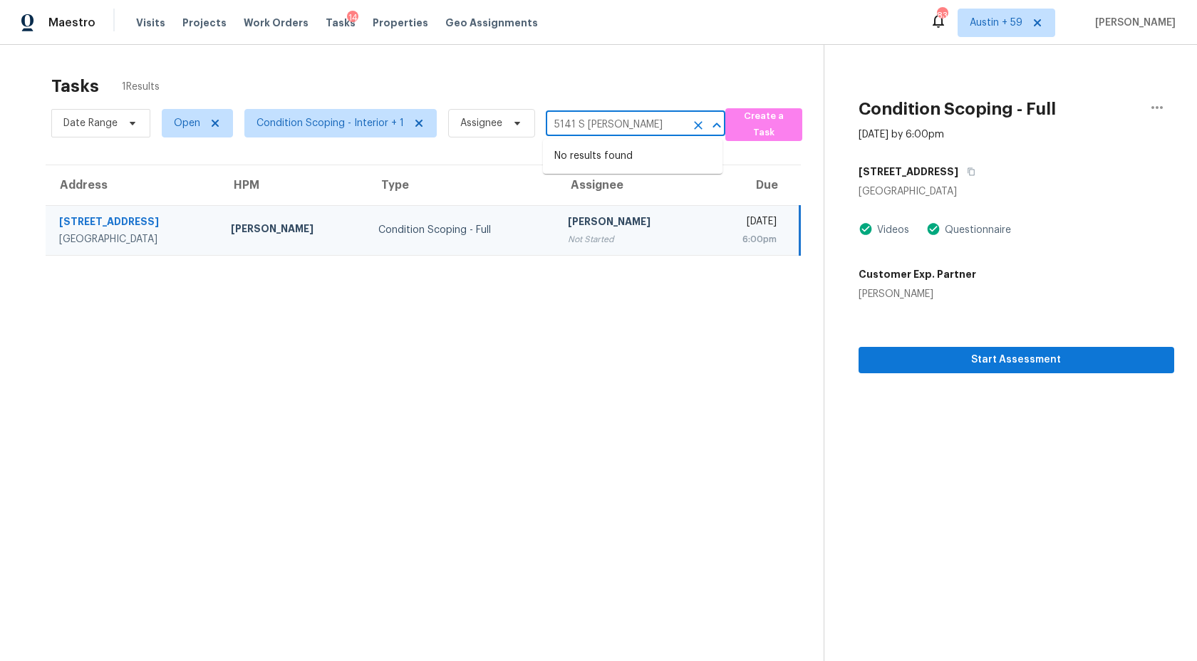
click at [575, 124] on input "5141 S Brice" at bounding box center [616, 125] width 140 height 22
type input "43506 N 44th Ln, New River, AZ 85087"
click at [600, 78] on div "Tasks 1 Results" at bounding box center [437, 86] width 772 height 37
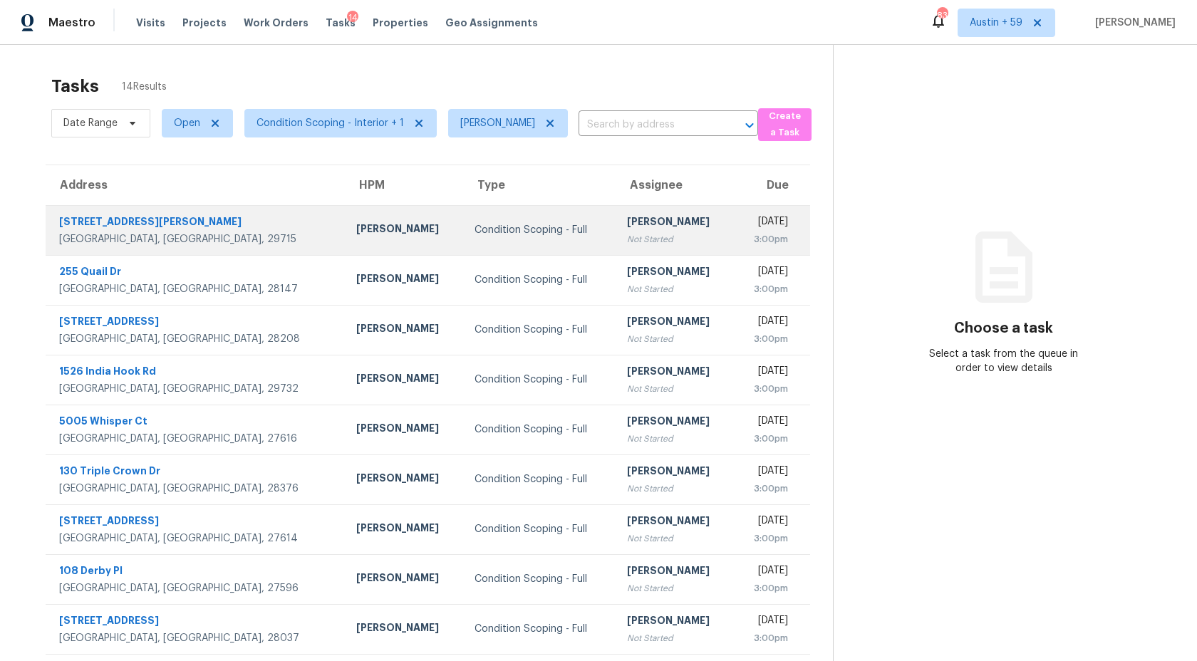
click at [502, 226] on div "Condition Scoping - Full" at bounding box center [539, 230] width 130 height 14
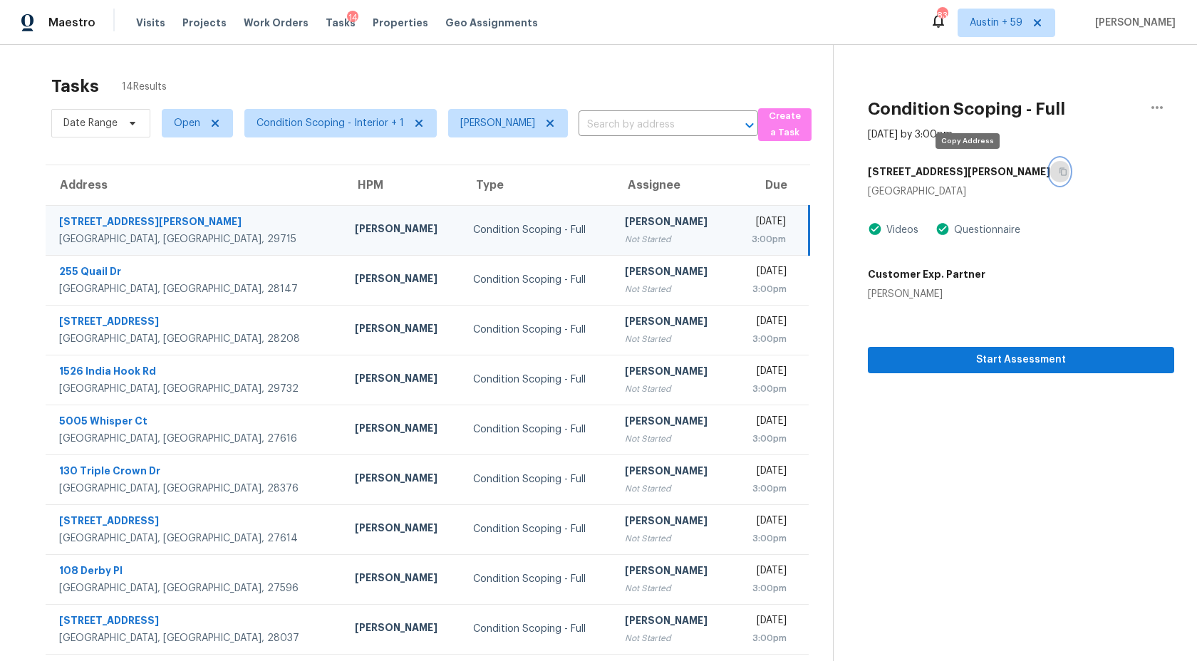
click at [1050, 166] on button "button" at bounding box center [1059, 172] width 19 height 26
click at [1050, 181] on button "button" at bounding box center [1059, 172] width 19 height 26
click at [994, 365] on span "Start Assessment" at bounding box center [1020, 360] width 283 height 18
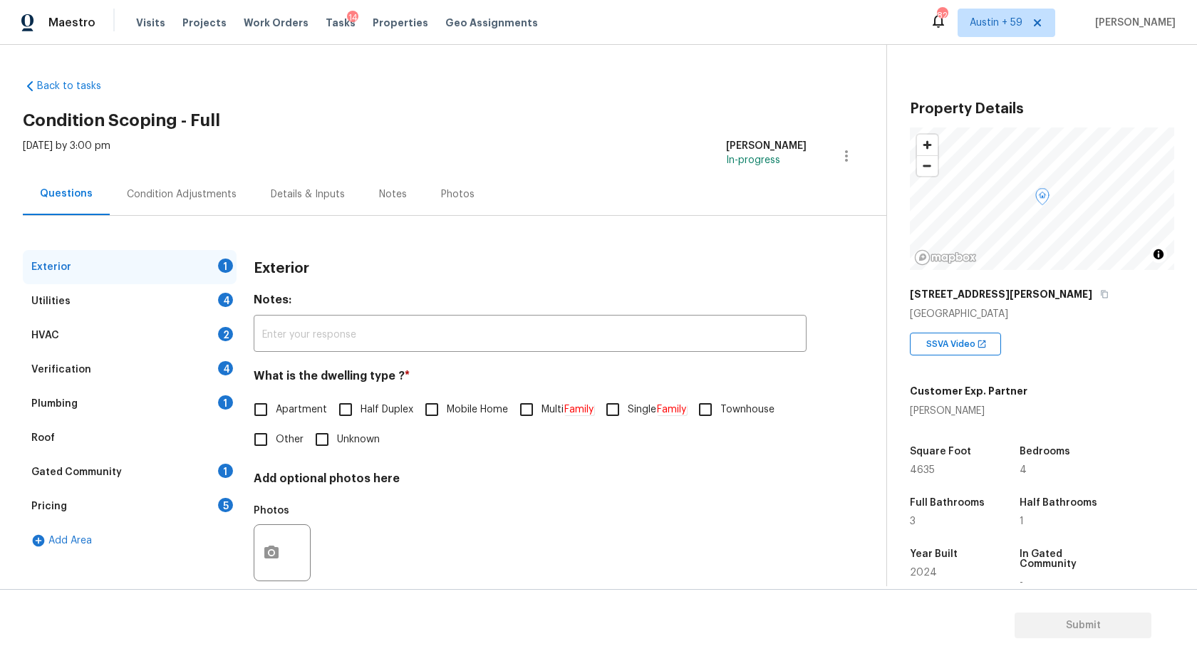
click at [229, 195] on div "Condition Adjustments" at bounding box center [182, 194] width 110 height 14
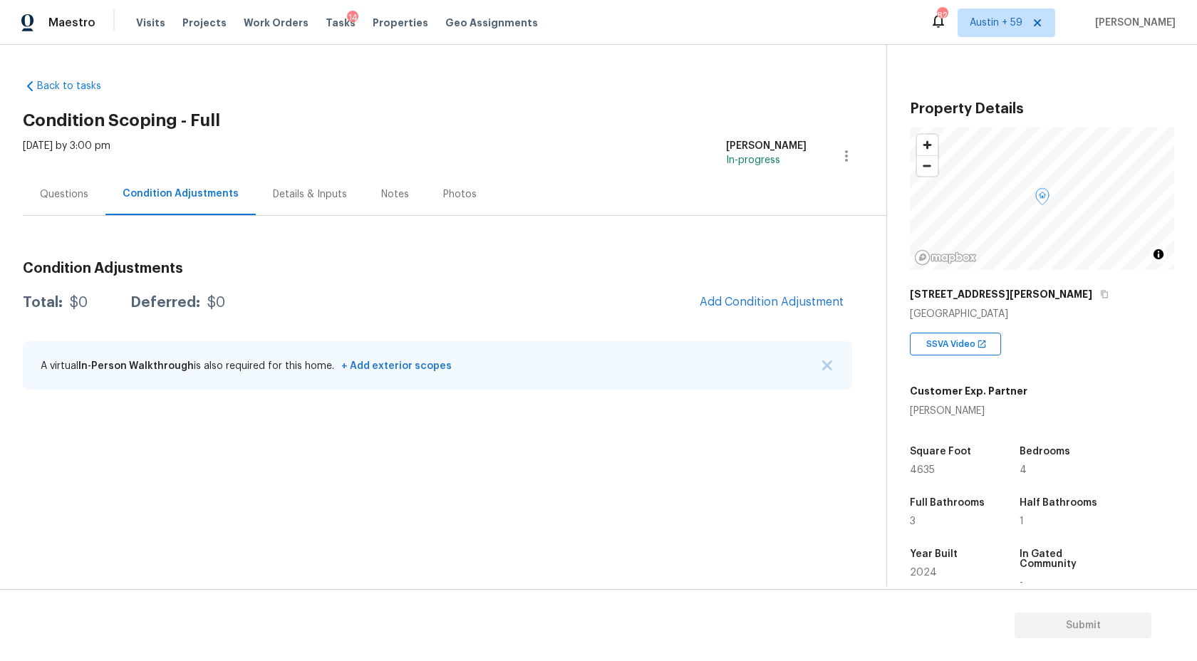
scroll to position [167, 0]
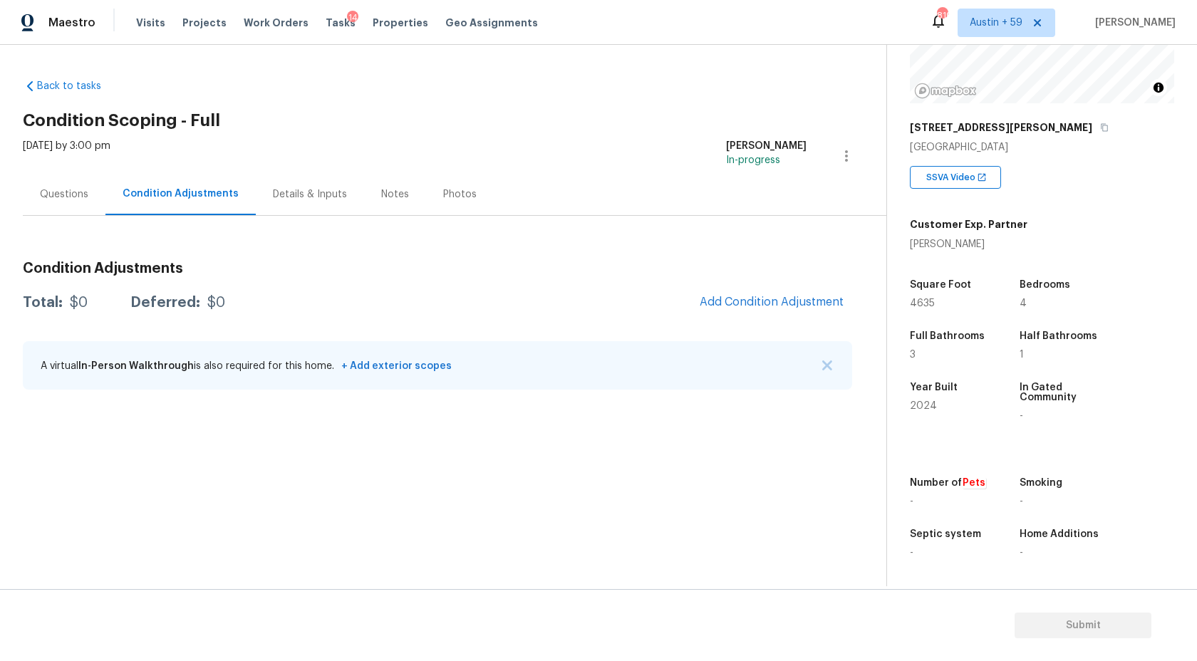
click at [83, 180] on div "Questions" at bounding box center [64, 194] width 83 height 42
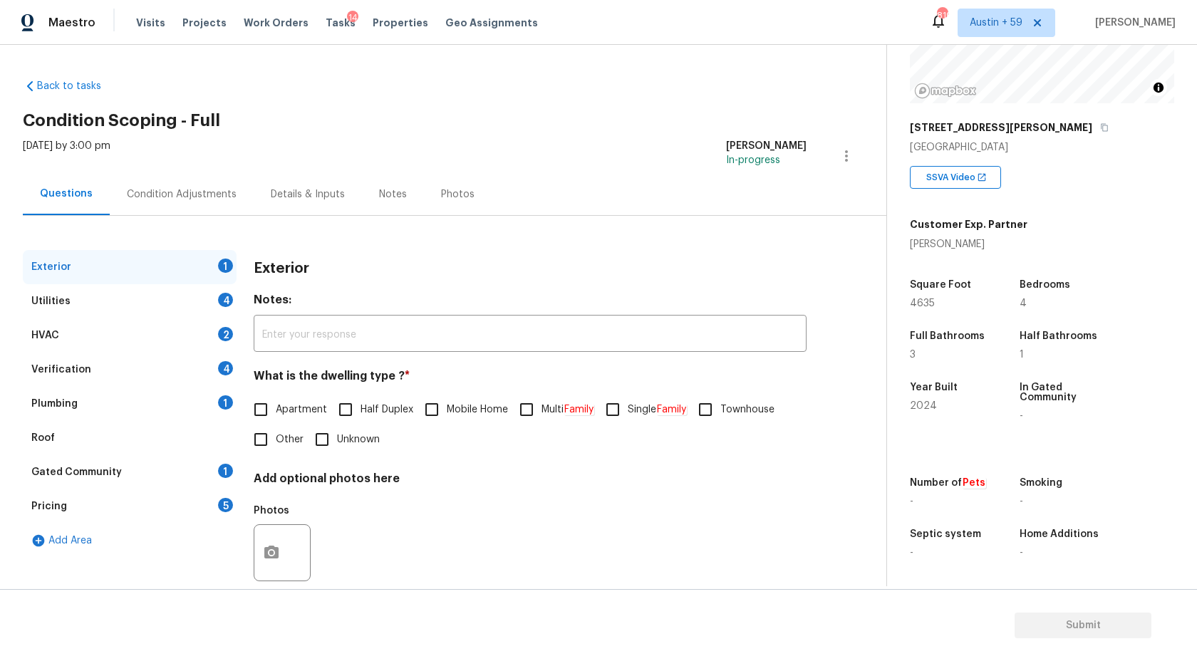
scroll to position [25, 0]
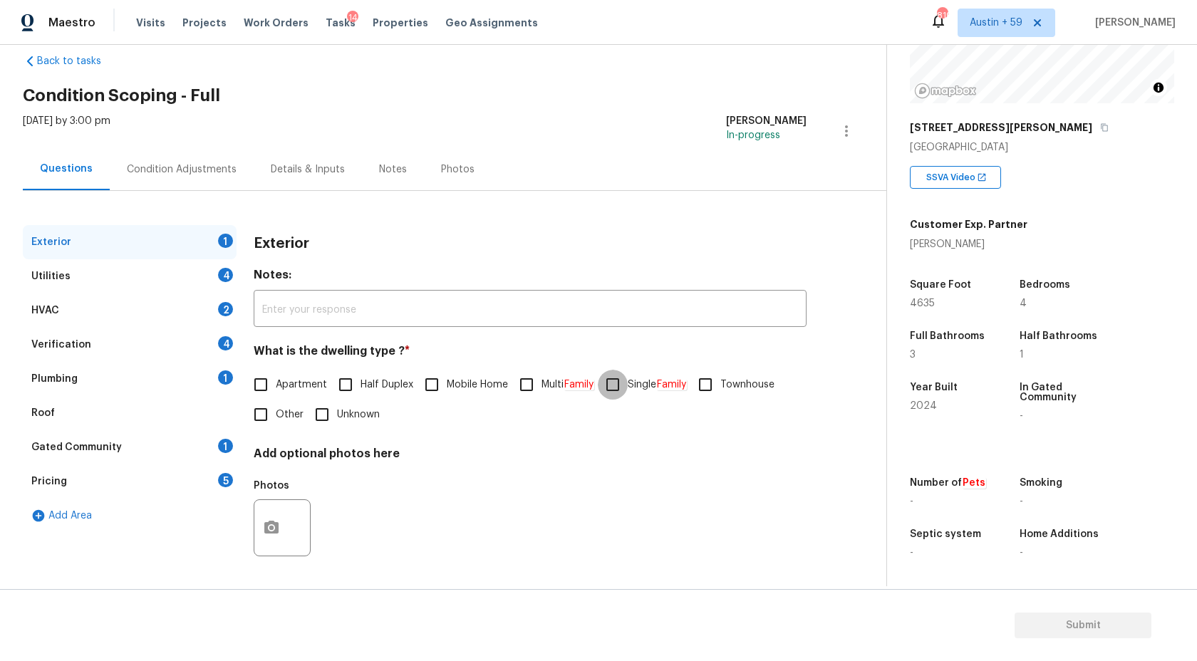
click at [626, 382] on input "Single Family" at bounding box center [613, 385] width 30 height 30
checkbox input "true"
click at [216, 285] on div "Utilities 4" at bounding box center [130, 276] width 214 height 34
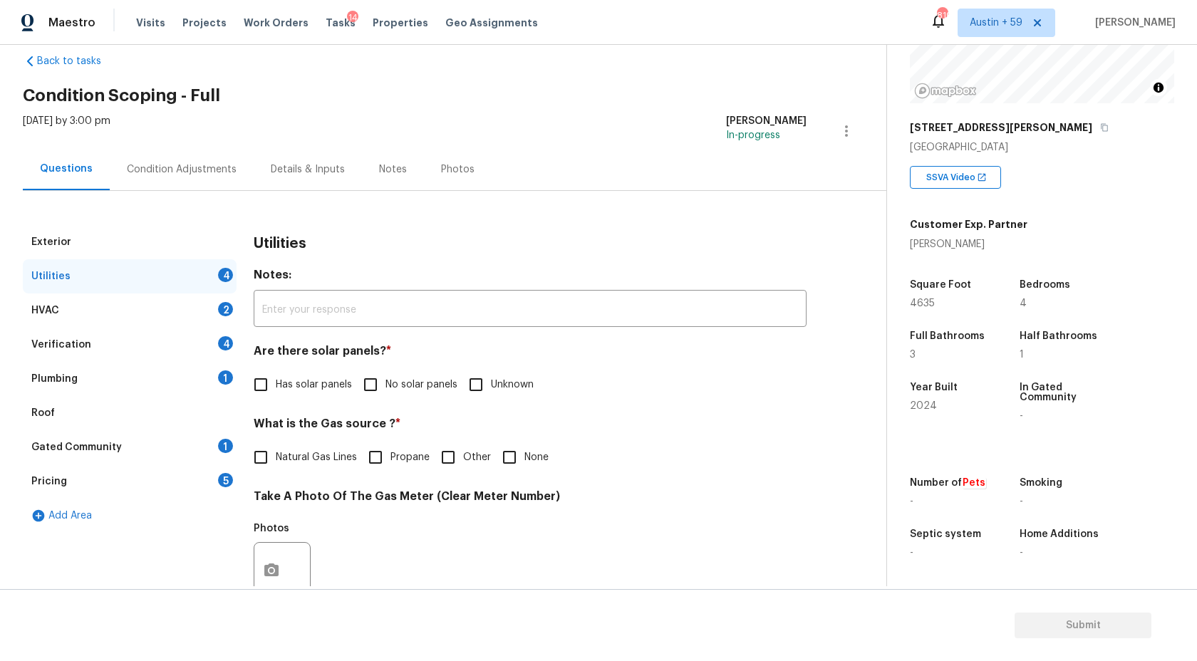
scroll to position [145, 0]
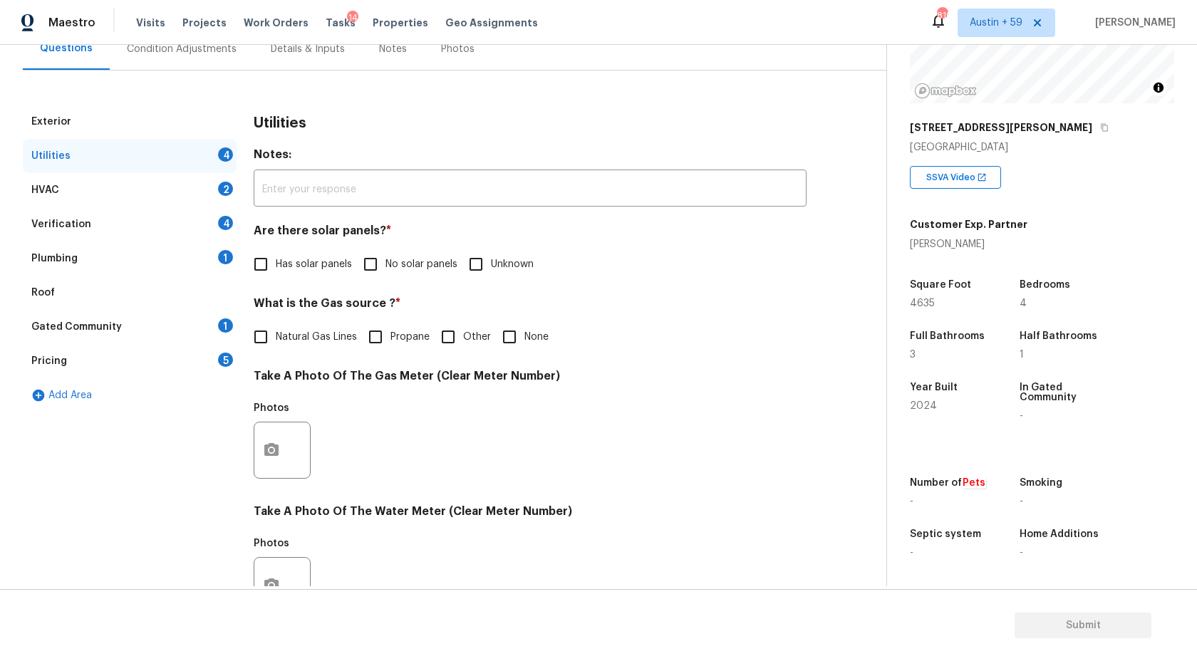
click at [152, 63] on div "Condition Adjustments" at bounding box center [182, 49] width 144 height 42
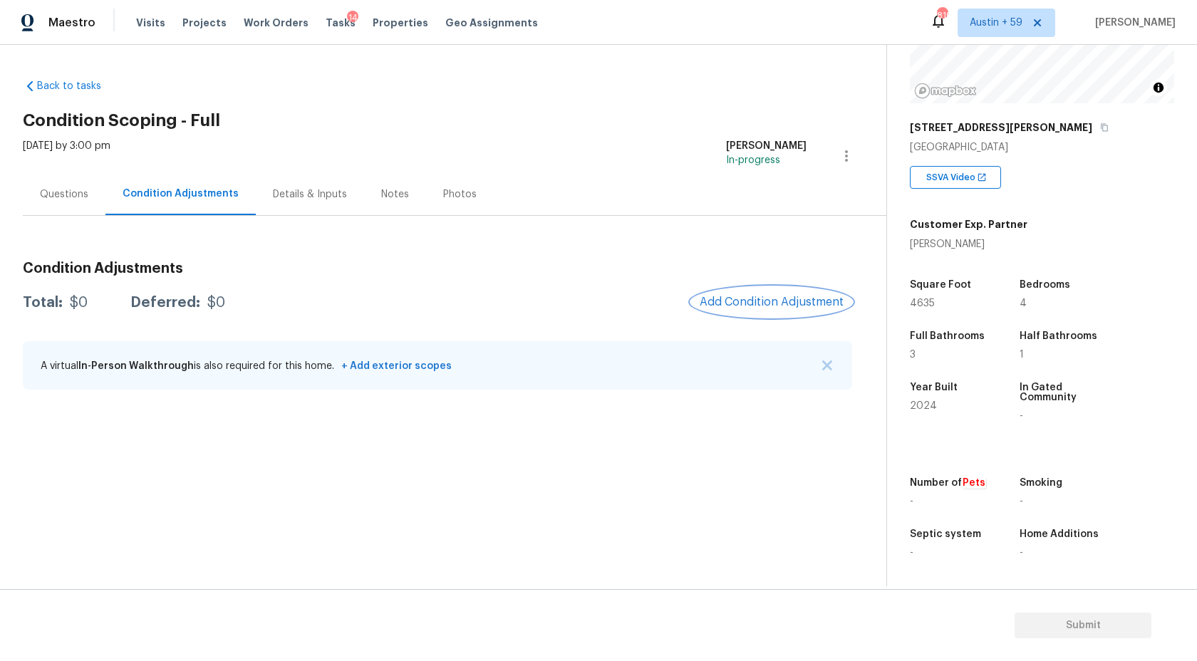
click at [780, 294] on button "Add Condition Adjustment" at bounding box center [771, 302] width 161 height 30
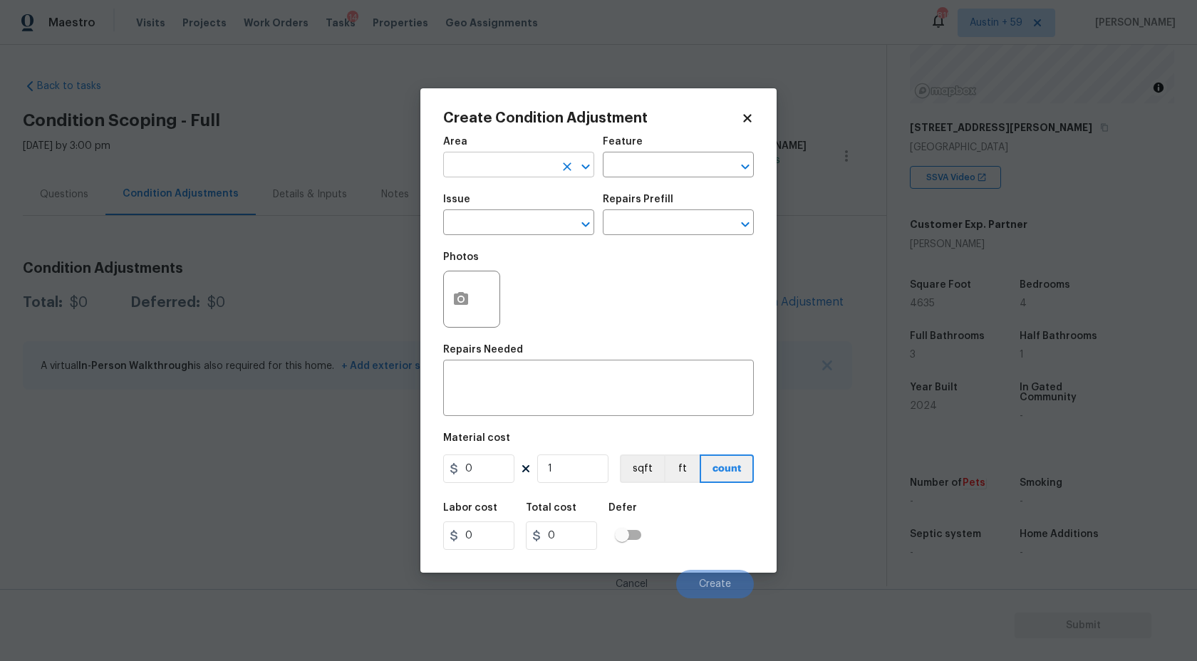
click at [482, 168] on input "text" at bounding box center [498, 166] width 111 height 22
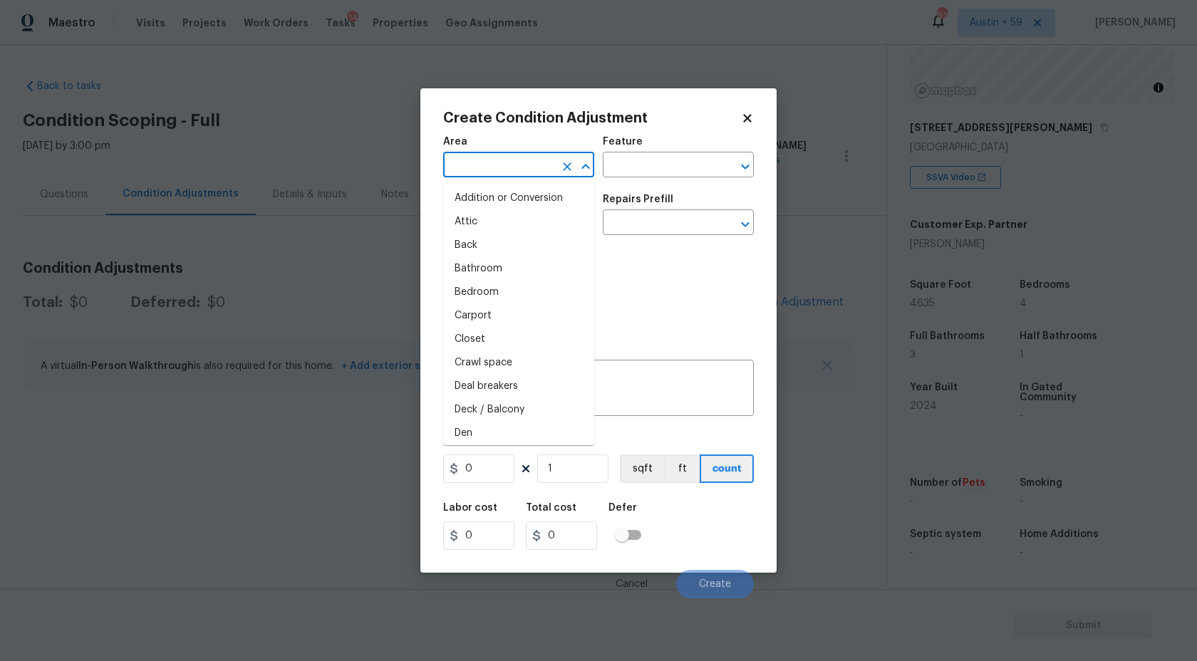
type input "e"
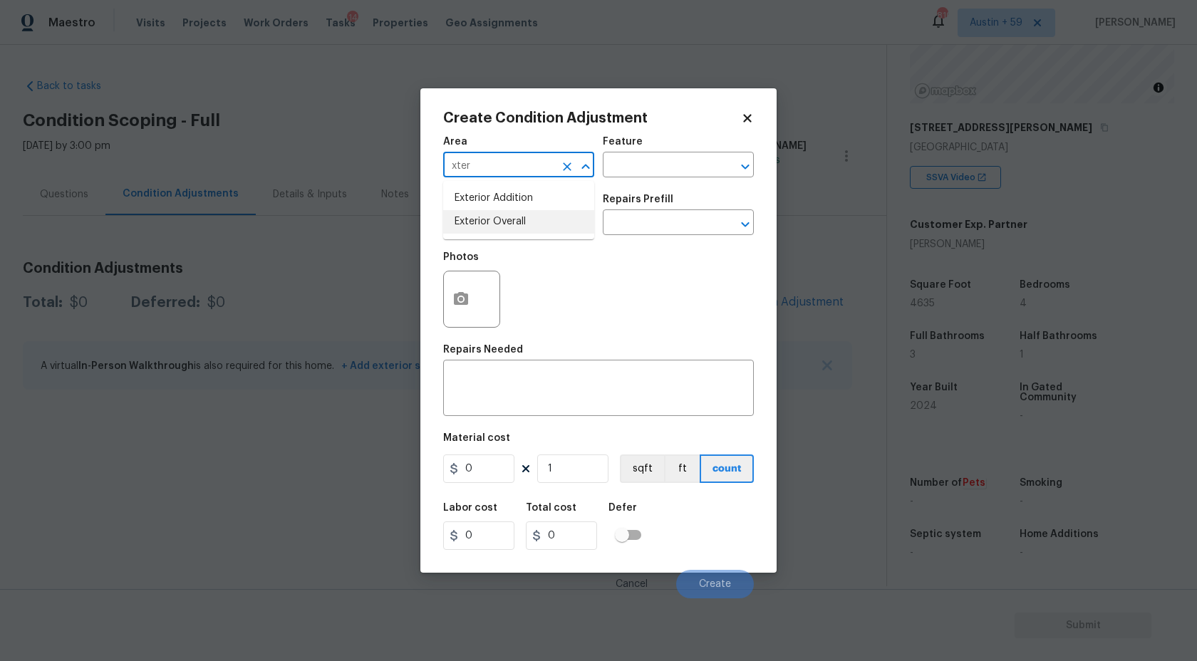
click at [509, 218] on li "Exterior Overall" at bounding box center [518, 222] width 151 height 24
type input "Exterior Overall"
click at [509, 218] on input "text" at bounding box center [498, 224] width 111 height 22
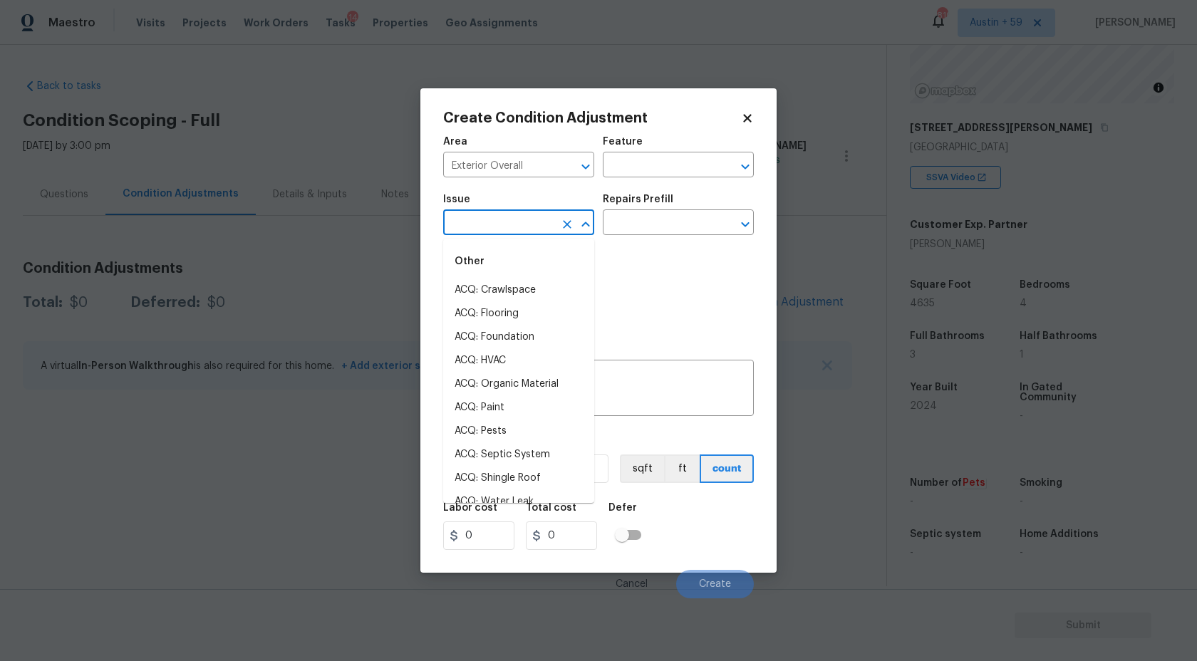
click at [509, 218] on input "text" at bounding box center [498, 224] width 111 height 22
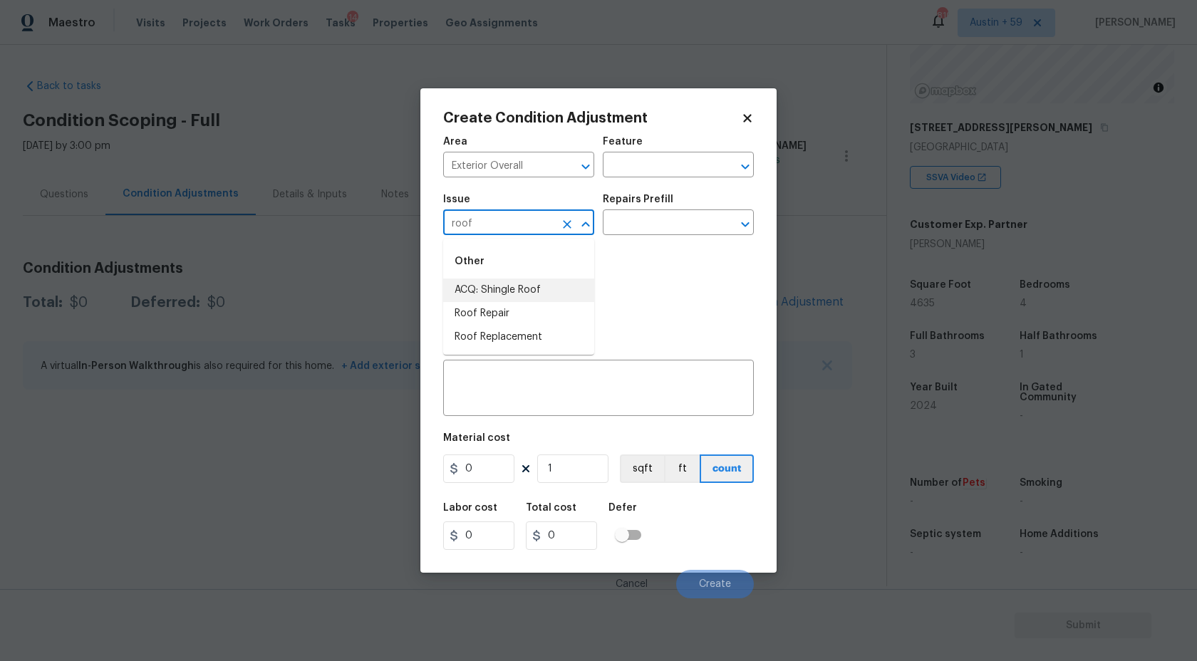
click at [504, 293] on li "ACQ: Shingle Roof" at bounding box center [518, 291] width 151 height 24
type input "ACQ: Shingle Roof"
click at [642, 234] on input "text" at bounding box center [658, 224] width 111 height 22
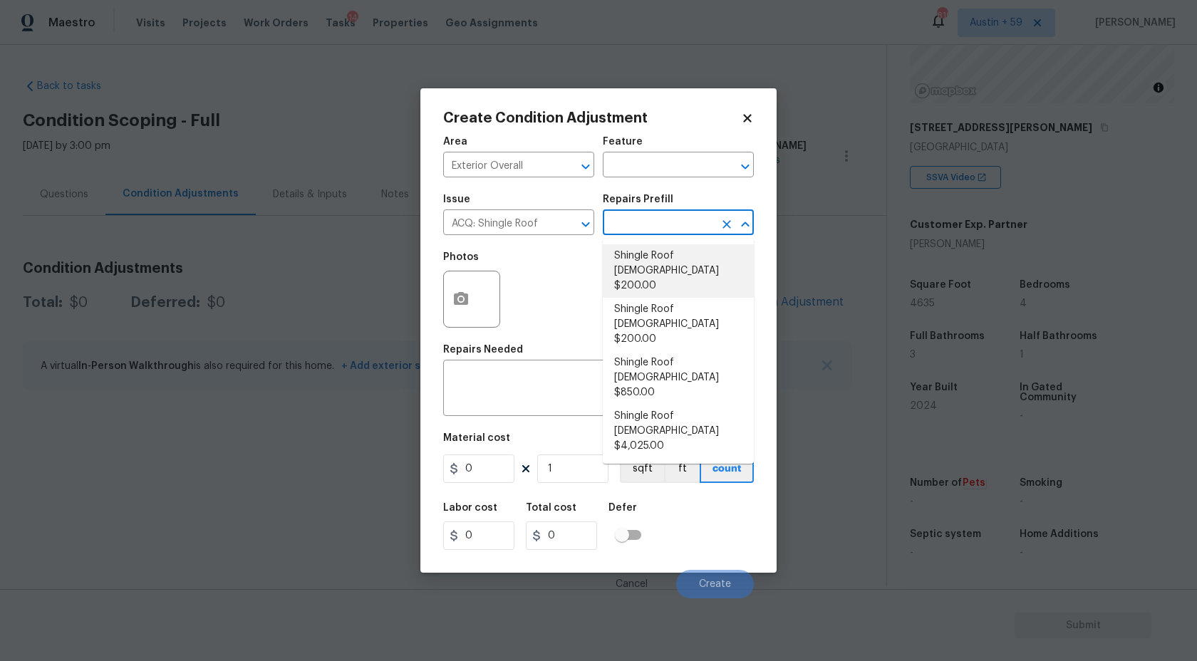
click at [676, 257] on li "Shingle Roof [DEMOGRAPHIC_DATA] $200.00" at bounding box center [678, 270] width 151 height 53
type input "Acquisition"
type textarea "Acquisition Scope: Shingle Roof 0-10 years in age maintenance."
type input "200"
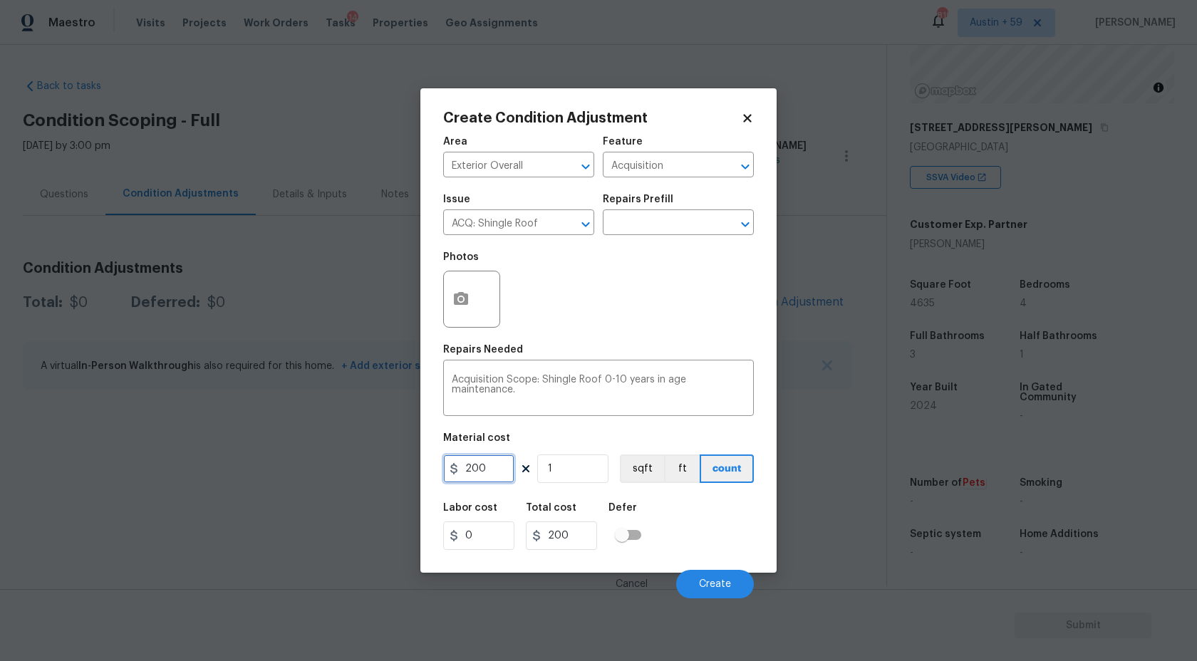
click at [490, 462] on input "200" at bounding box center [478, 468] width 71 height 28
type input "288"
click at [588, 465] on input "1" at bounding box center [572, 468] width 71 height 28
click at [713, 585] on span "Create" at bounding box center [715, 584] width 32 height 11
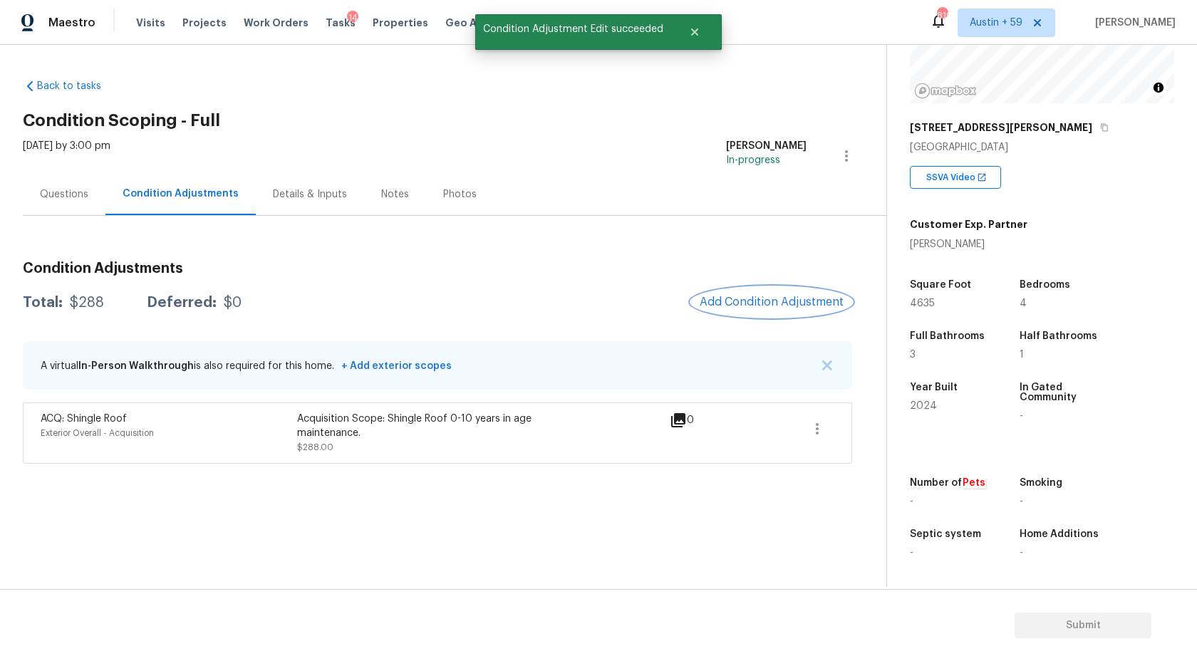
click at [775, 313] on button "Add Condition Adjustment" at bounding box center [771, 302] width 161 height 30
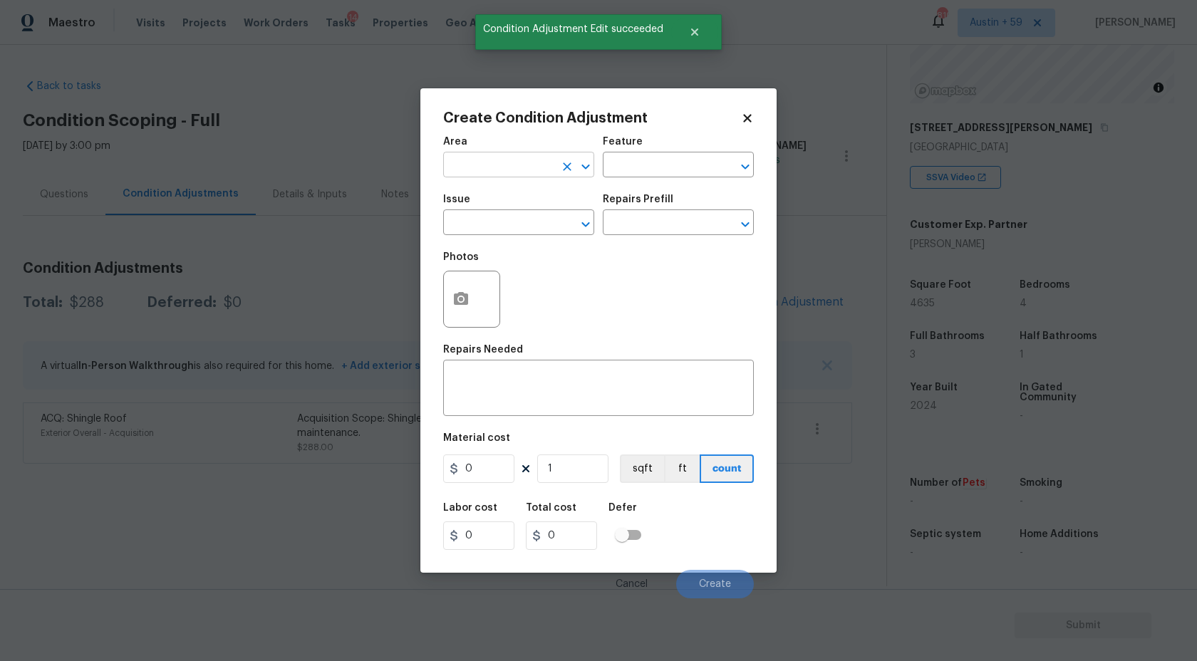
click at [486, 170] on input "text" at bounding box center [498, 166] width 111 height 22
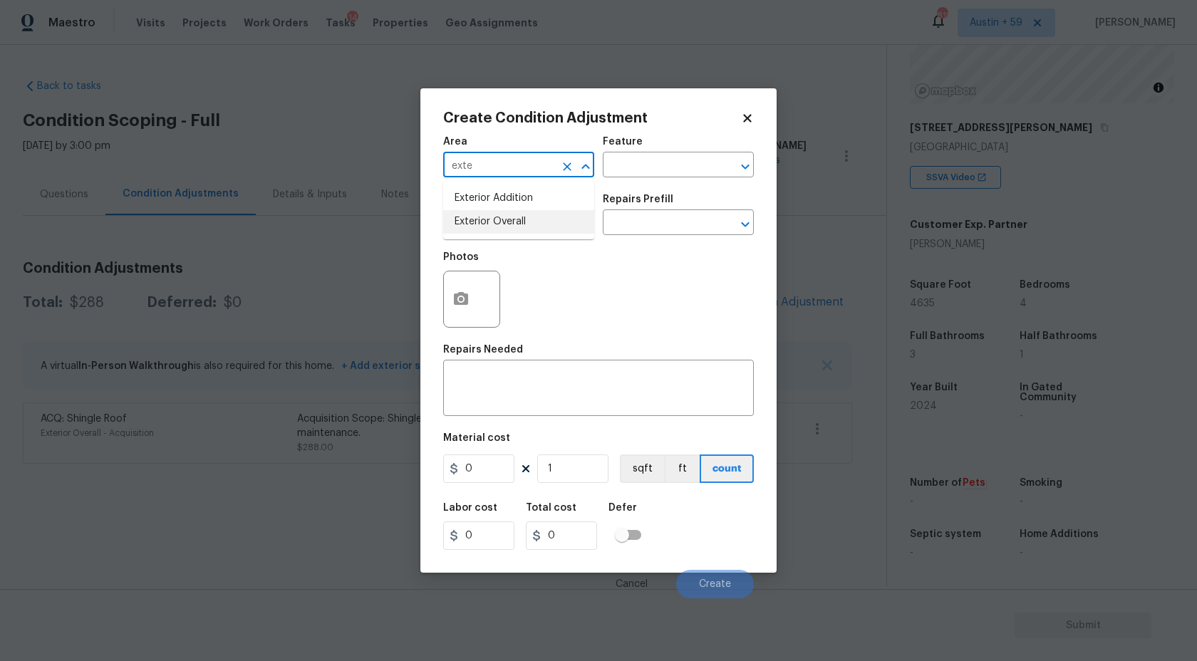
click at [503, 227] on li "Exterior Overall" at bounding box center [518, 222] width 151 height 24
type input "Exterior Overall"
click at [503, 227] on input "text" at bounding box center [498, 224] width 111 height 22
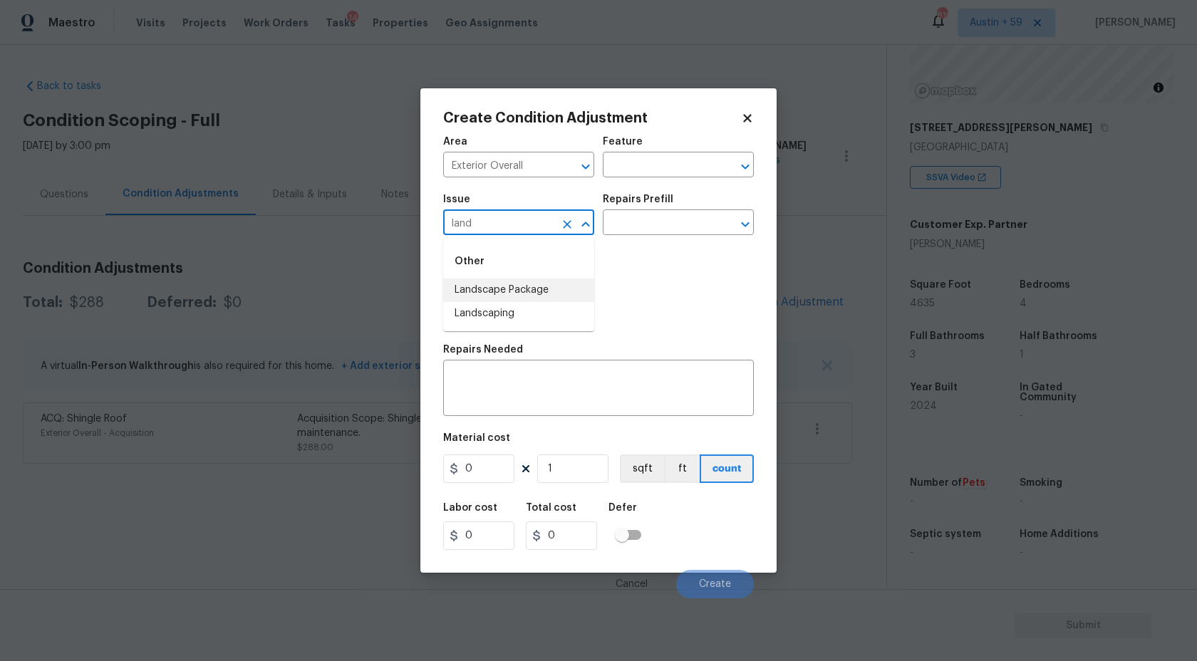
click at [519, 282] on li "Landscape Package" at bounding box center [518, 291] width 151 height 24
type input "Landscape Package"
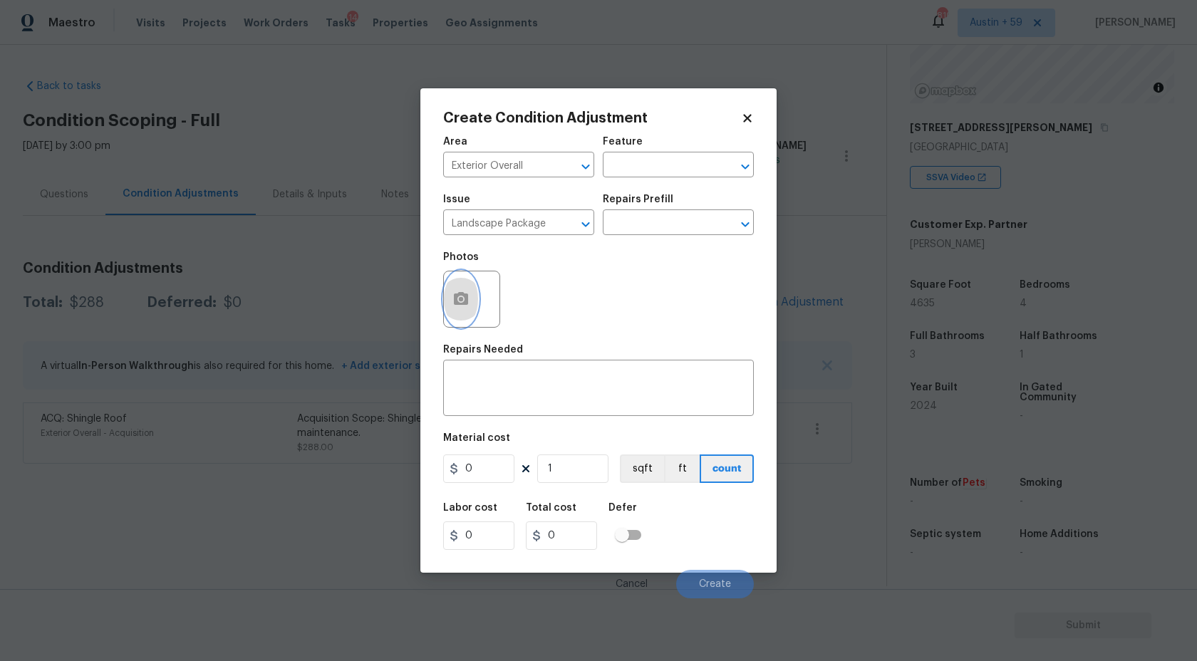
click at [459, 291] on icon "button" at bounding box center [460, 299] width 17 height 17
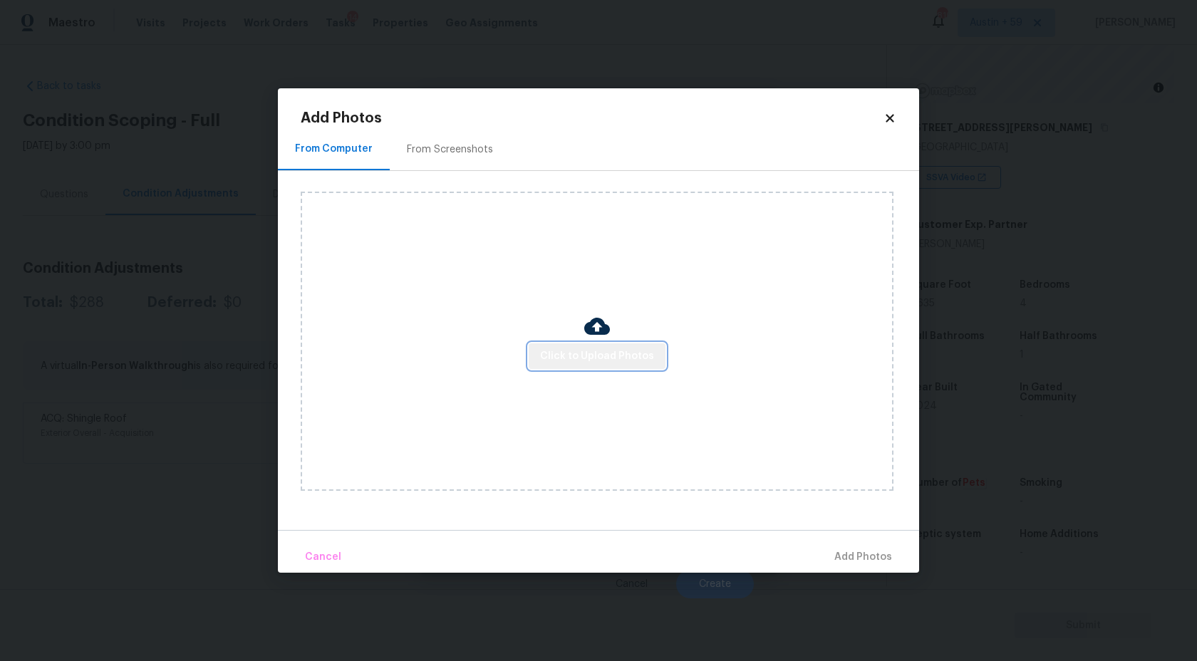
click at [632, 359] on span "Click to Upload Photos" at bounding box center [597, 357] width 114 height 18
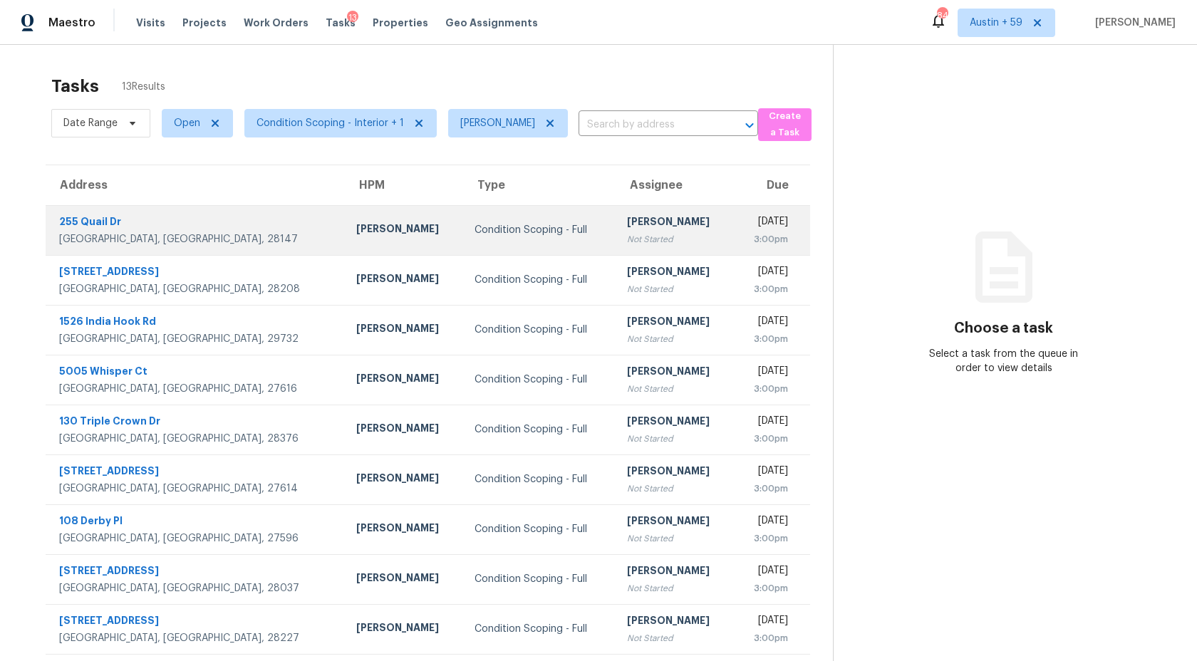
click at [627, 225] on div "[PERSON_NAME]" at bounding box center [674, 223] width 95 height 18
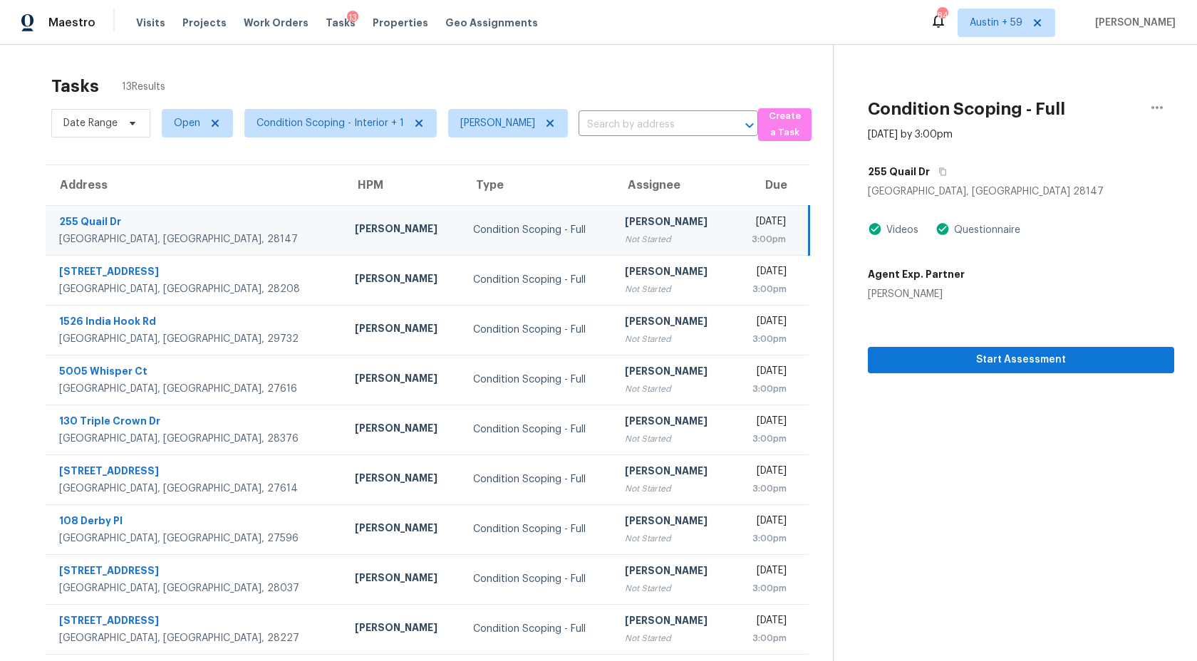
scroll to position [80, 0]
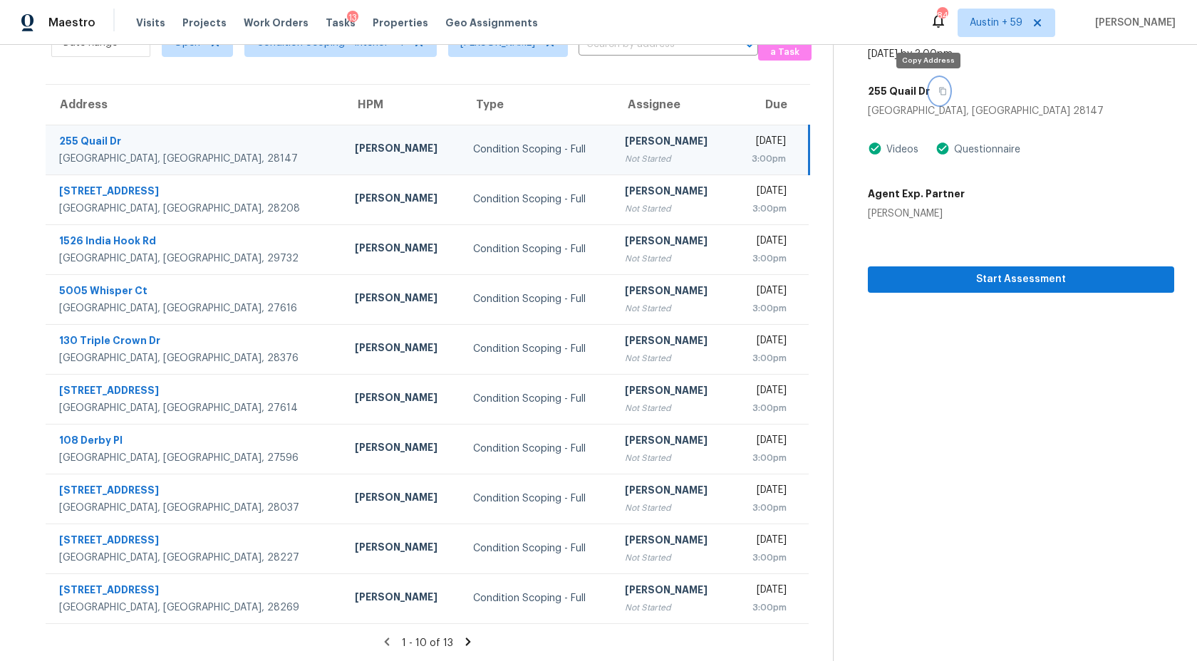
click at [938, 91] on icon "button" at bounding box center [942, 91] width 9 height 9
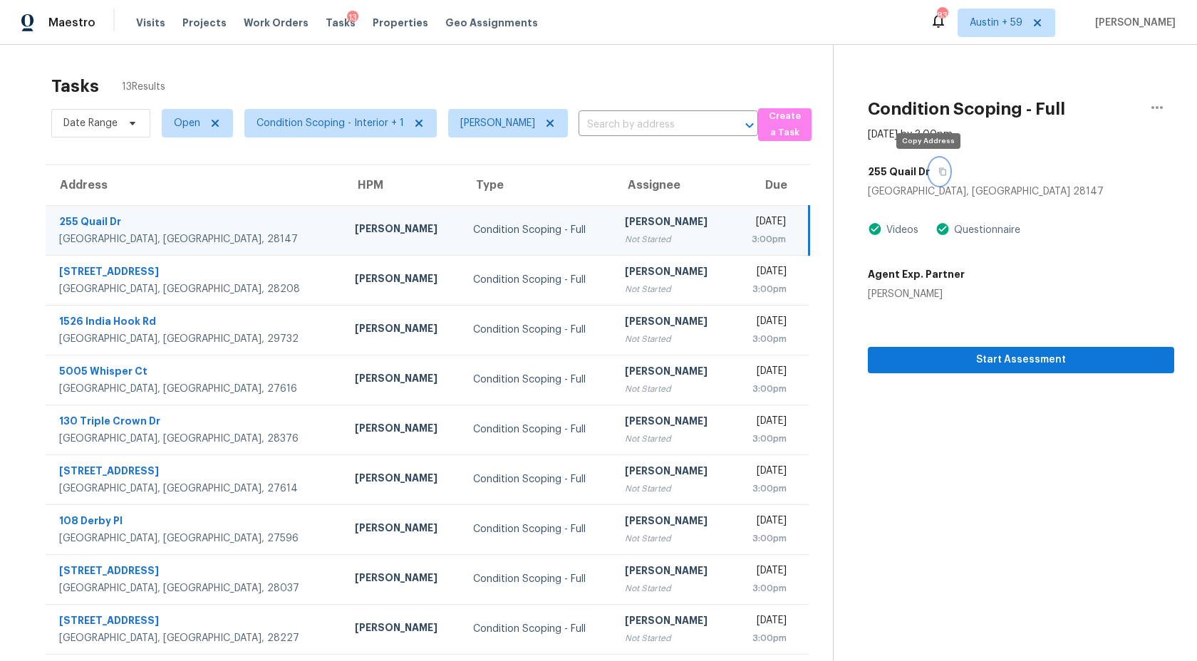
click at [938, 173] on icon "button" at bounding box center [942, 171] width 9 height 9
click at [995, 356] on span "Start Assessment" at bounding box center [1020, 360] width 283 height 18
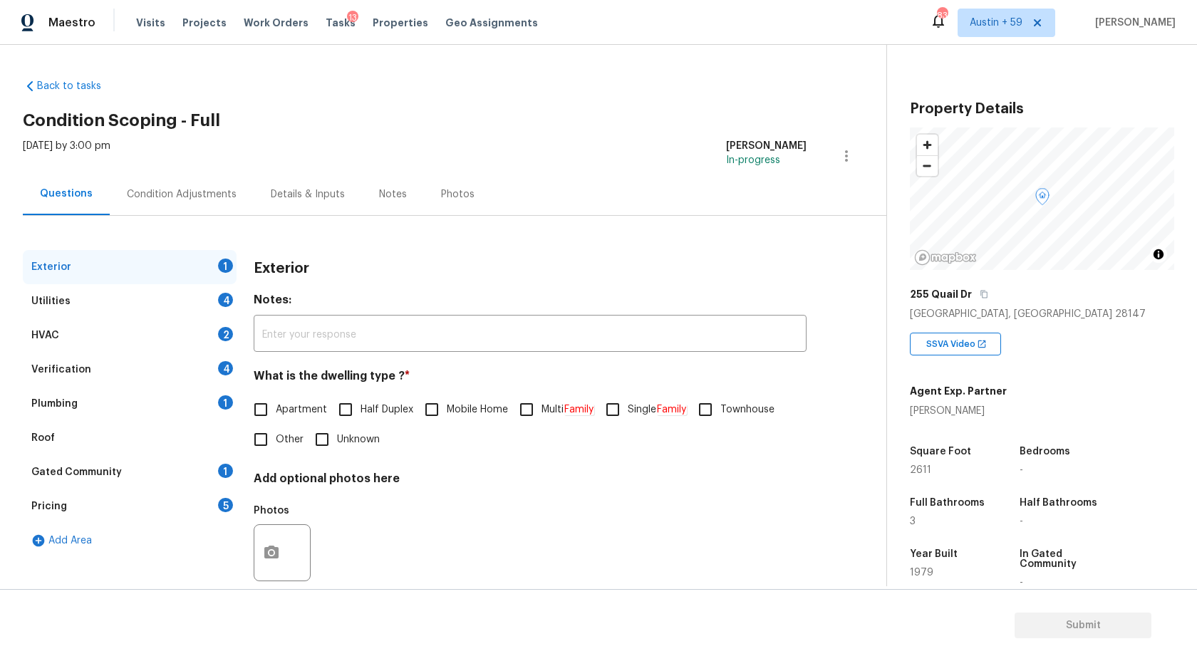
click at [205, 217] on div "Exterior 1 Utilities 4 HVAC 2 Verification 4 Plumbing 1 Roof Gated Community 1 …" at bounding box center [437, 411] width 829 height 391
click at [200, 197] on div "Condition Adjustments" at bounding box center [182, 194] width 110 height 14
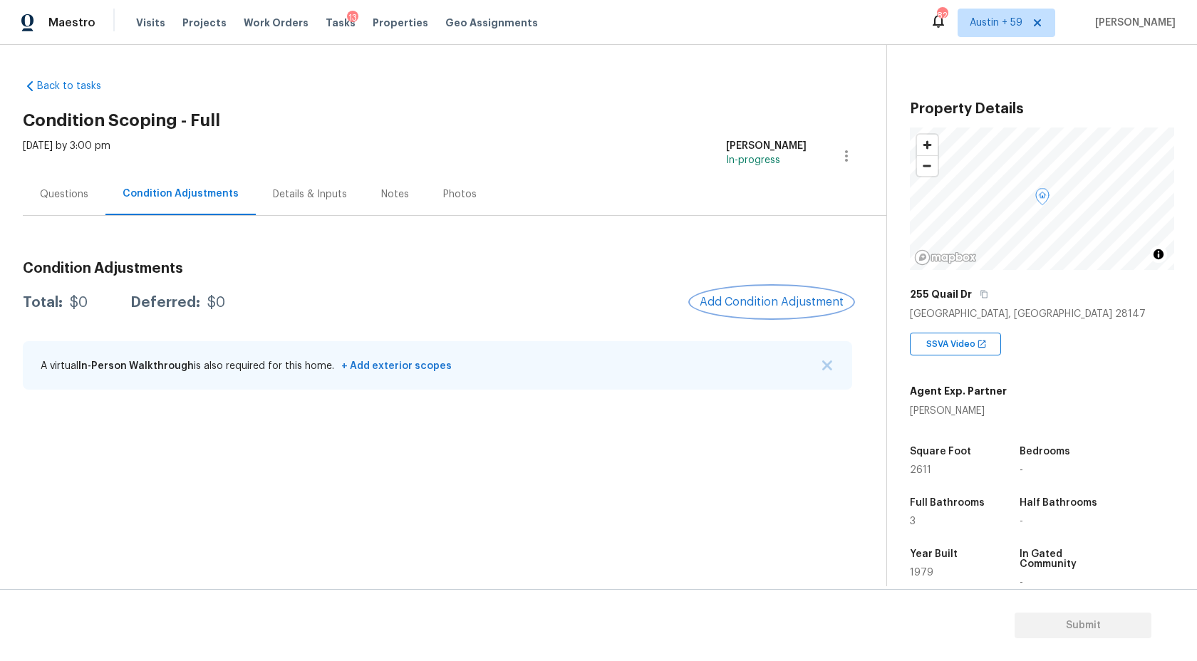
click at [775, 306] on span "Add Condition Adjustment" at bounding box center [771, 302] width 144 height 13
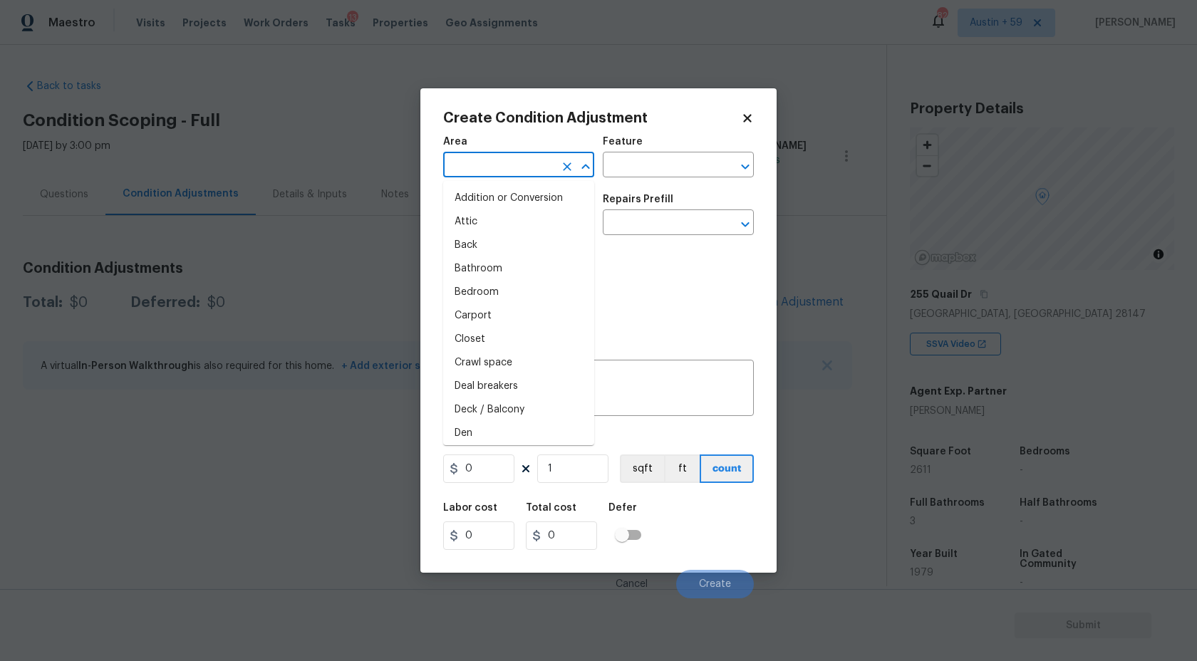
click at [525, 162] on input "text" at bounding box center [498, 166] width 111 height 22
type input "e"
type input "x"
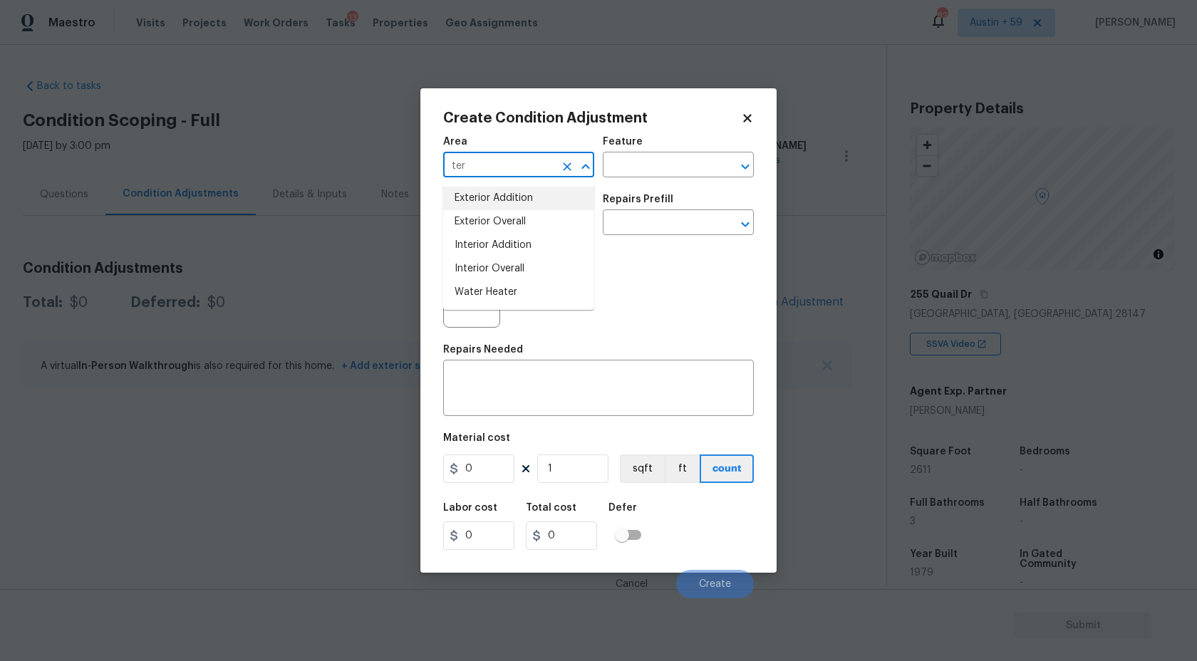
click at [522, 218] on li "Exterior Overall" at bounding box center [518, 222] width 151 height 24
type input "Exterior Overall"
click at [529, 219] on input "text" at bounding box center [498, 224] width 111 height 22
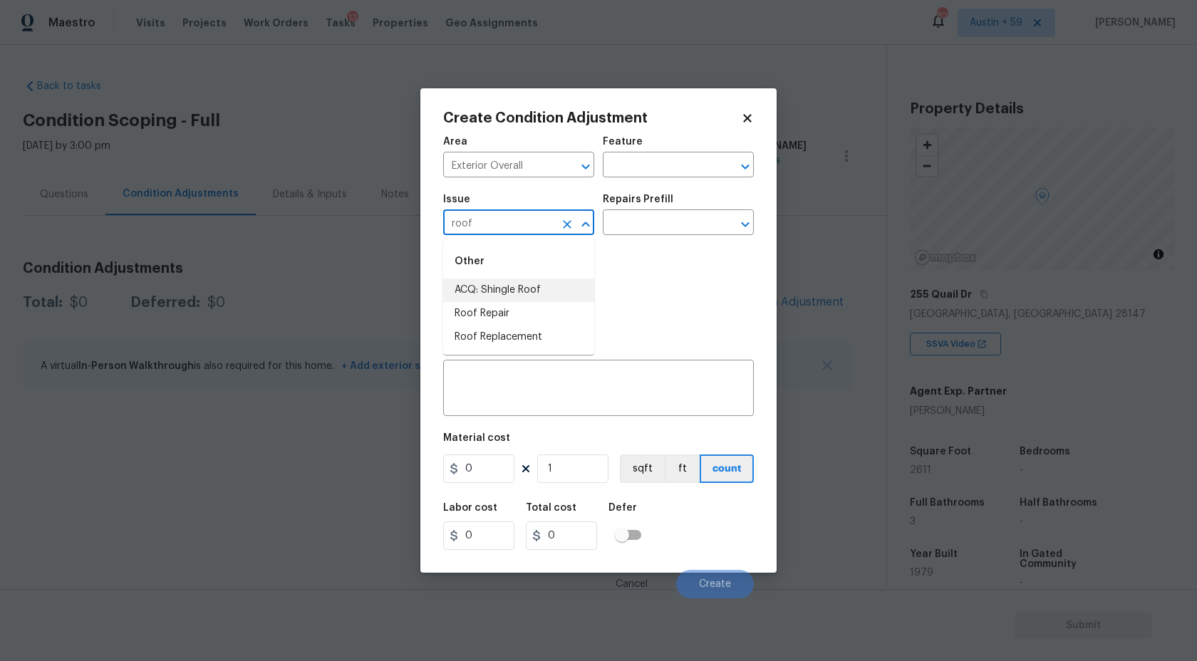
click at [519, 286] on li "ACQ: Shingle Roof" at bounding box center [518, 291] width 151 height 24
type input "ACQ: Shingle Roof"
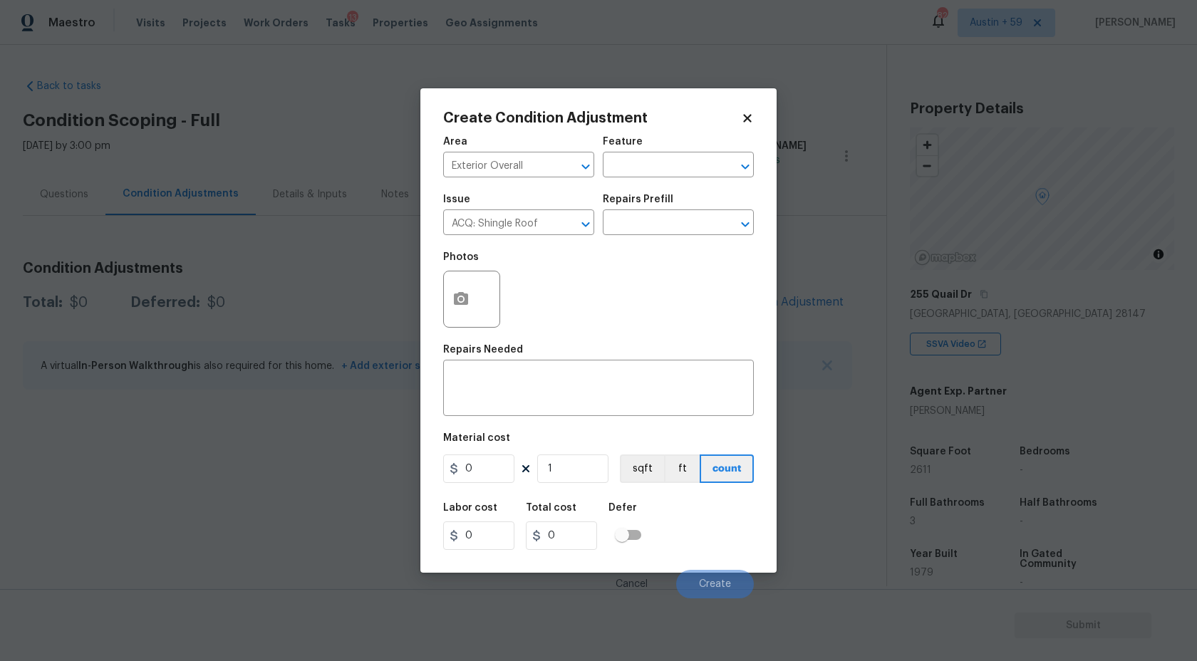
click at [692, 209] on div "Repairs Prefill" at bounding box center [678, 203] width 151 height 19
click at [692, 226] on input "text" at bounding box center [658, 224] width 111 height 22
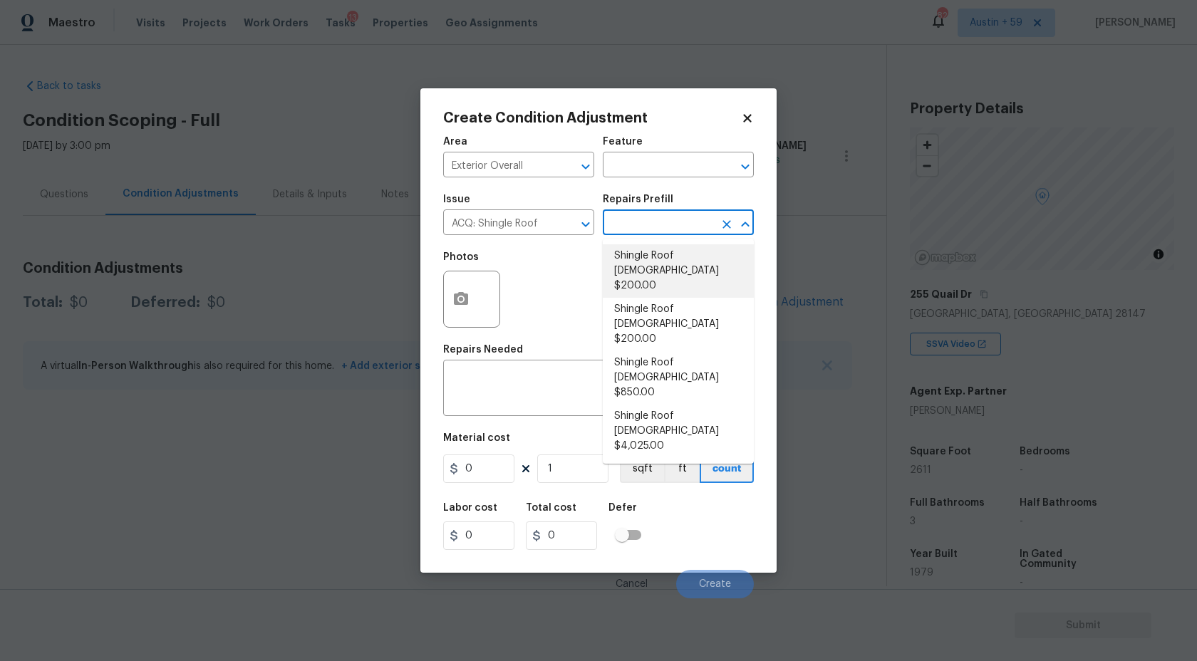
click at [698, 264] on li "Shingle Roof [DEMOGRAPHIC_DATA] $200.00" at bounding box center [678, 270] width 151 height 53
type input "Acquisition"
type textarea "Acquisition Scope: Shingle Roof 0-10 years in age maintenance."
type input "200"
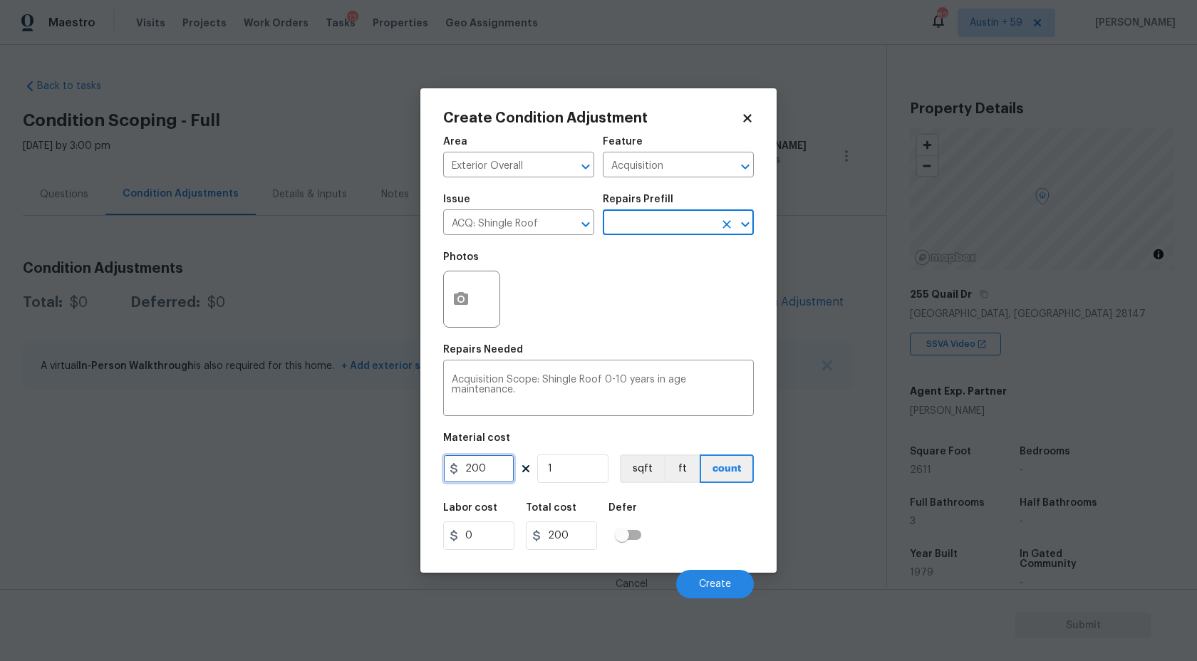
click at [487, 474] on input "200" at bounding box center [478, 468] width 71 height 28
type input "288"
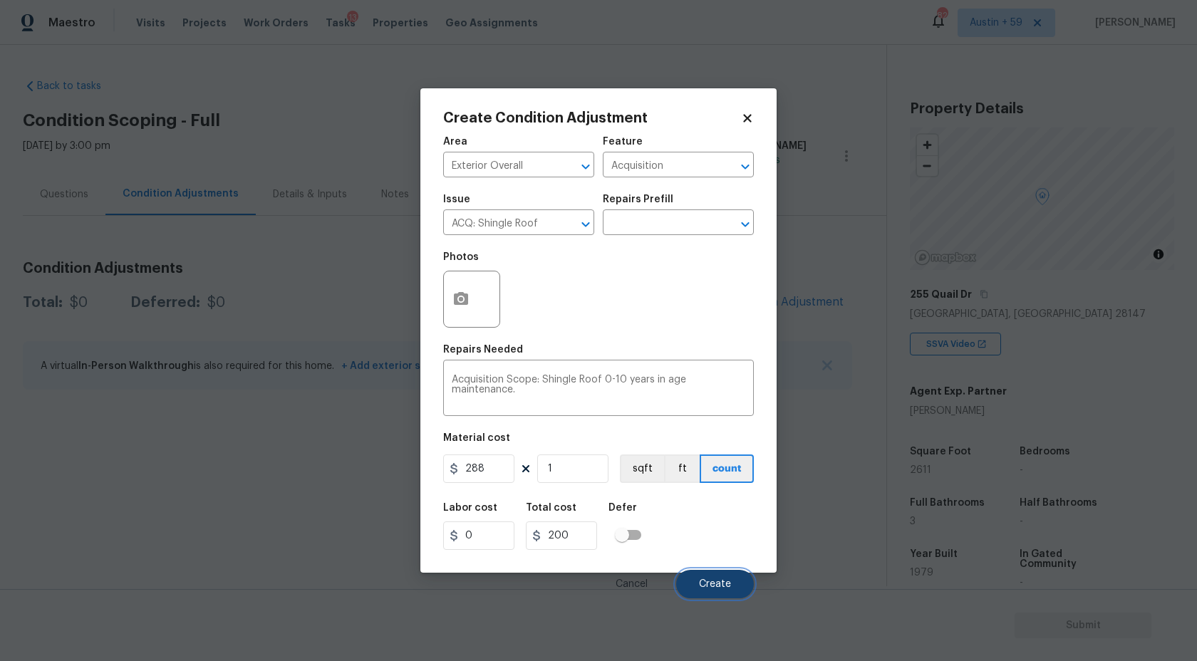
click at [708, 576] on button "Create" at bounding box center [715, 584] width 78 height 28
type input "288"
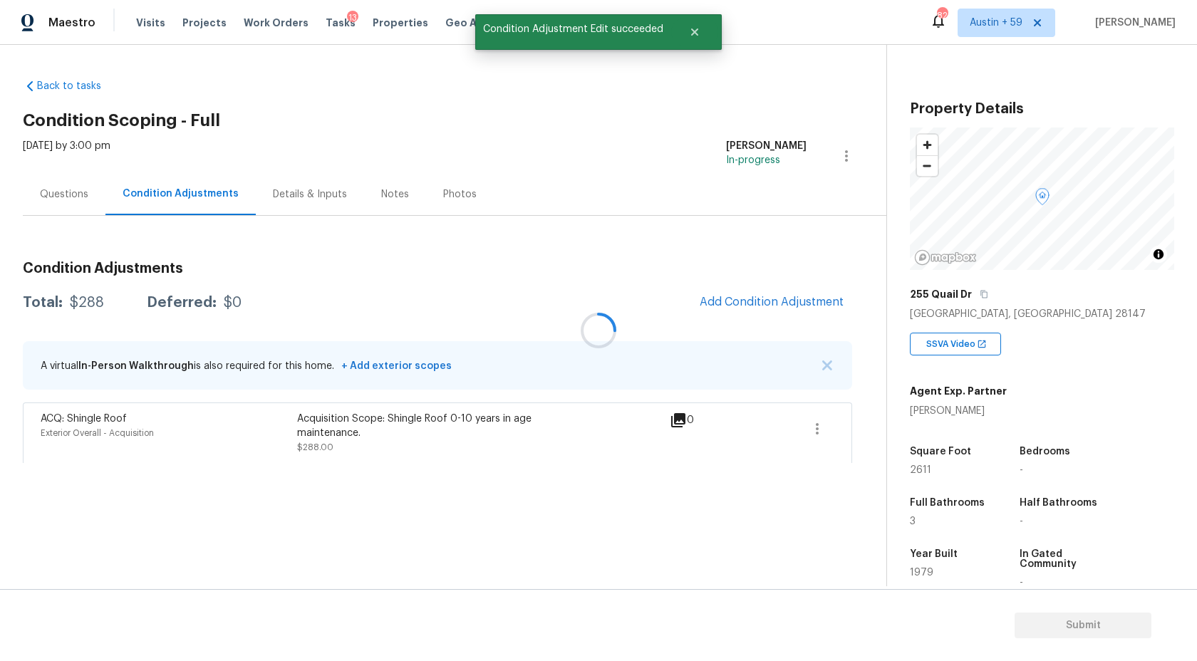
click at [791, 278] on div at bounding box center [598, 330] width 1197 height 661
click at [791, 306] on div at bounding box center [598, 330] width 1197 height 661
click at [791, 306] on span "Add Condition Adjustment" at bounding box center [771, 302] width 144 height 13
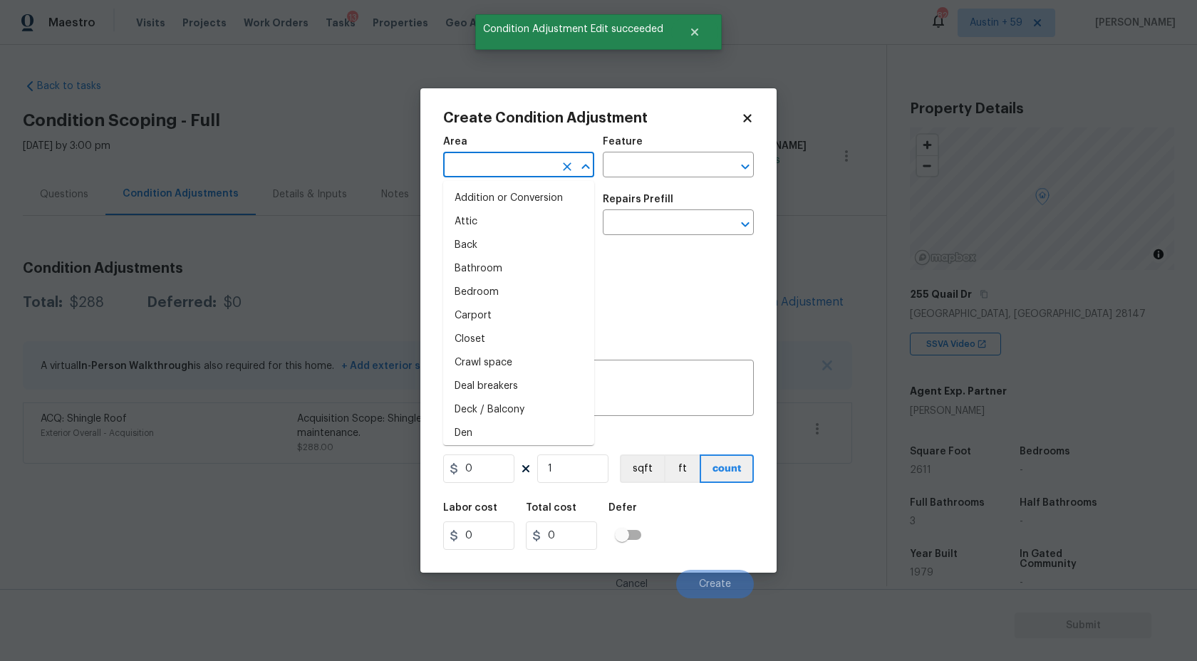
click at [517, 170] on input "text" at bounding box center [498, 166] width 111 height 22
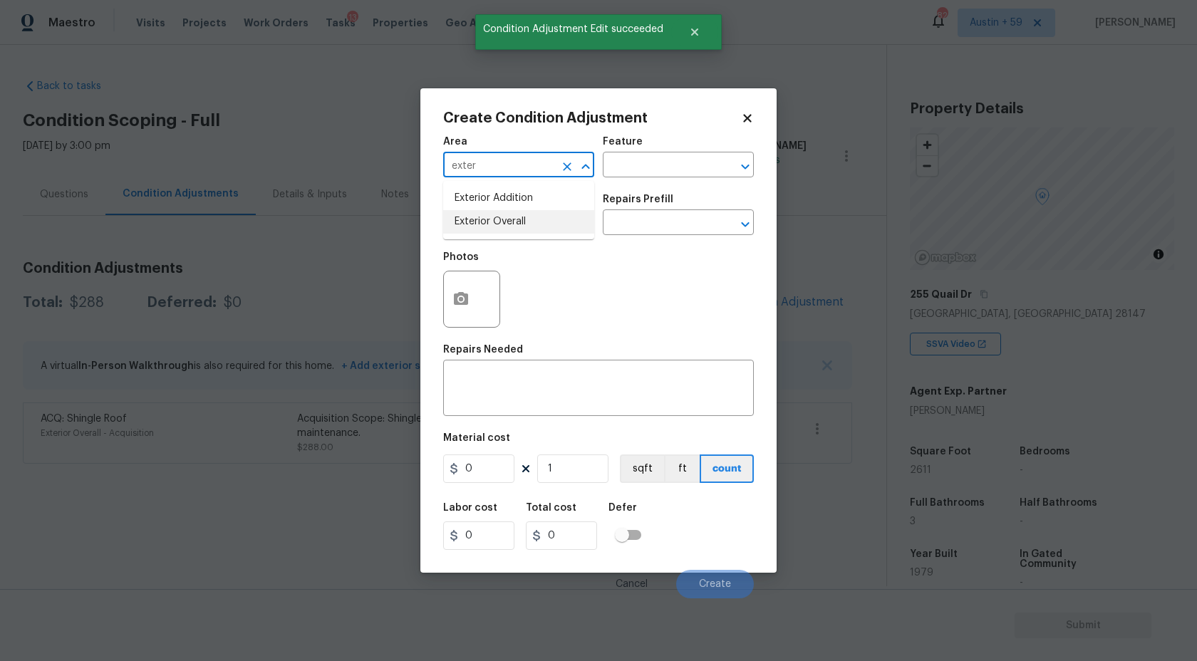
click at [524, 222] on li "Exterior Overall" at bounding box center [518, 222] width 151 height 24
type input "Exterior Overall"
click at [524, 222] on input "text" at bounding box center [498, 224] width 111 height 22
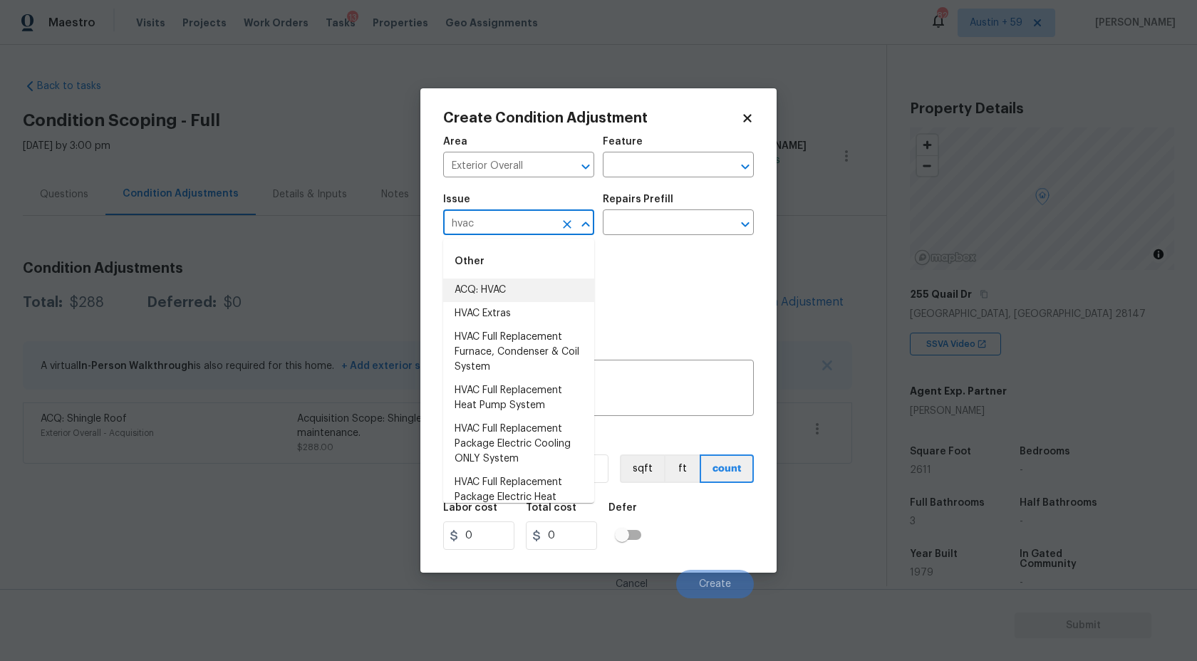
click at [516, 296] on li "ACQ: HVAC" at bounding box center [518, 291] width 151 height 24
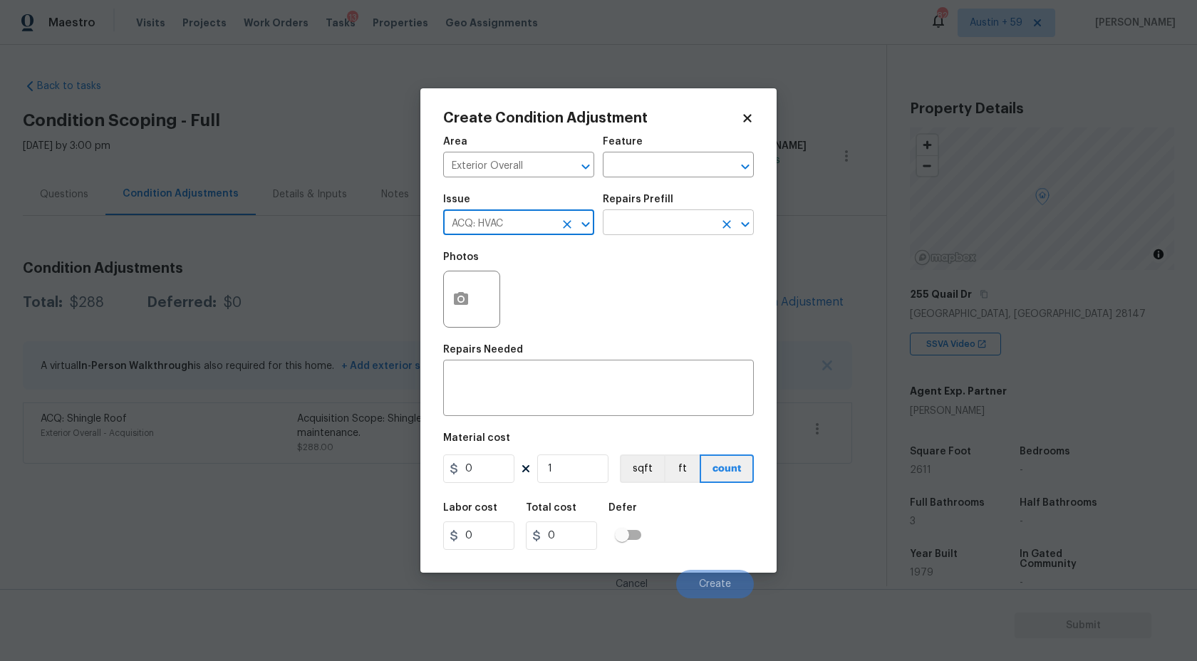
type input "ACQ: HVAC"
click at [675, 227] on input "text" at bounding box center [658, 224] width 111 height 22
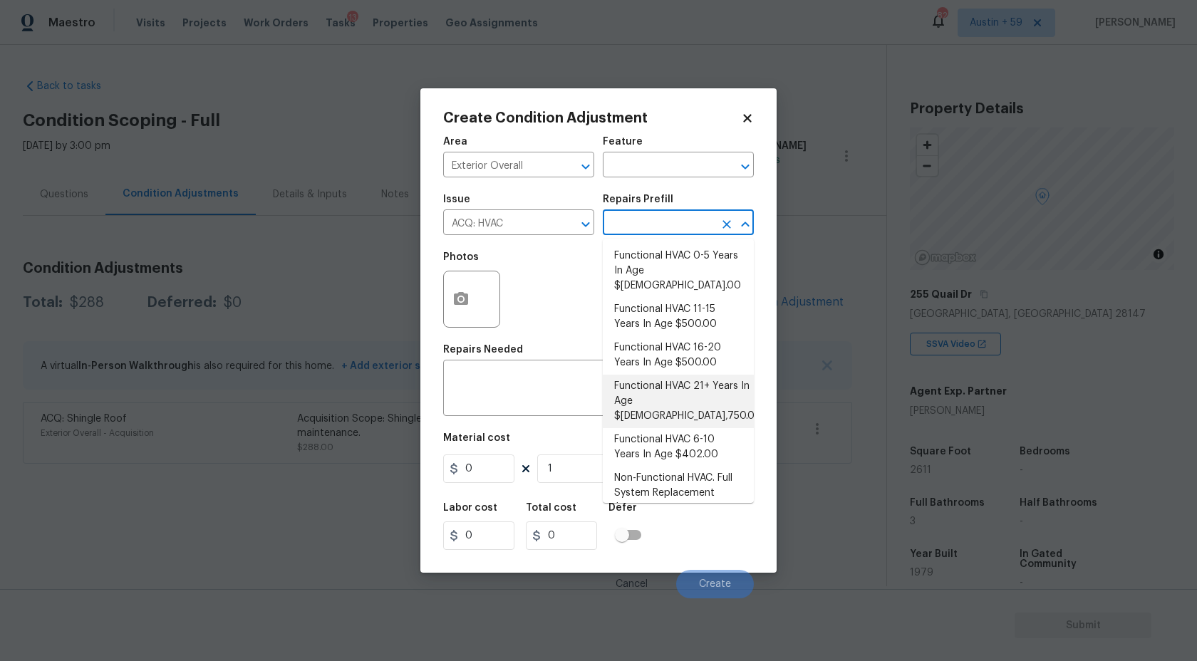
click at [727, 391] on li "Functional HVAC 21+ Years In Age $[DEMOGRAPHIC_DATA],750.00" at bounding box center [678, 401] width 151 height 53
type input "Acquisition"
type textarea "Acquisition Scope: Functional HVAC 21+ years"
type input "5750"
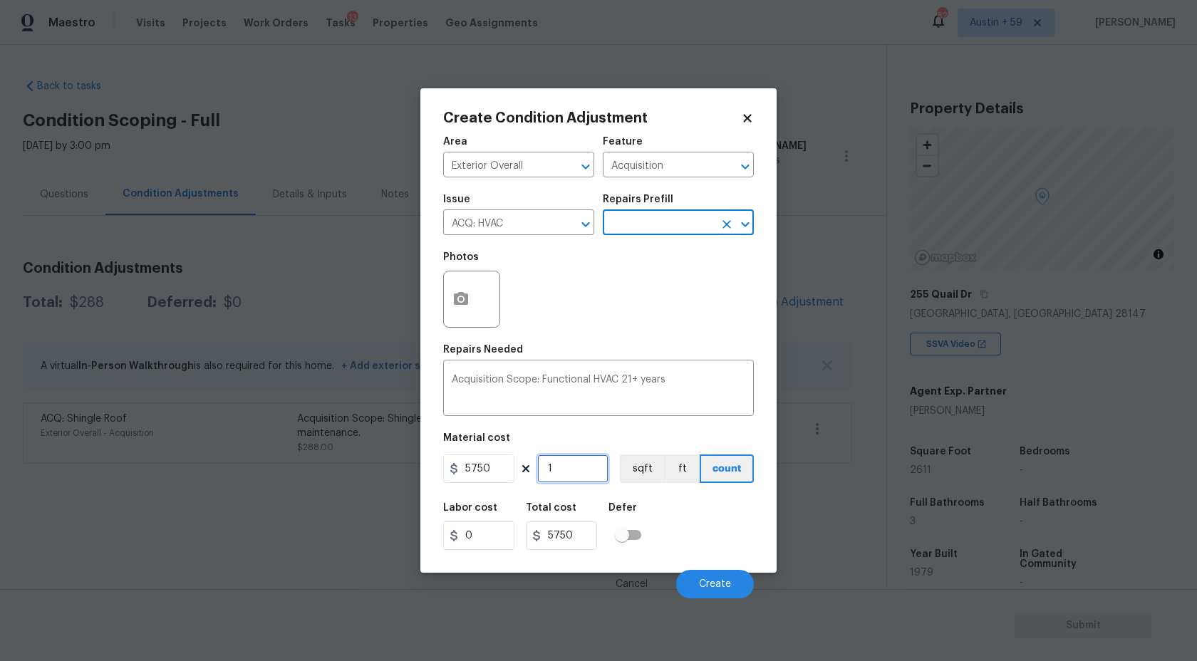
click at [579, 466] on input "1" at bounding box center [572, 468] width 71 height 28
type input "2"
type input "11500"
type input "2"
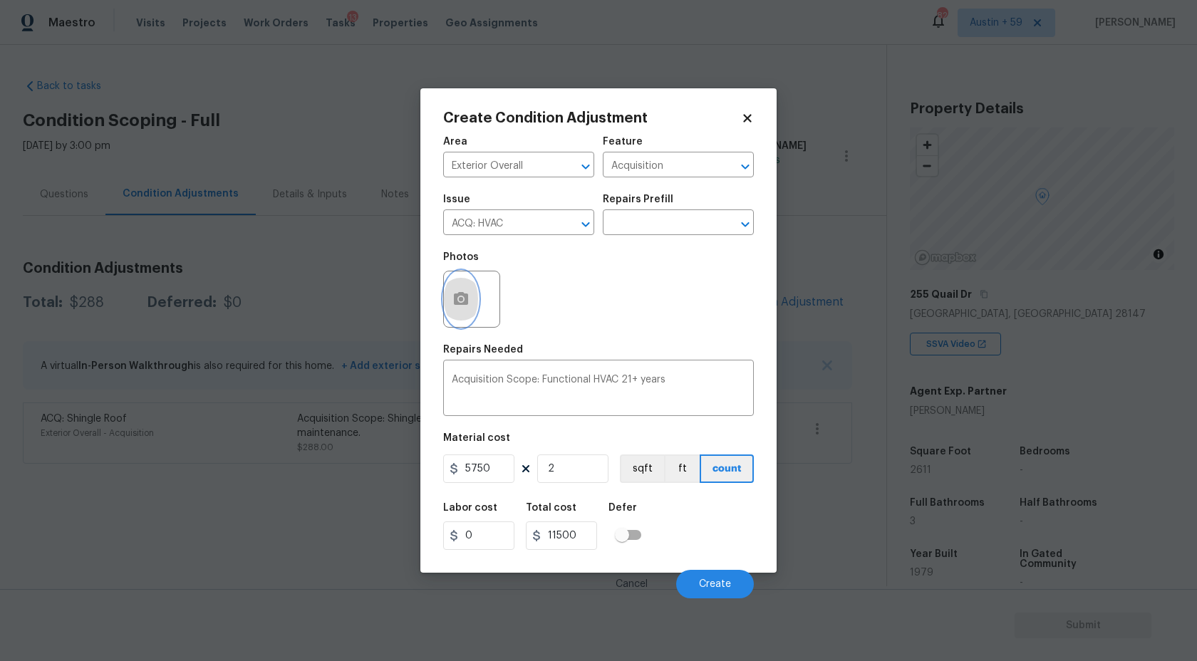
click at [469, 291] on button "button" at bounding box center [461, 299] width 34 height 56
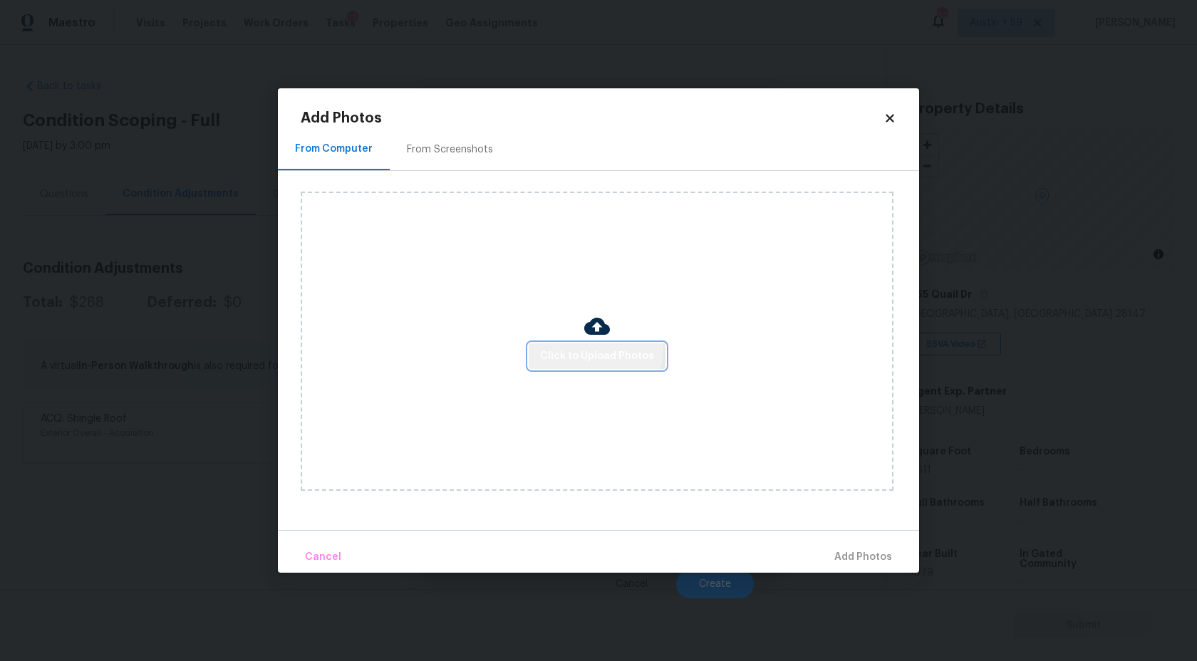
click at [592, 348] on span "Click to Upload Photos" at bounding box center [597, 357] width 114 height 18
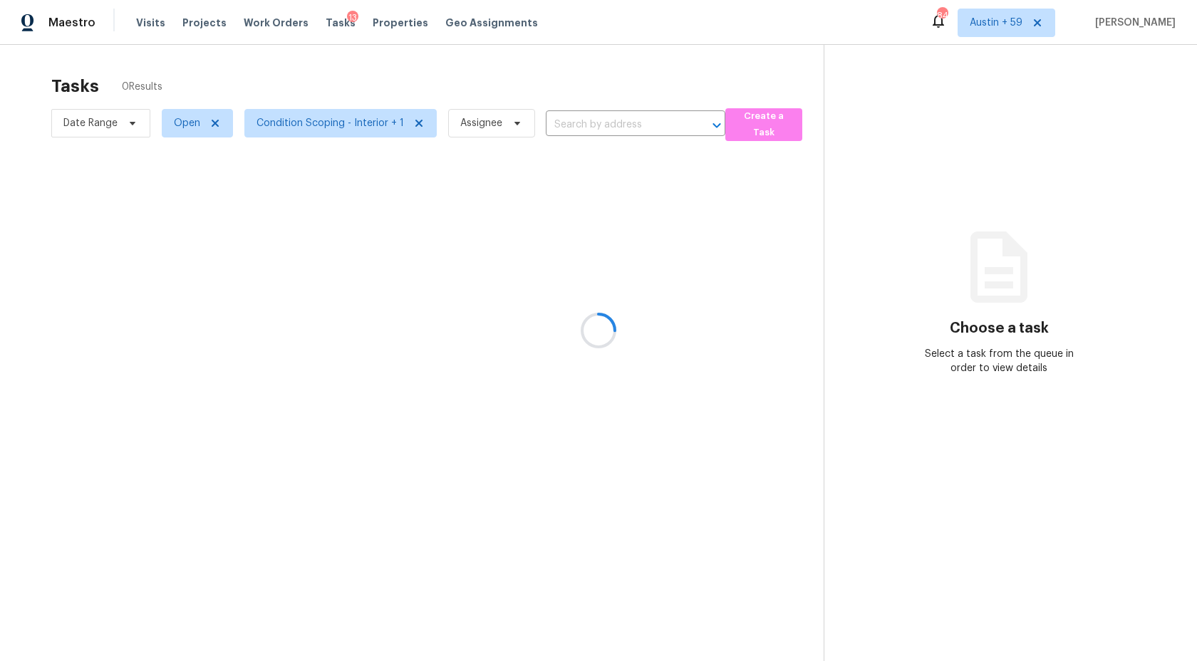
click at [172, 128] on div at bounding box center [598, 330] width 1197 height 661
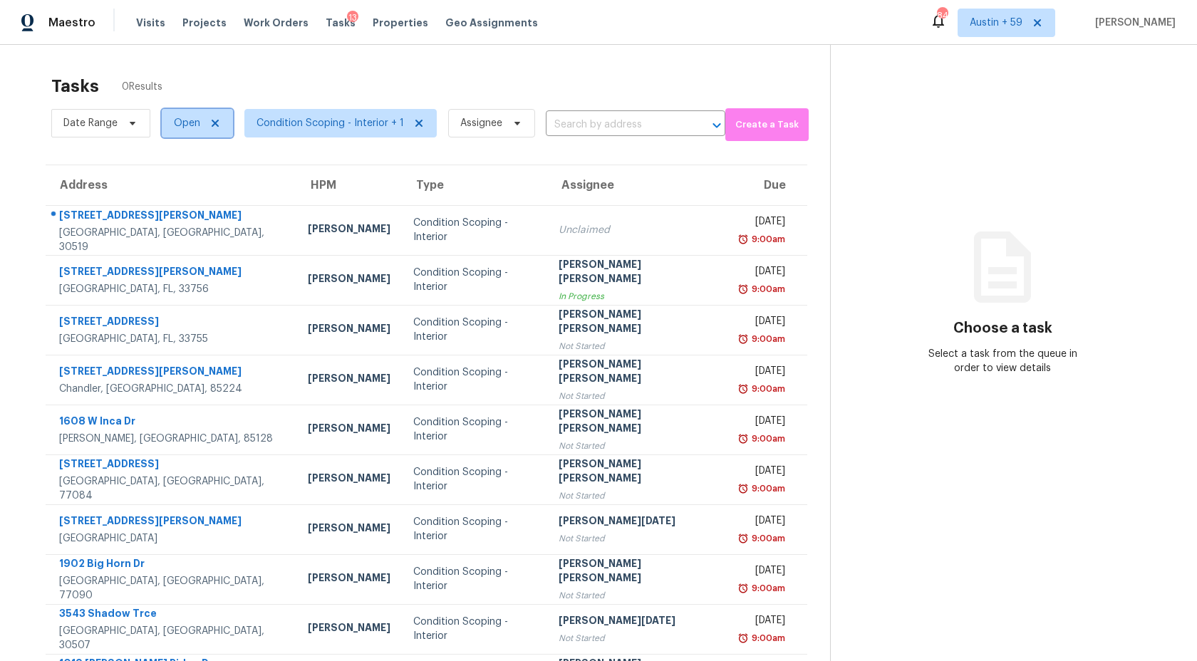
click at [172, 128] on span "Open" at bounding box center [197, 123] width 71 height 28
drag, startPoint x: 194, startPoint y: 180, endPoint x: 194, endPoint y: 162, distance: 17.8
click at [194, 180] on label "Closed" at bounding box center [195, 184] width 51 height 14
click at [179, 180] on input "Closed" at bounding box center [174, 181] width 9 height 9
checkbox input "true"
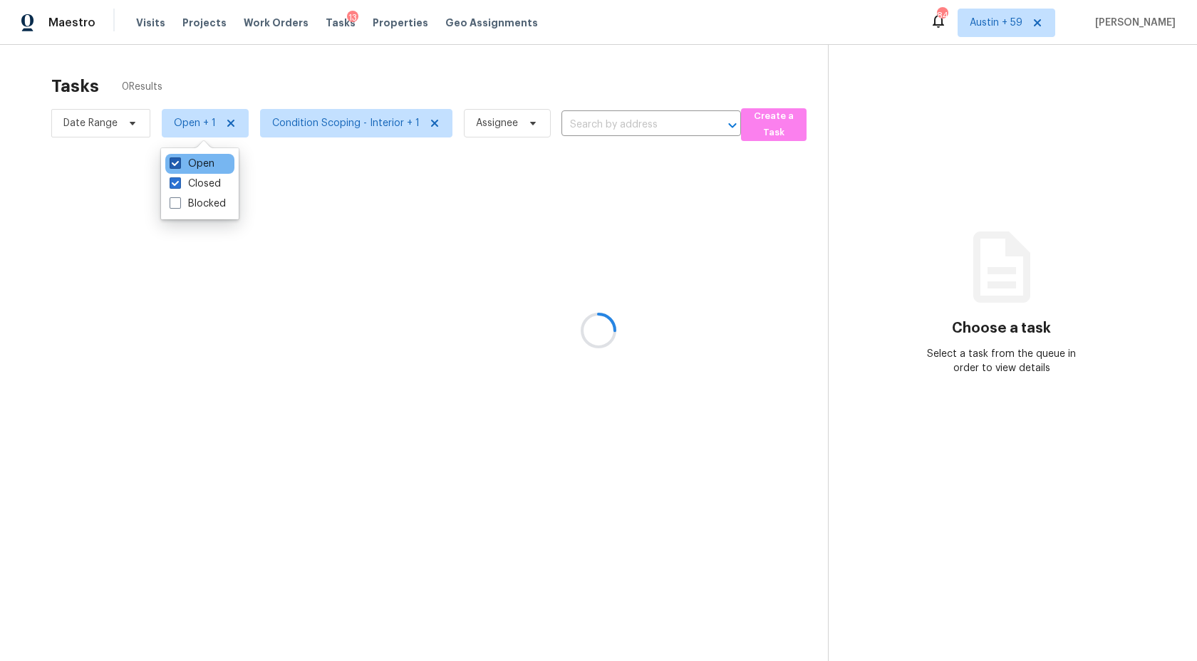
click at [194, 161] on label "Open" at bounding box center [192, 164] width 45 height 14
click at [179, 161] on input "Open" at bounding box center [174, 161] width 9 height 9
checkbox input "false"
click at [636, 116] on div at bounding box center [598, 330] width 1197 height 661
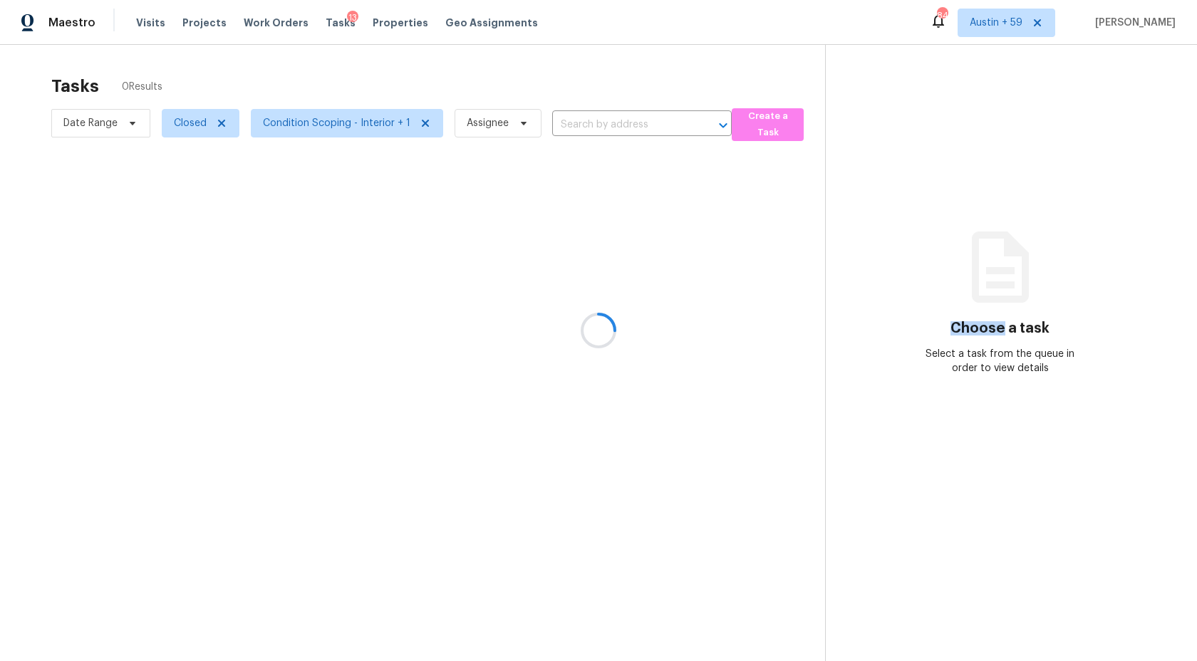
click at [636, 116] on div at bounding box center [598, 330] width 1197 height 661
click at [638, 125] on div at bounding box center [598, 330] width 1197 height 661
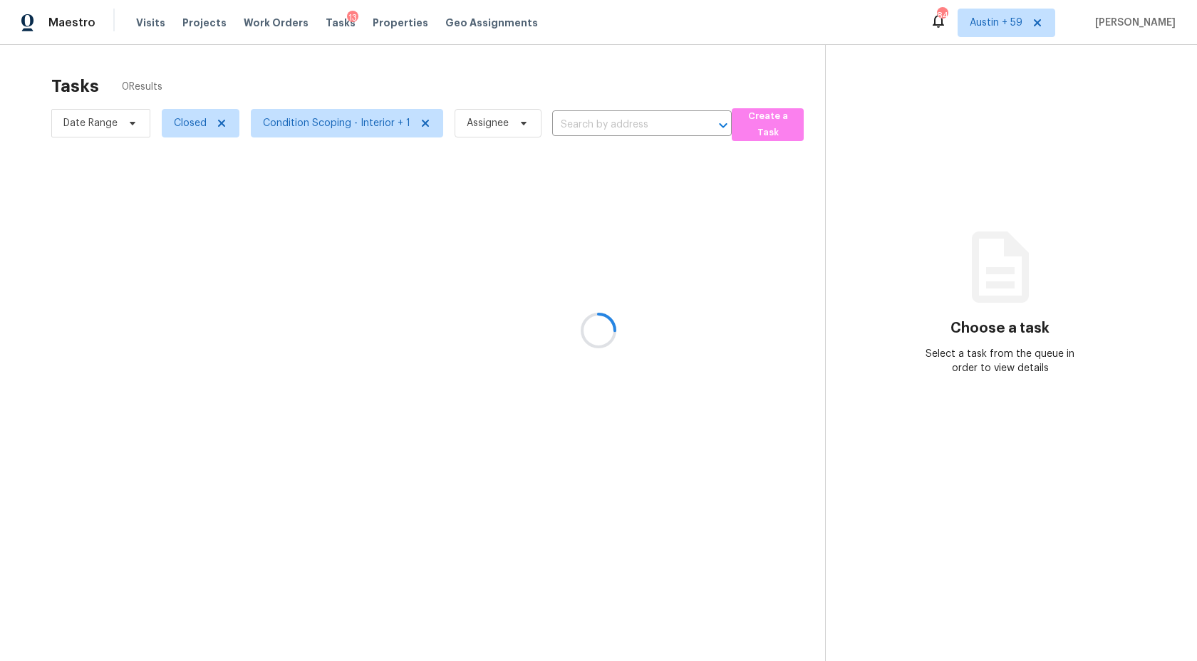
click at [638, 125] on div at bounding box center [598, 330] width 1197 height 661
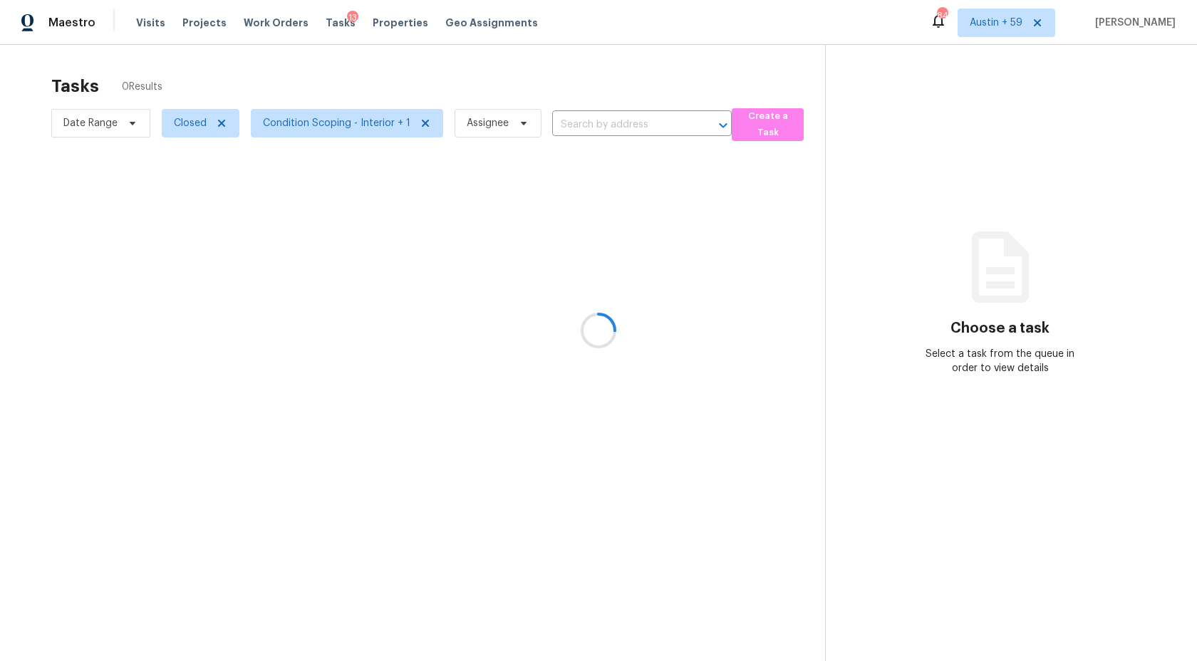
click at [638, 125] on div at bounding box center [598, 330] width 1197 height 661
click at [638, 124] on div at bounding box center [598, 330] width 1197 height 661
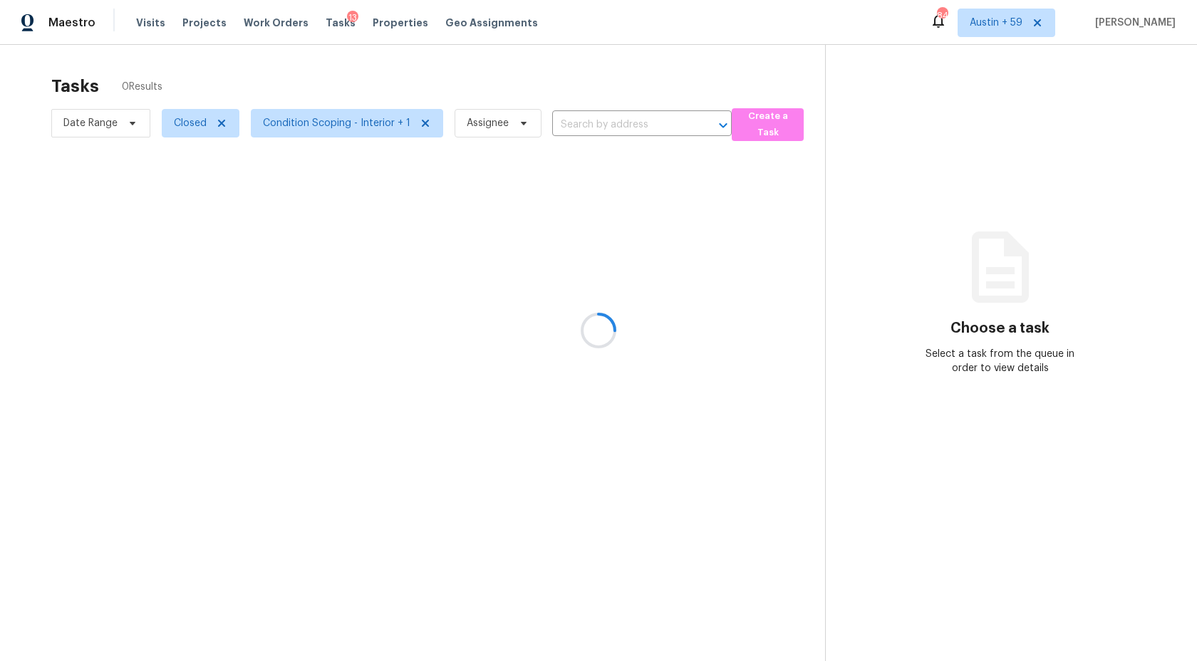
click at [638, 124] on div at bounding box center [598, 330] width 1197 height 661
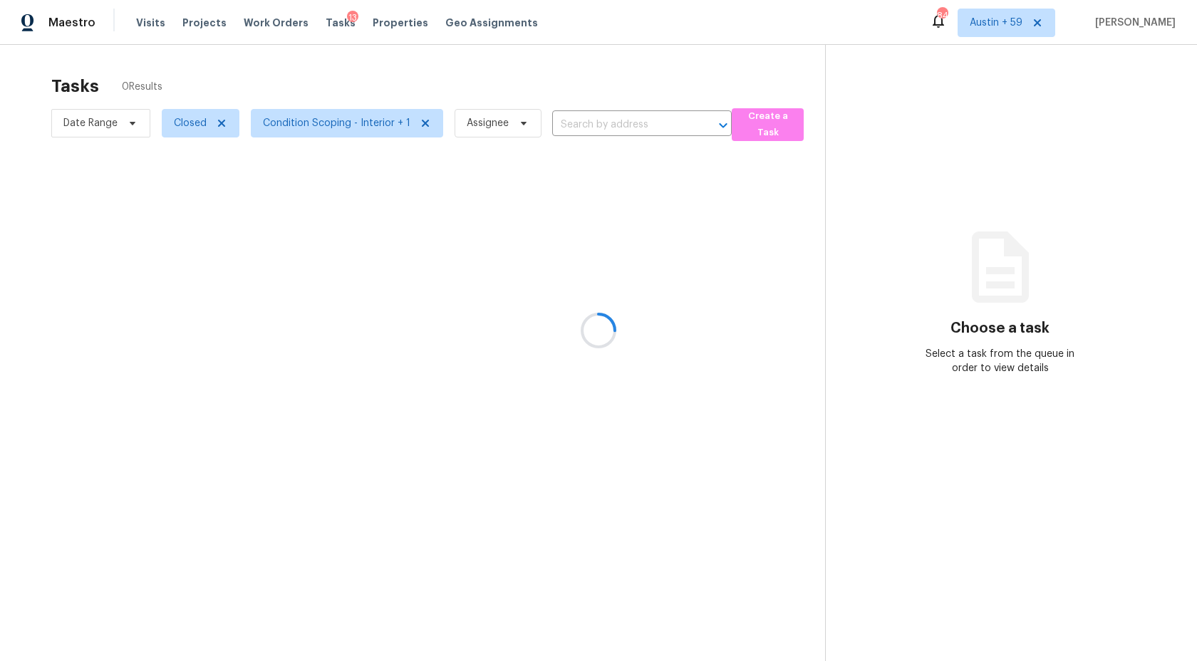
click at [638, 124] on div at bounding box center [598, 330] width 1197 height 661
click at [639, 124] on div at bounding box center [598, 330] width 1197 height 661
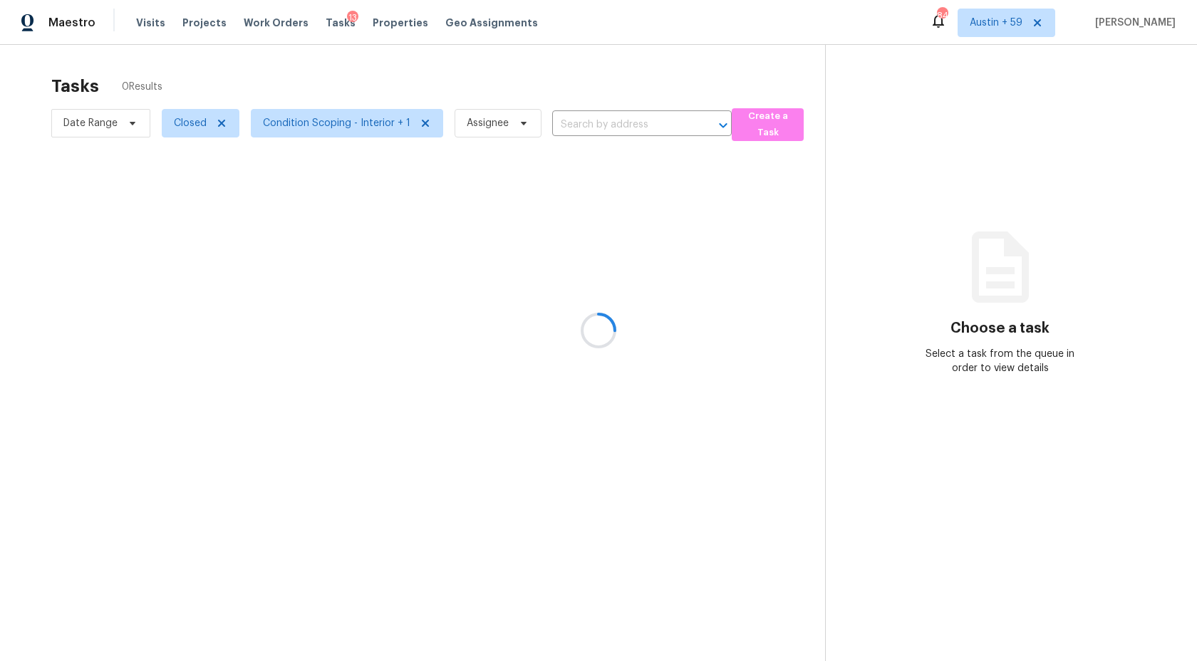
click at [639, 124] on div at bounding box center [598, 330] width 1197 height 661
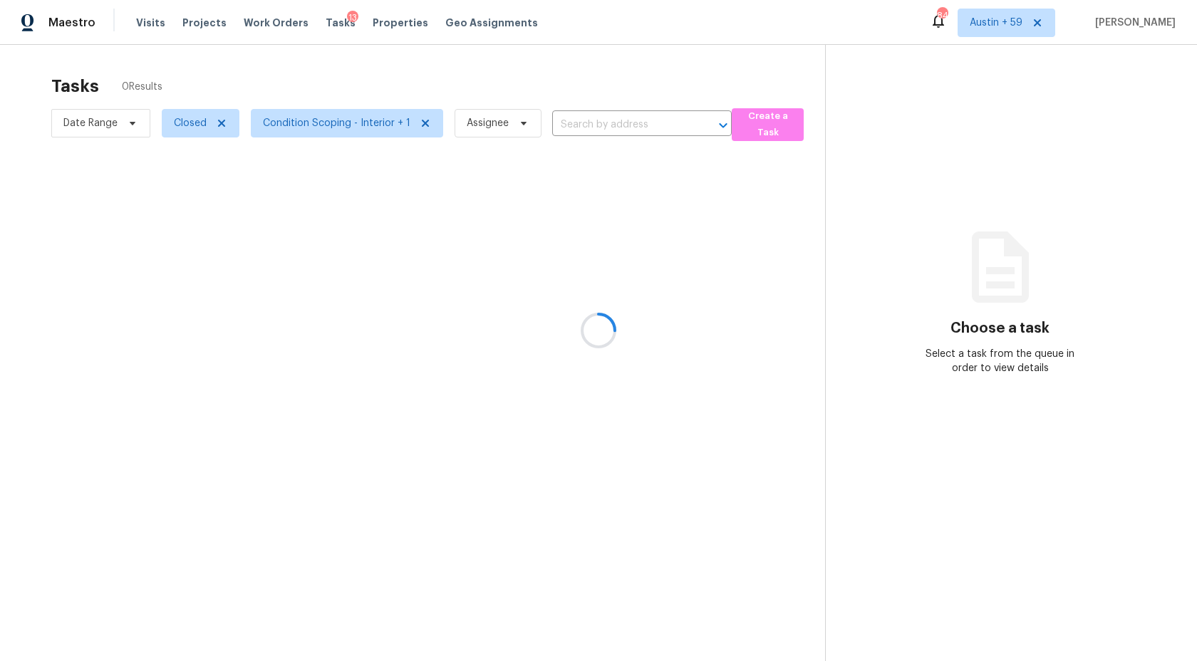
click at [639, 124] on div at bounding box center [598, 330] width 1197 height 661
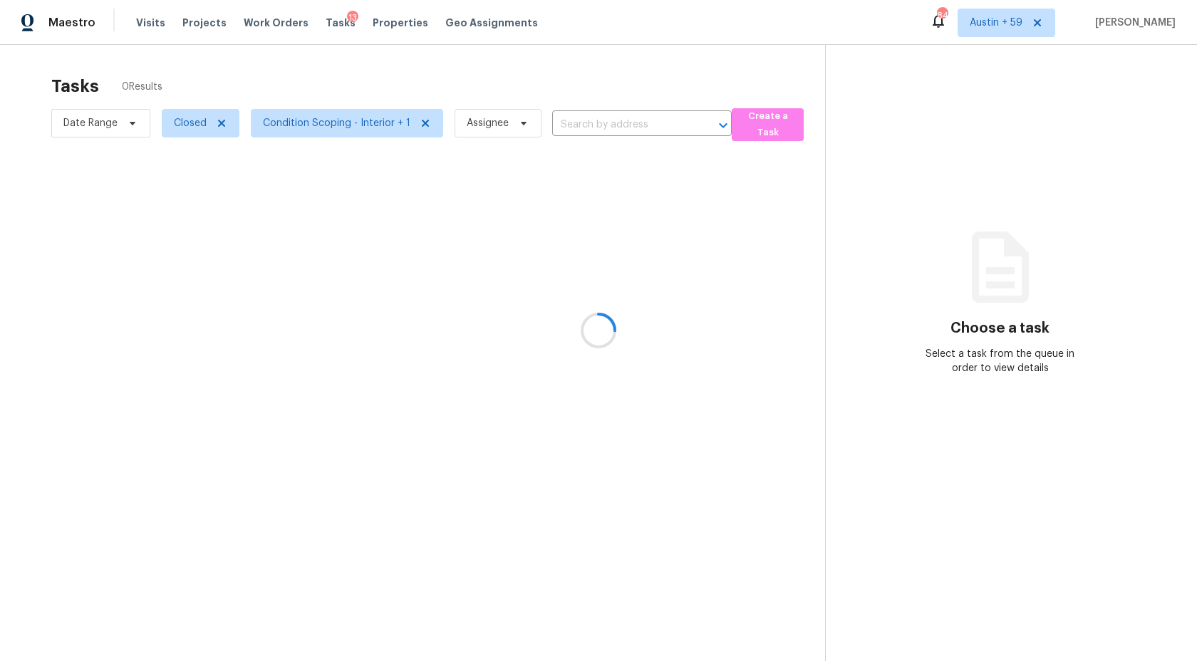
click at [639, 124] on div at bounding box center [598, 330] width 1197 height 661
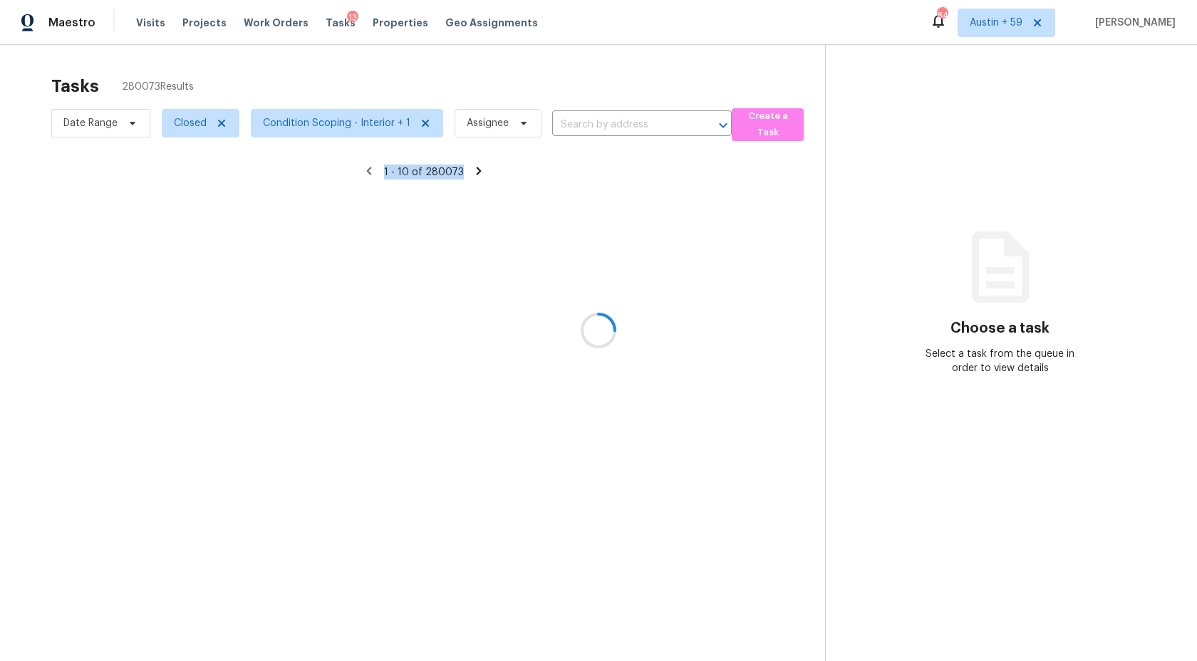
click at [639, 124] on div at bounding box center [598, 330] width 1197 height 661
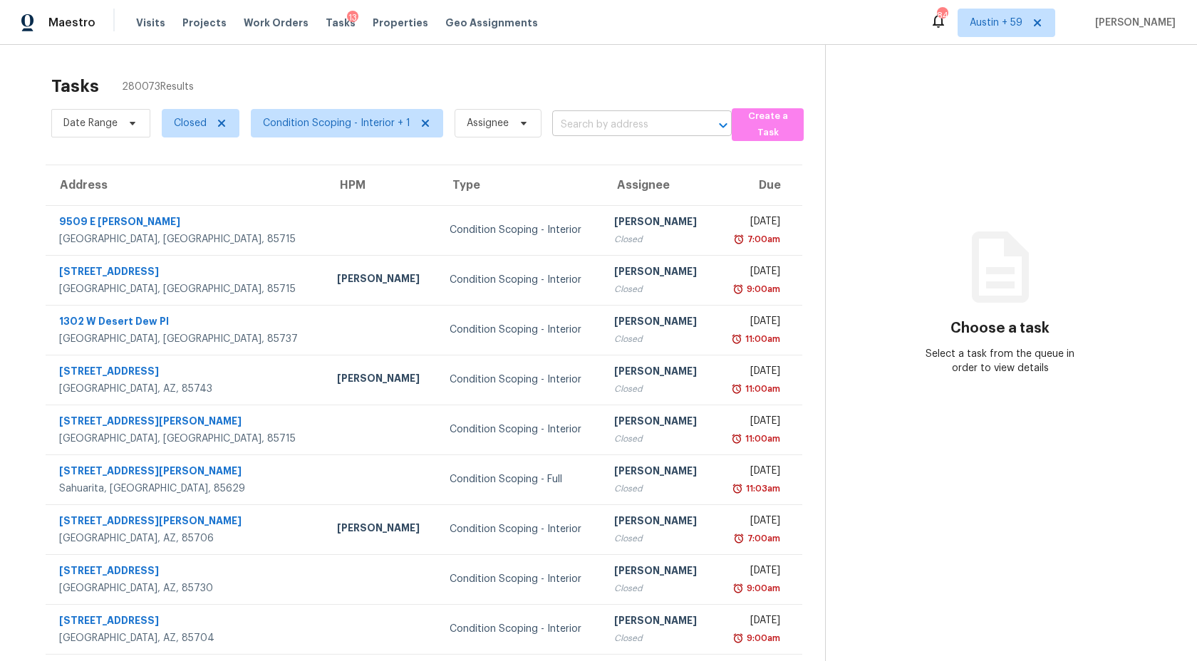
click at [637, 124] on input "text" at bounding box center [622, 125] width 140 height 22
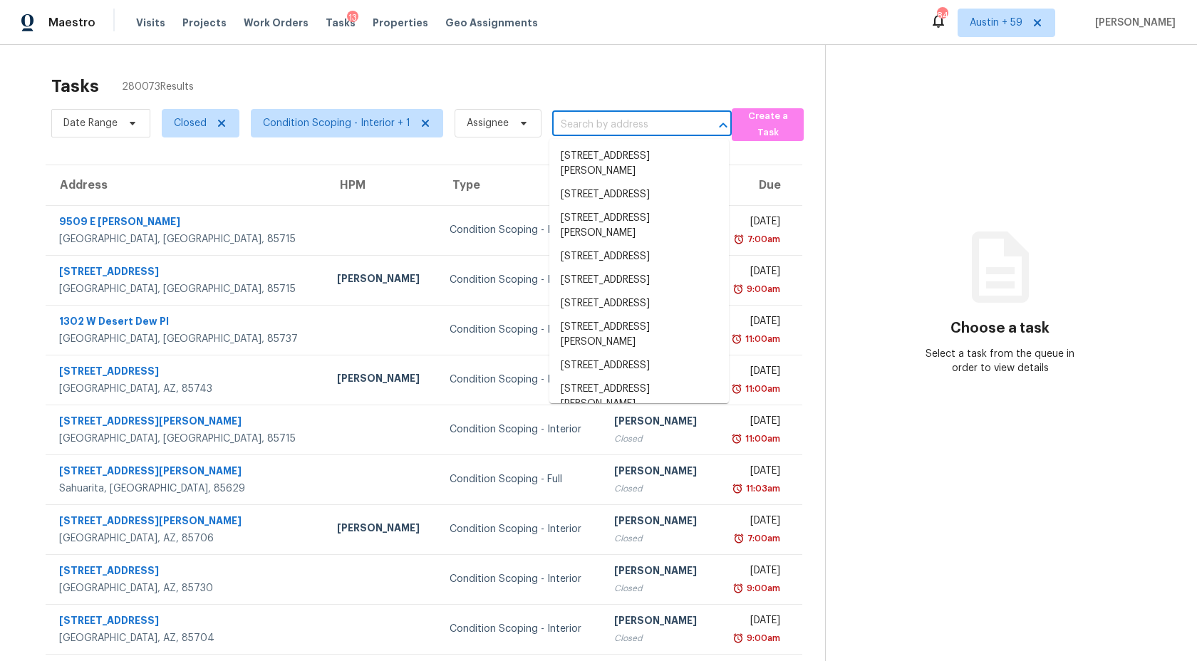
paste input "[STREET_ADDRESS][PERSON_NAME]"
type input "[STREET_ADDRESS][PERSON_NAME]"
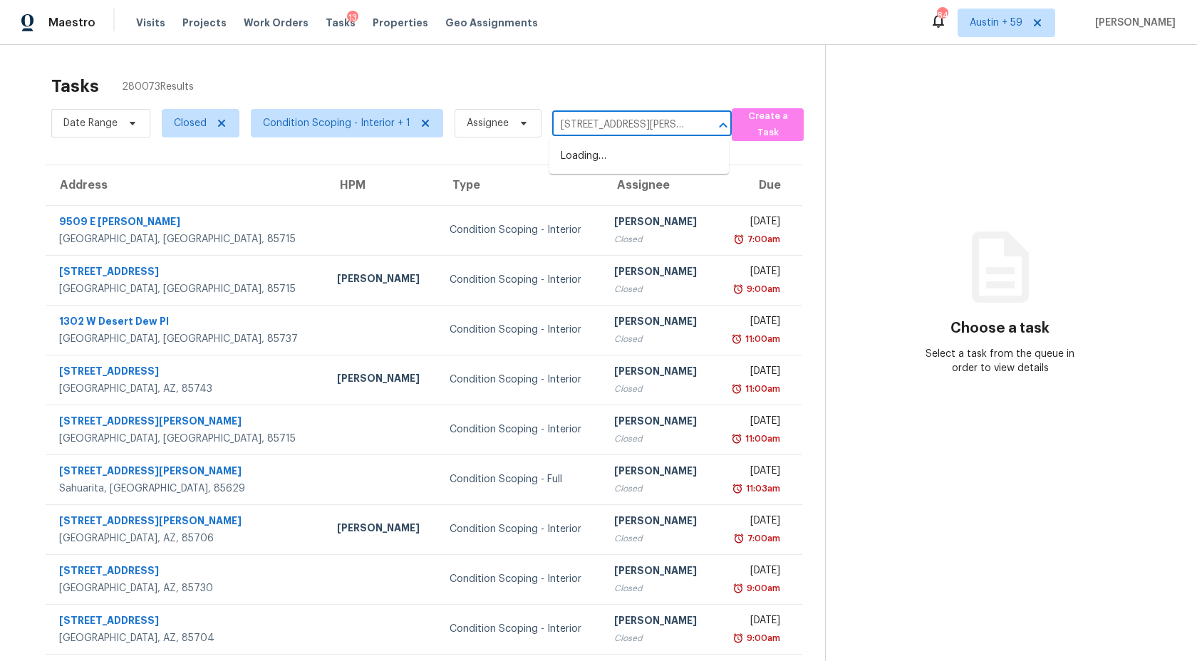
scroll to position [0, 55]
click at [619, 157] on li "[STREET_ADDRESS][PERSON_NAME]" at bounding box center [639, 164] width 180 height 38
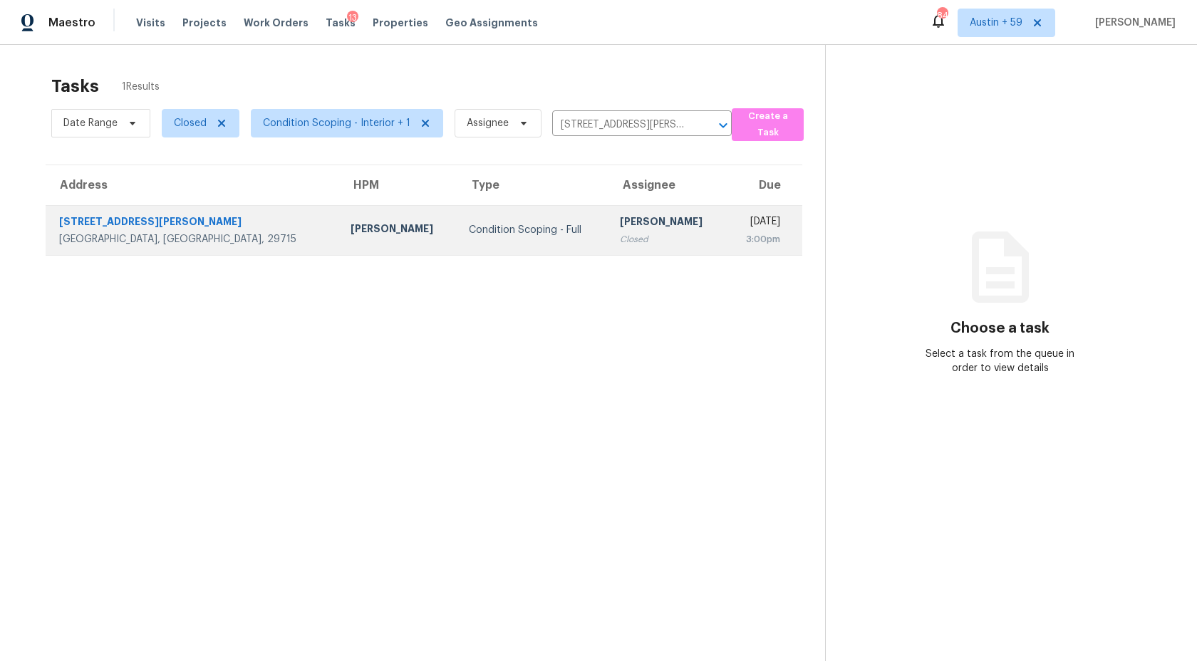
click at [608, 242] on td "Ashwin R Closed" at bounding box center [667, 230] width 118 height 50
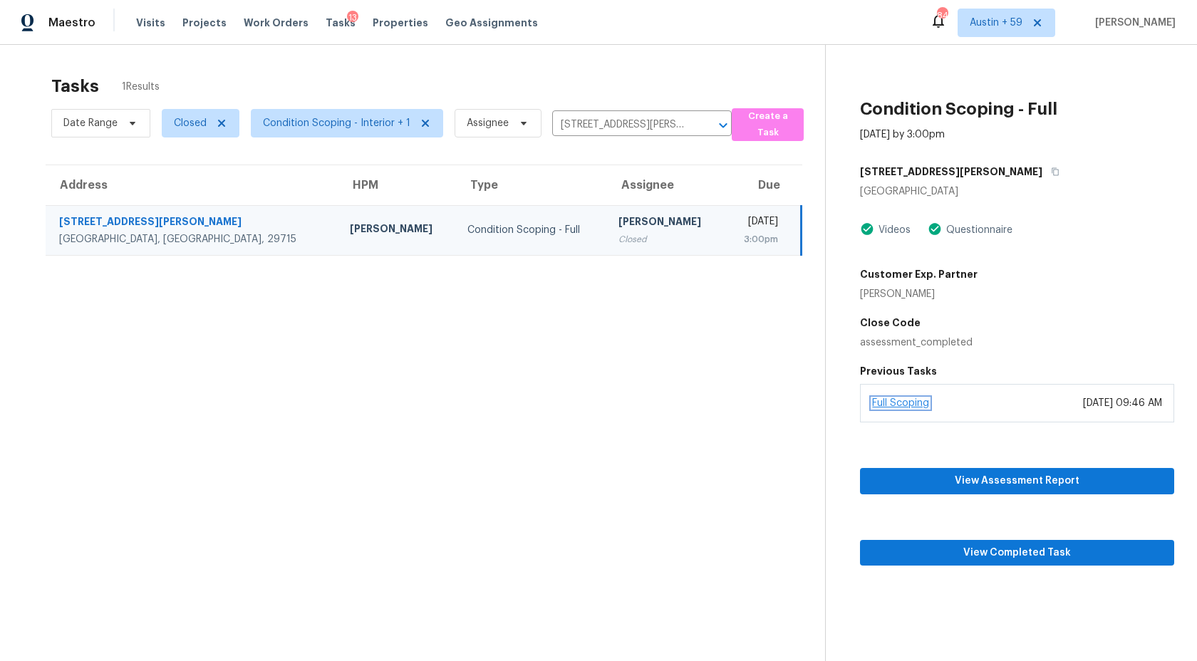
click at [910, 405] on link "Full Scoping" at bounding box center [900, 403] width 57 height 10
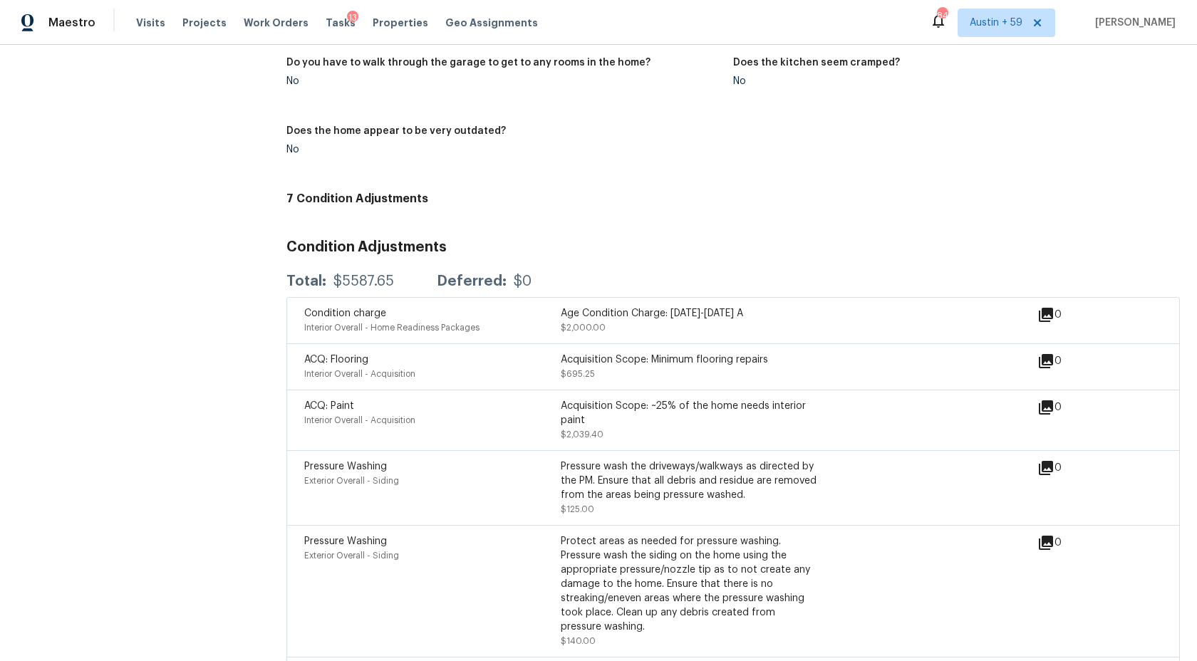
scroll to position [1791, 0]
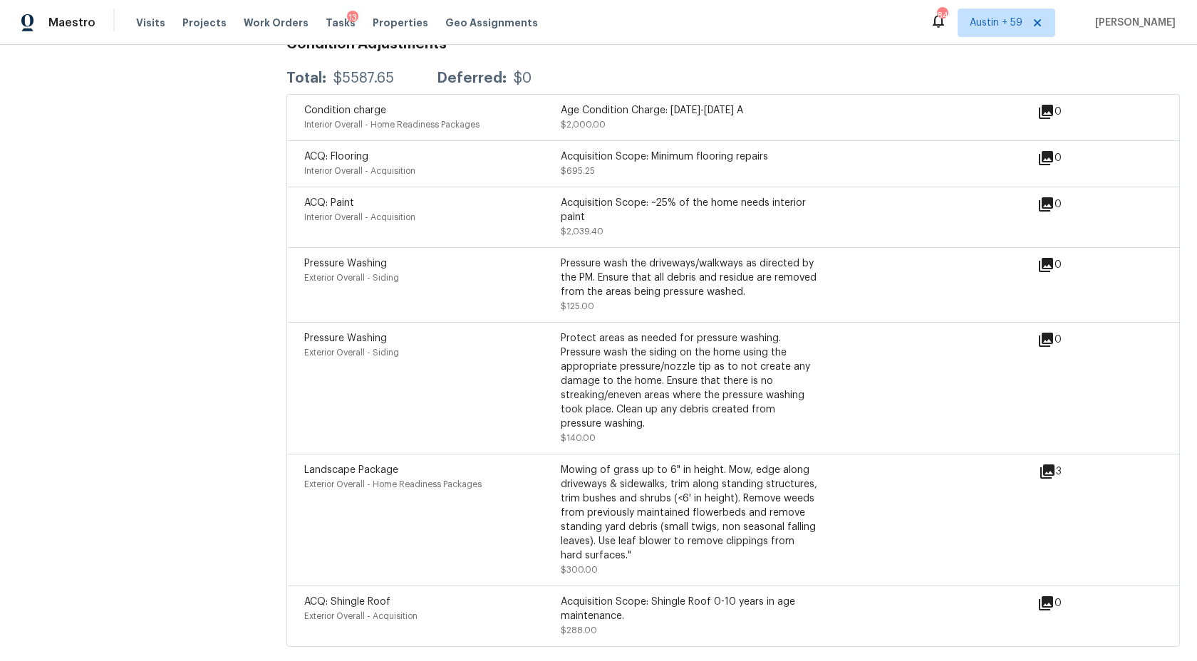
click at [360, 71] on div "$5587.65" at bounding box center [363, 78] width 61 height 14
copy div "$5587.65"
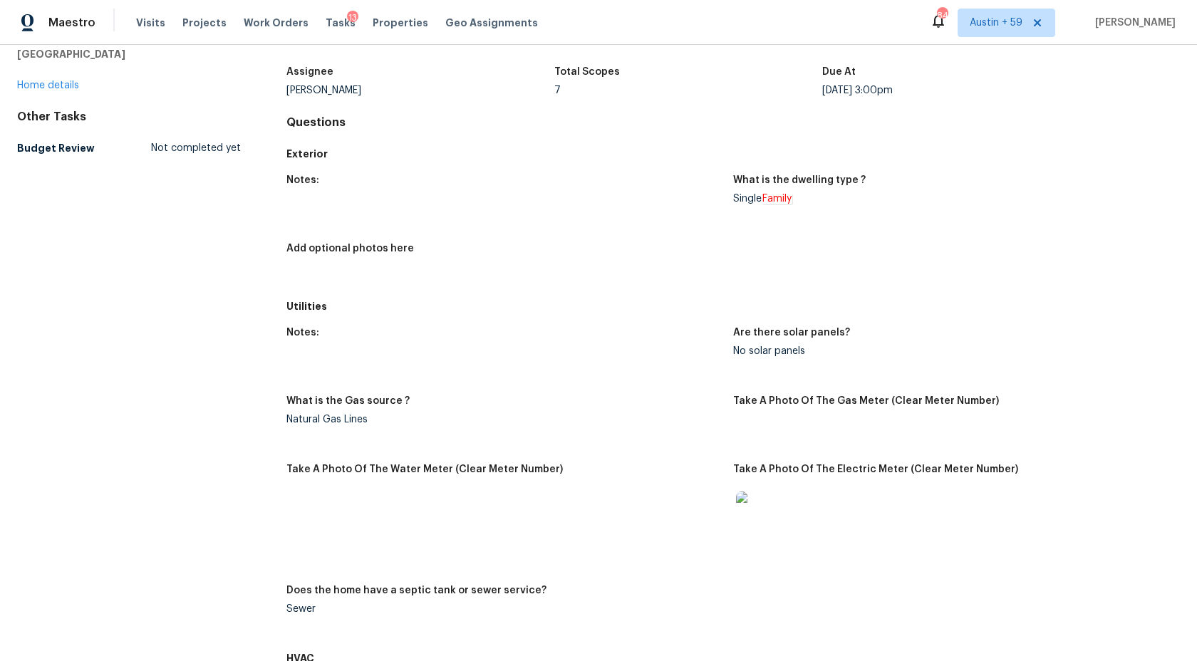
scroll to position [0, 0]
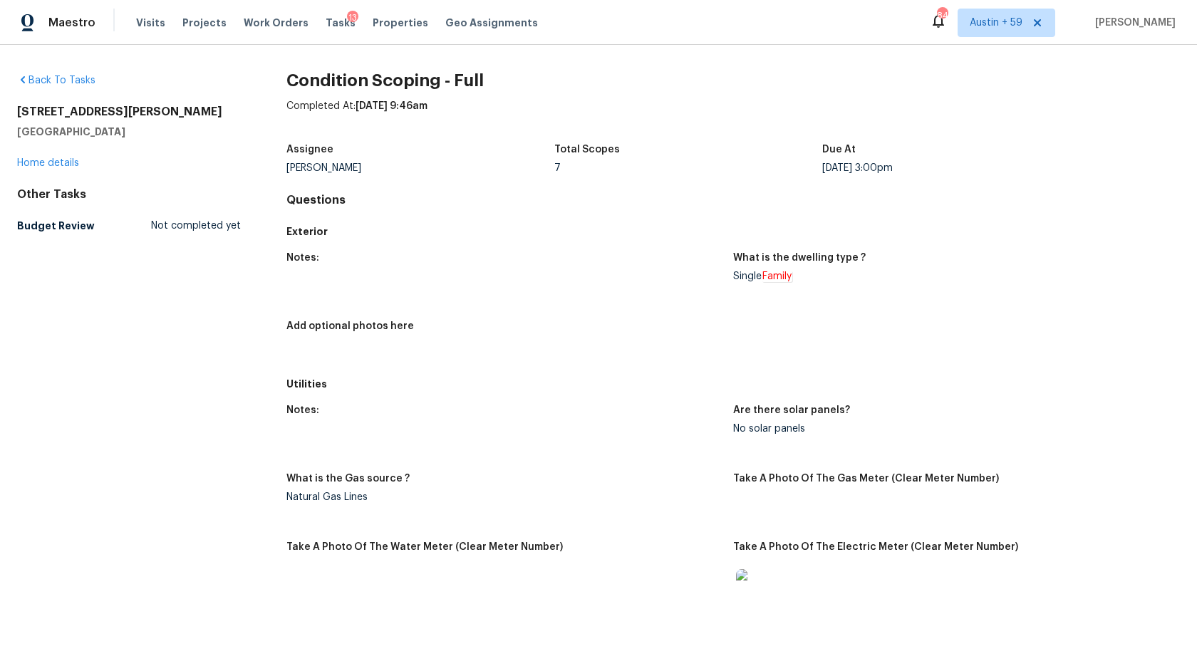
drag, startPoint x: 17, startPoint y: 108, endPoint x: 122, endPoint y: 128, distance: 106.6
click at [122, 128] on div "[STREET_ADDRESS][PERSON_NAME]" at bounding box center [129, 122] width 224 height 34
copy div "[STREET_ADDRESS][PERSON_NAME]"
